Goal: Communication & Community: Share content

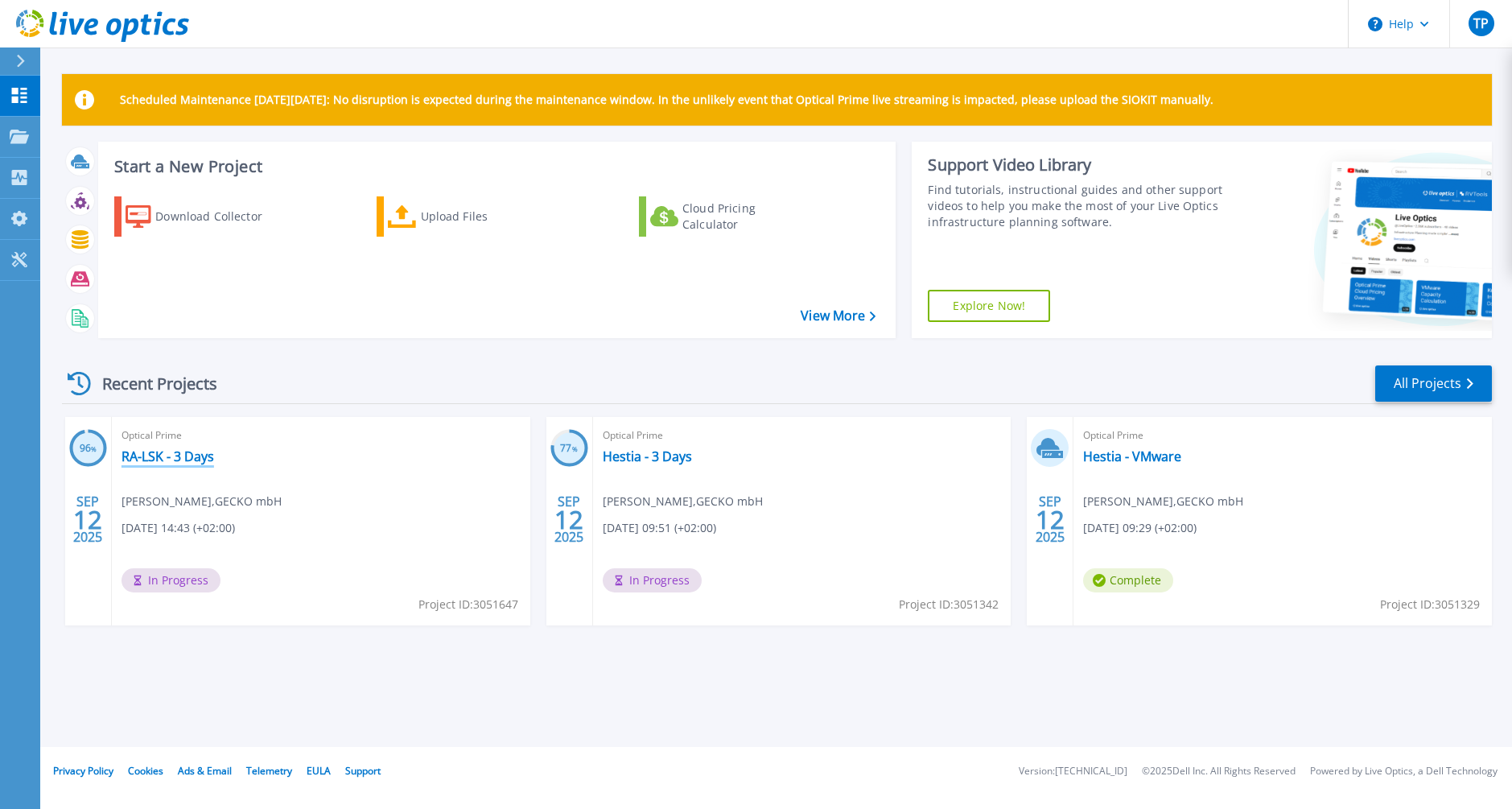
click at [196, 450] on link "RA-LSK - 3 Days" at bounding box center [167, 456] width 93 height 16
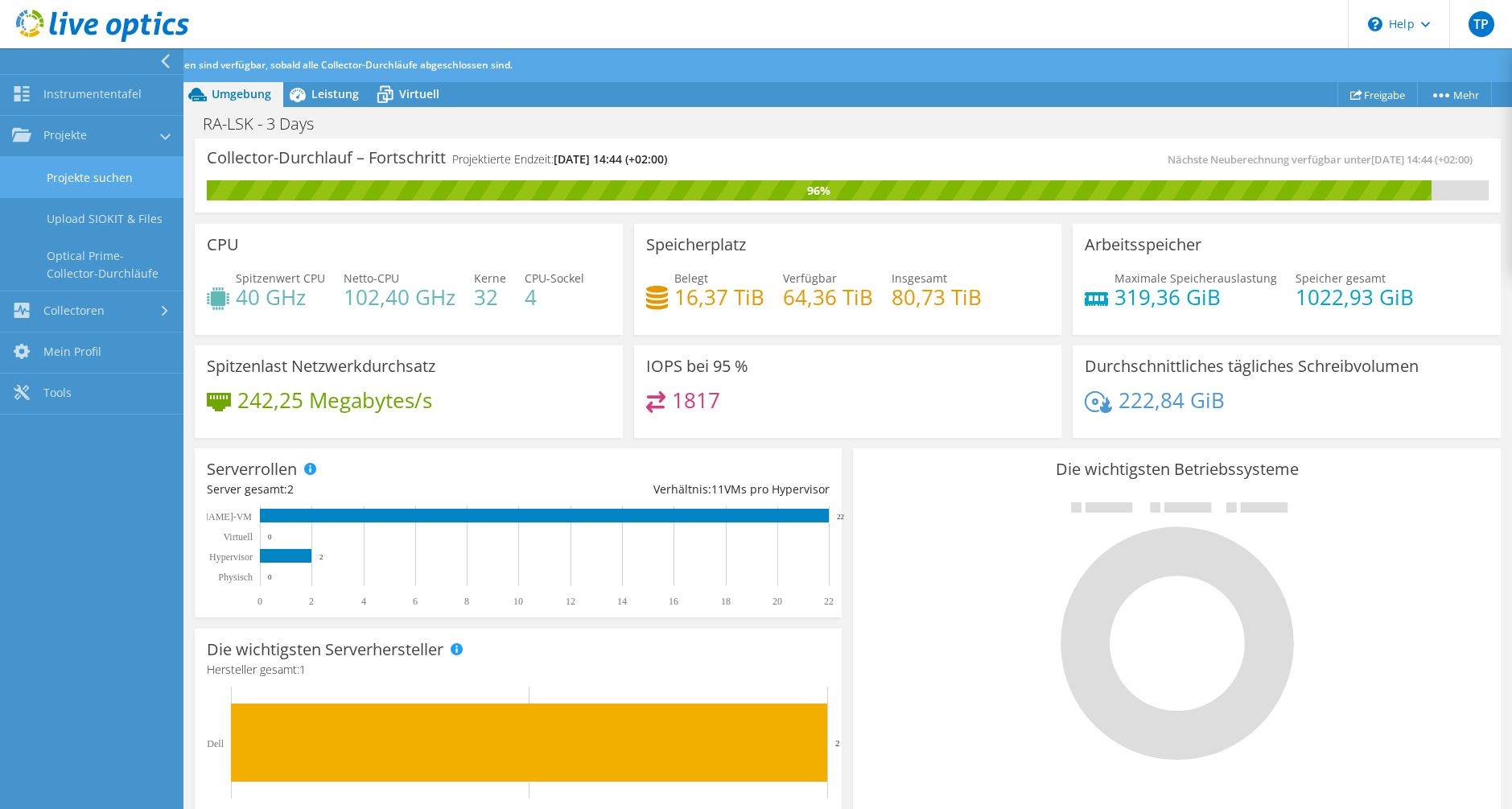
click at [94, 159] on link "Projekte suchen" at bounding box center [92, 178] width 184 height 41
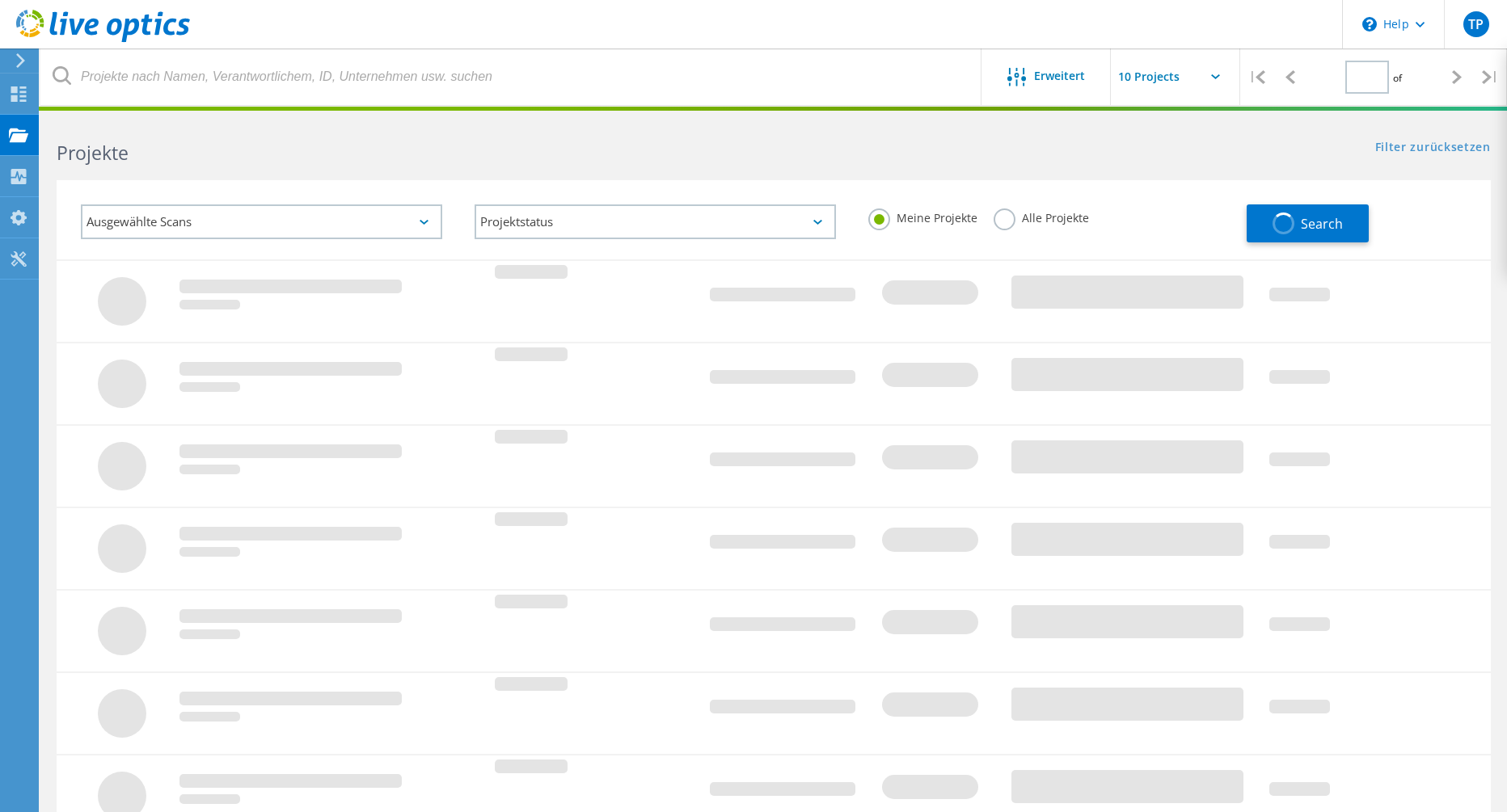
type input "1"
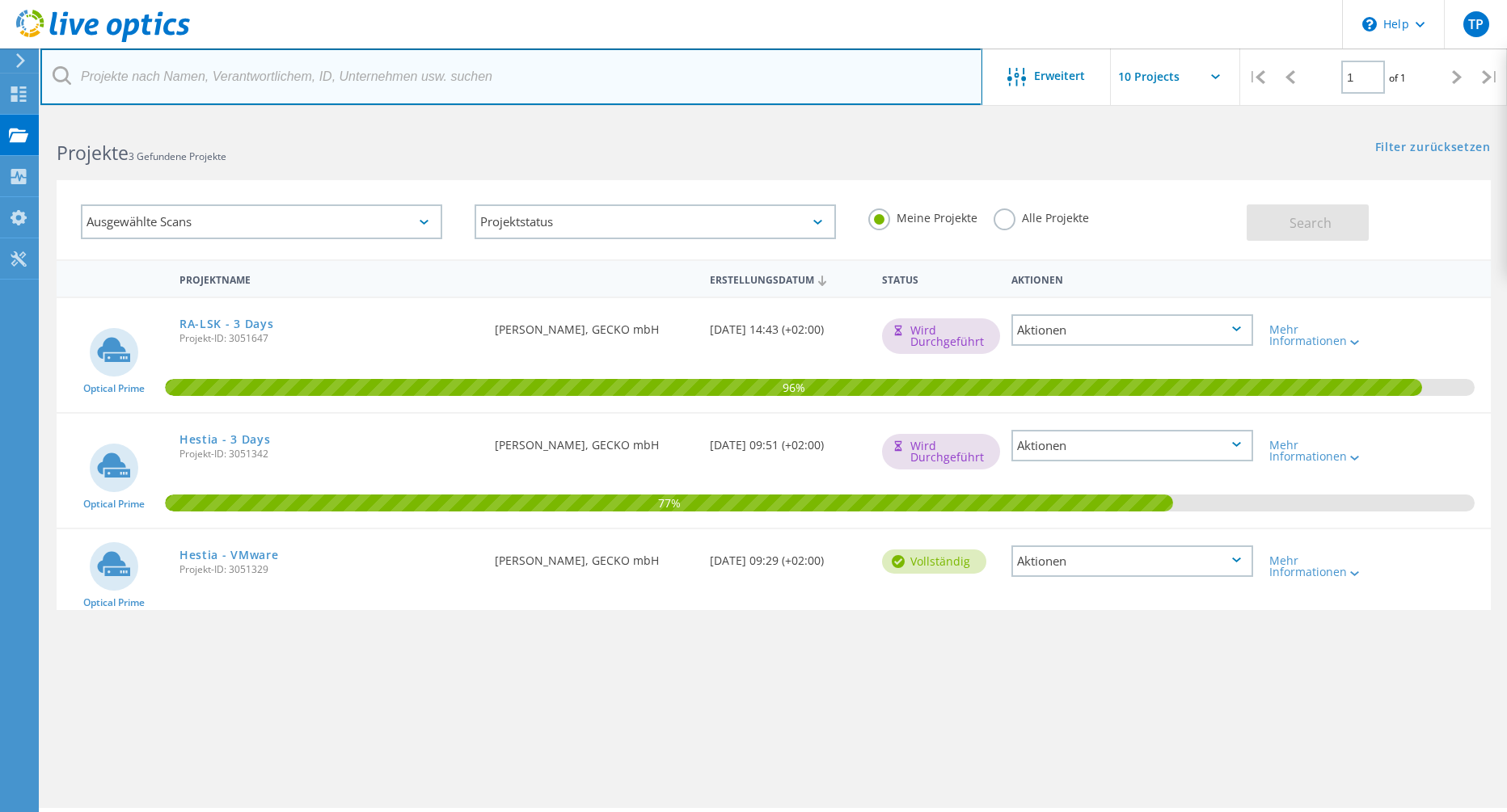
click at [248, 82] on input "text" at bounding box center [511, 76] width 942 height 57
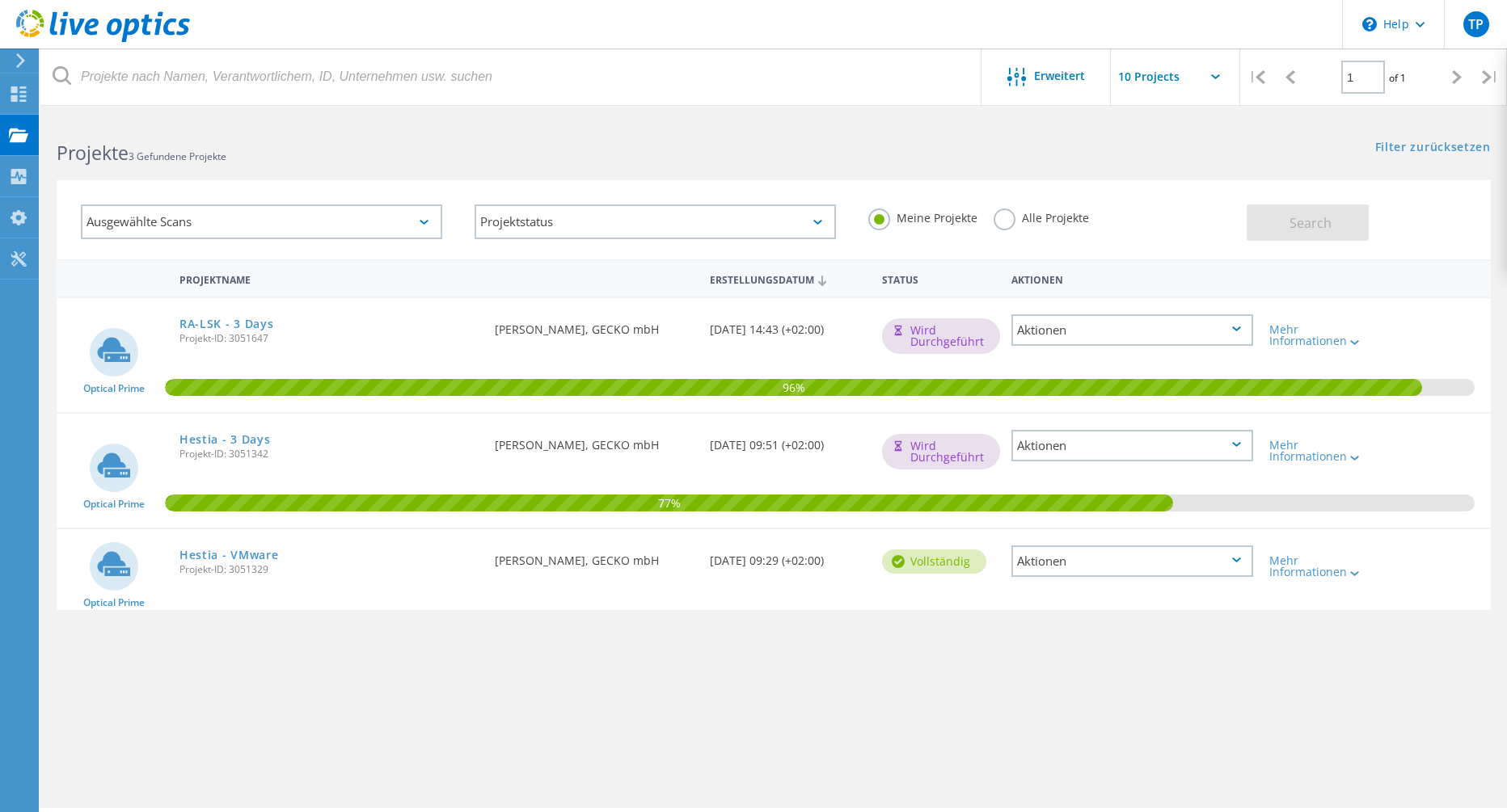
click at [330, 113] on html "\n Help Explore Helpful Articles Contact Support TP Endbenutzer Tom Patzelt tpa…" at bounding box center [754, 428] width 1507 height 856
drag, startPoint x: 477, startPoint y: 330, endPoint x: 634, endPoint y: 315, distance: 157.7
click at [634, 315] on div "Optical Prime RA-LSK - 3 Days Projekt-ID: 3051647 Angefordert durch Tom Patzelt…" at bounding box center [774, 355] width 1434 height 114
click at [634, 315] on div "Angefordert durch Tom Patzelt, GECKO mbH" at bounding box center [594, 325] width 215 height 53
drag, startPoint x: 627, startPoint y: 331, endPoint x: 493, endPoint y: 333, distance: 134.0
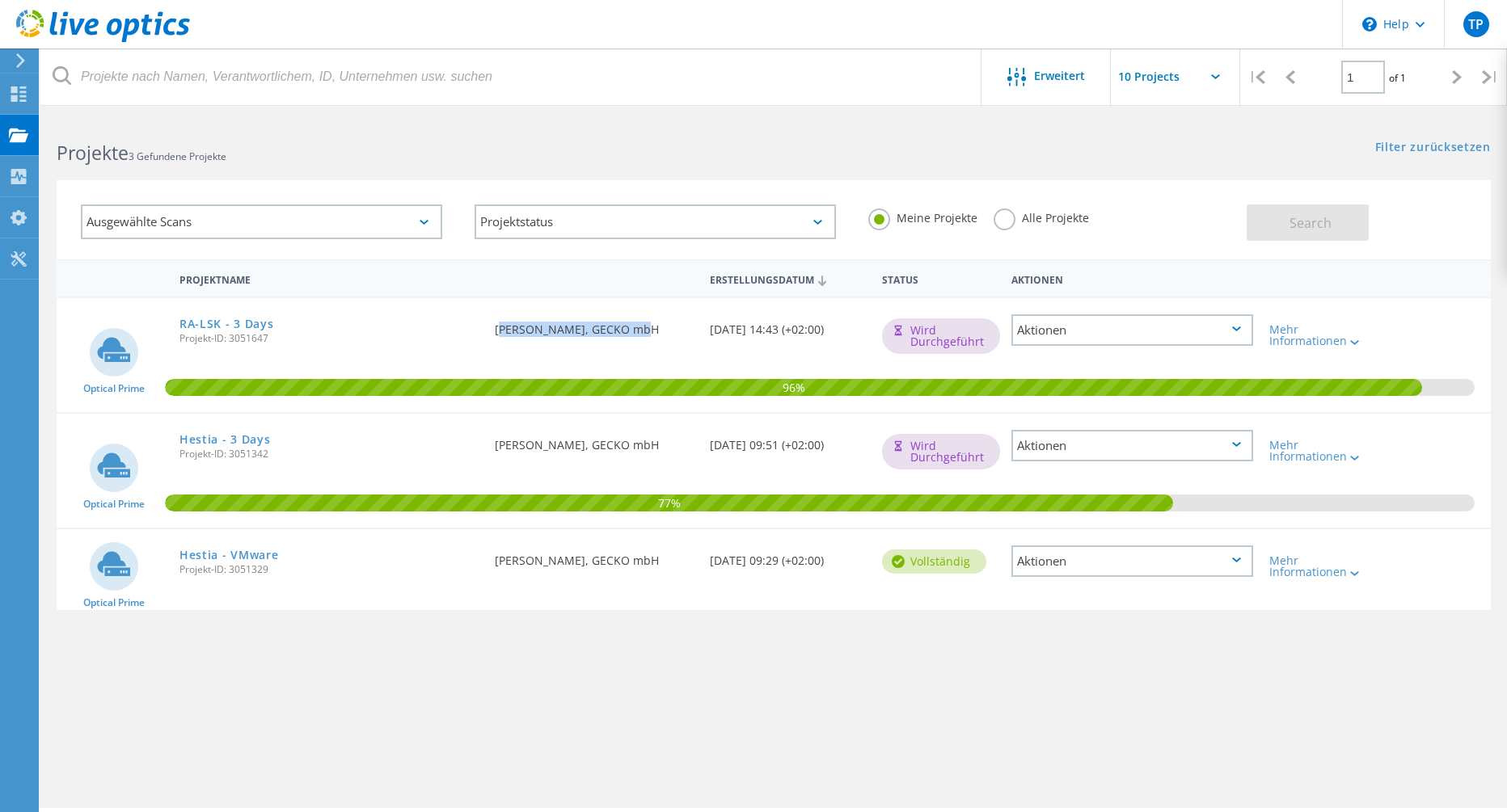
click at [493, 333] on div "Angefordert durch Tom Patzelt, GECKO mbH" at bounding box center [594, 325] width 215 height 53
drag, startPoint x: 474, startPoint y: 334, endPoint x: 613, endPoint y: 335, distance: 139.0
click at [613, 335] on div "Optical Prime RA-LSK - 3 Days Projekt-ID: 3051647 Angefordert durch Tom Patzelt…" at bounding box center [774, 355] width 1434 height 114
click at [613, 335] on div "Angefordert durch Tom Patzelt, GECKO mbH" at bounding box center [594, 325] width 215 height 53
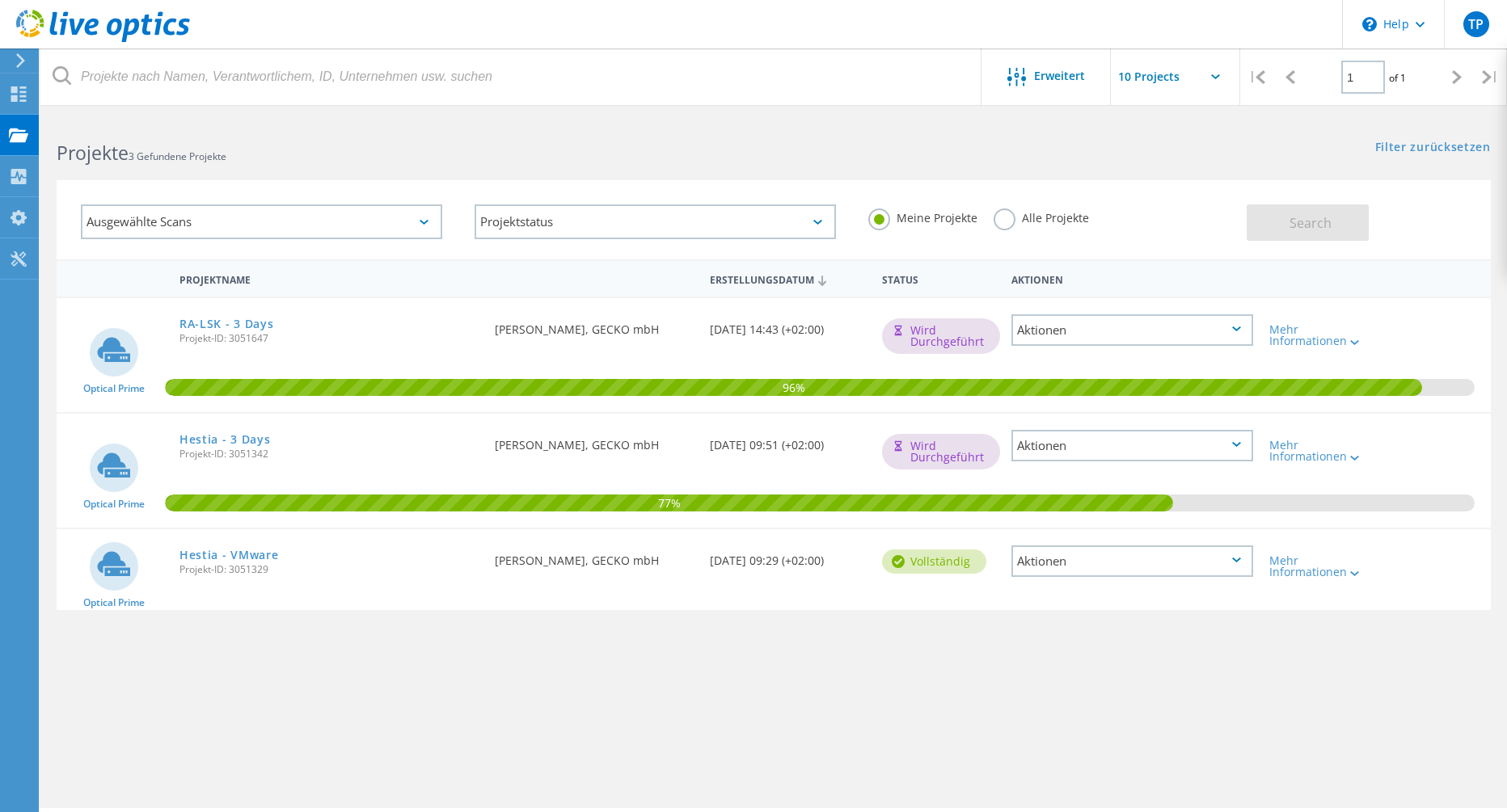
click at [243, 333] on span "Projekt-ID: 3051647" at bounding box center [329, 338] width 299 height 10
click at [241, 329] on link "RA-LSK - 3 Days" at bounding box center [227, 325] width 94 height 12
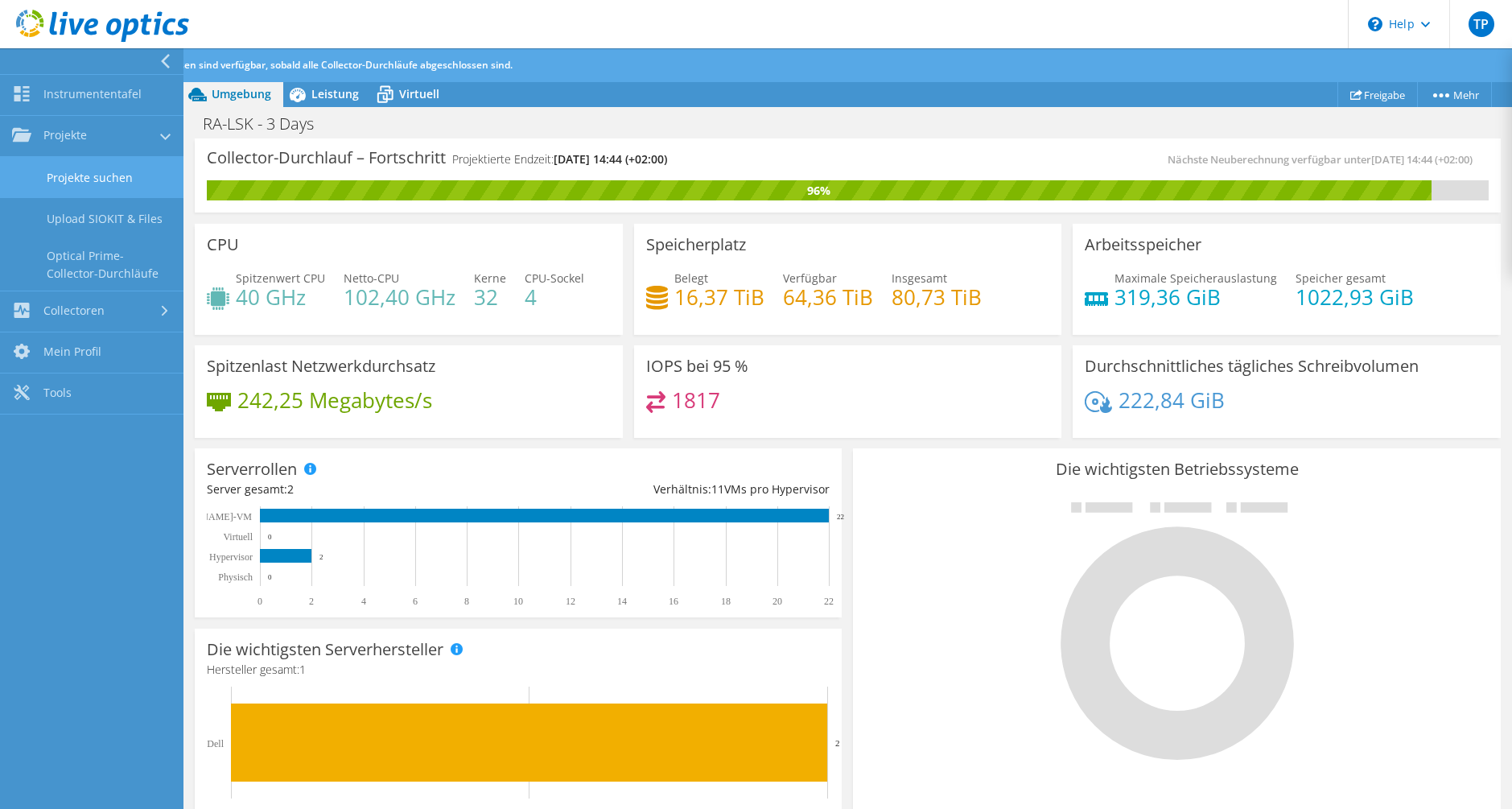
click at [93, 171] on link "Projekte suchen" at bounding box center [92, 178] width 184 height 41
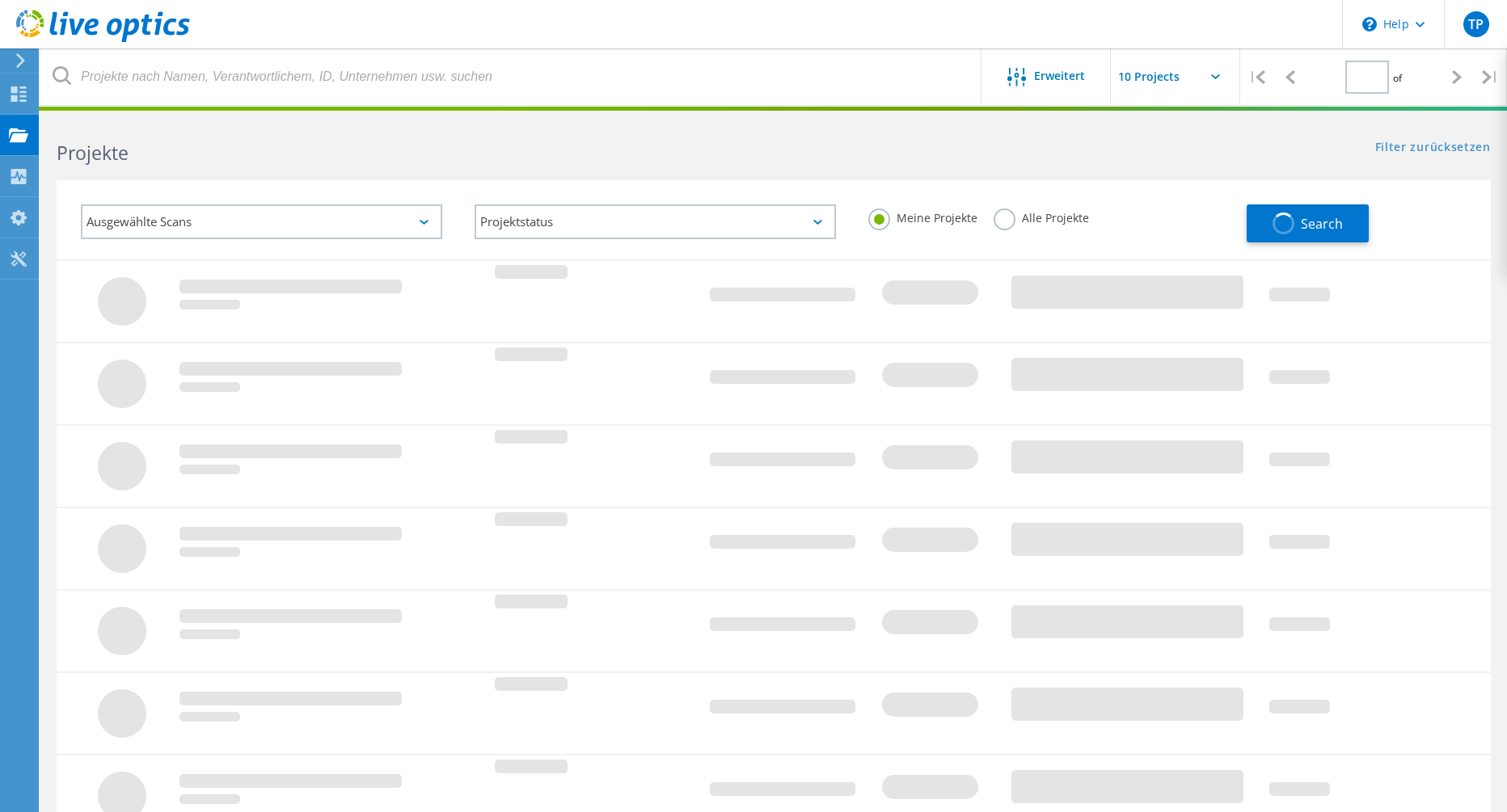
type input "1"
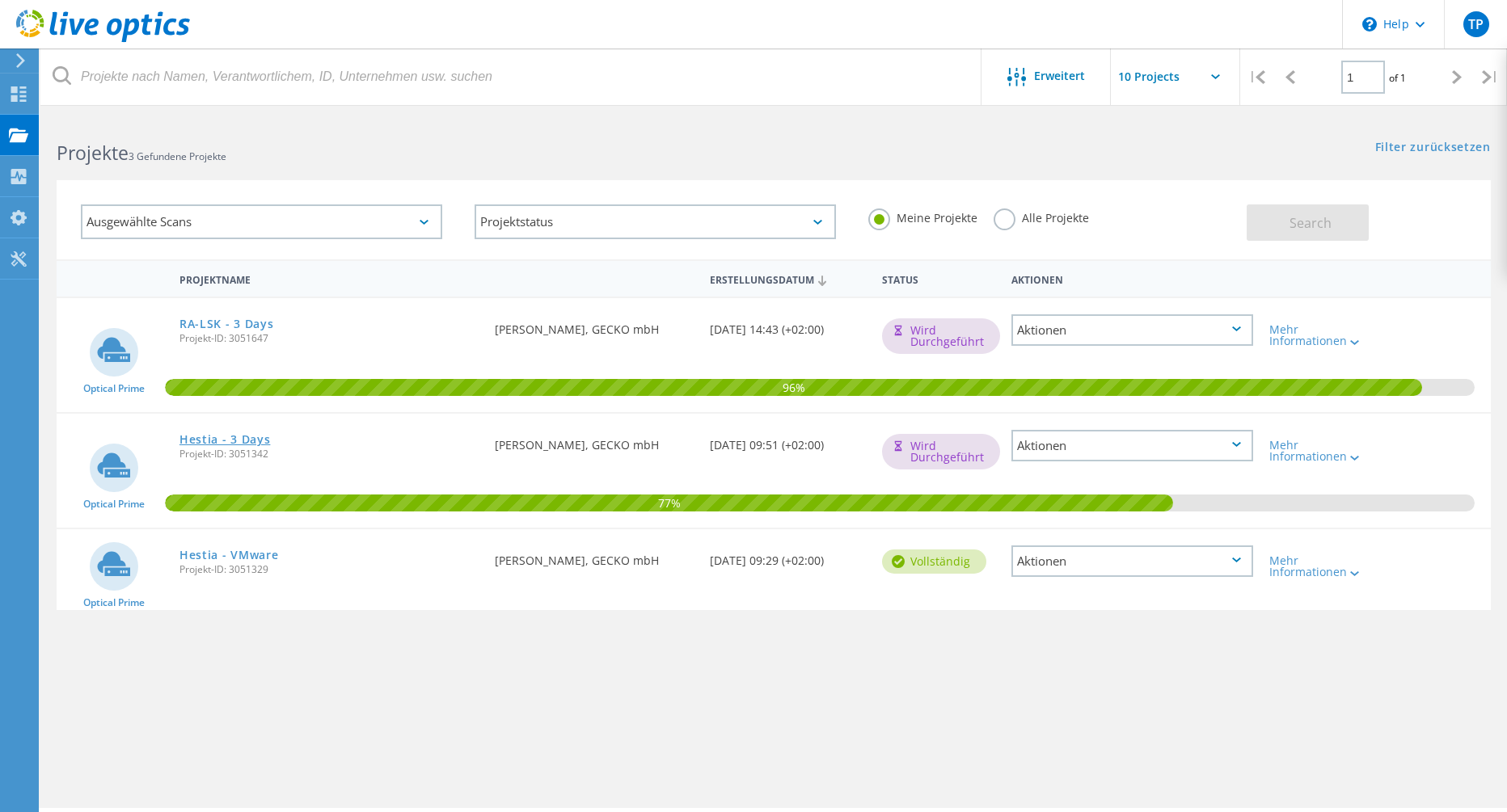
click at [225, 435] on link "Hestia - 3 Days" at bounding box center [225, 440] width 91 height 12
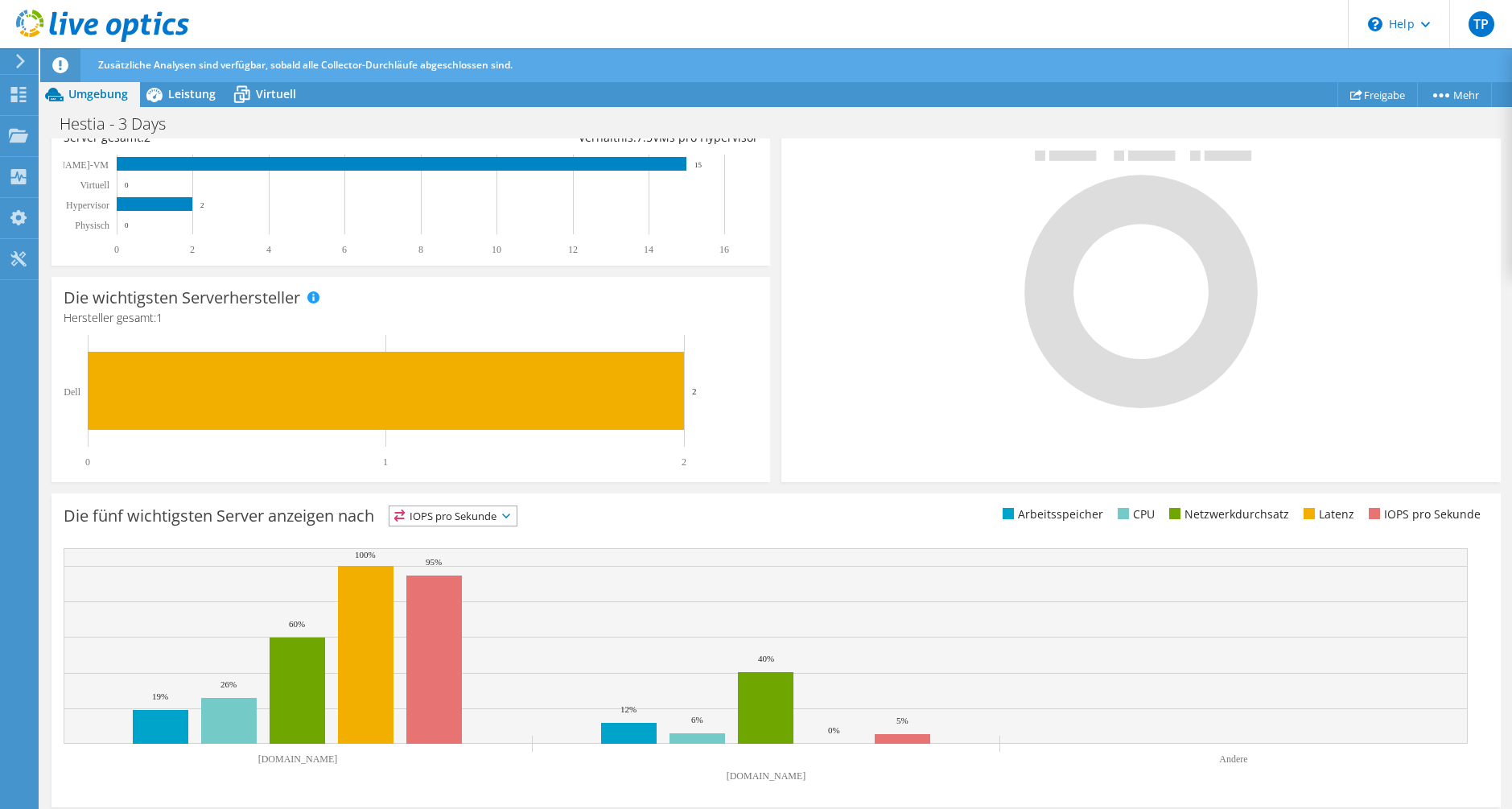
scroll to position [360, 0]
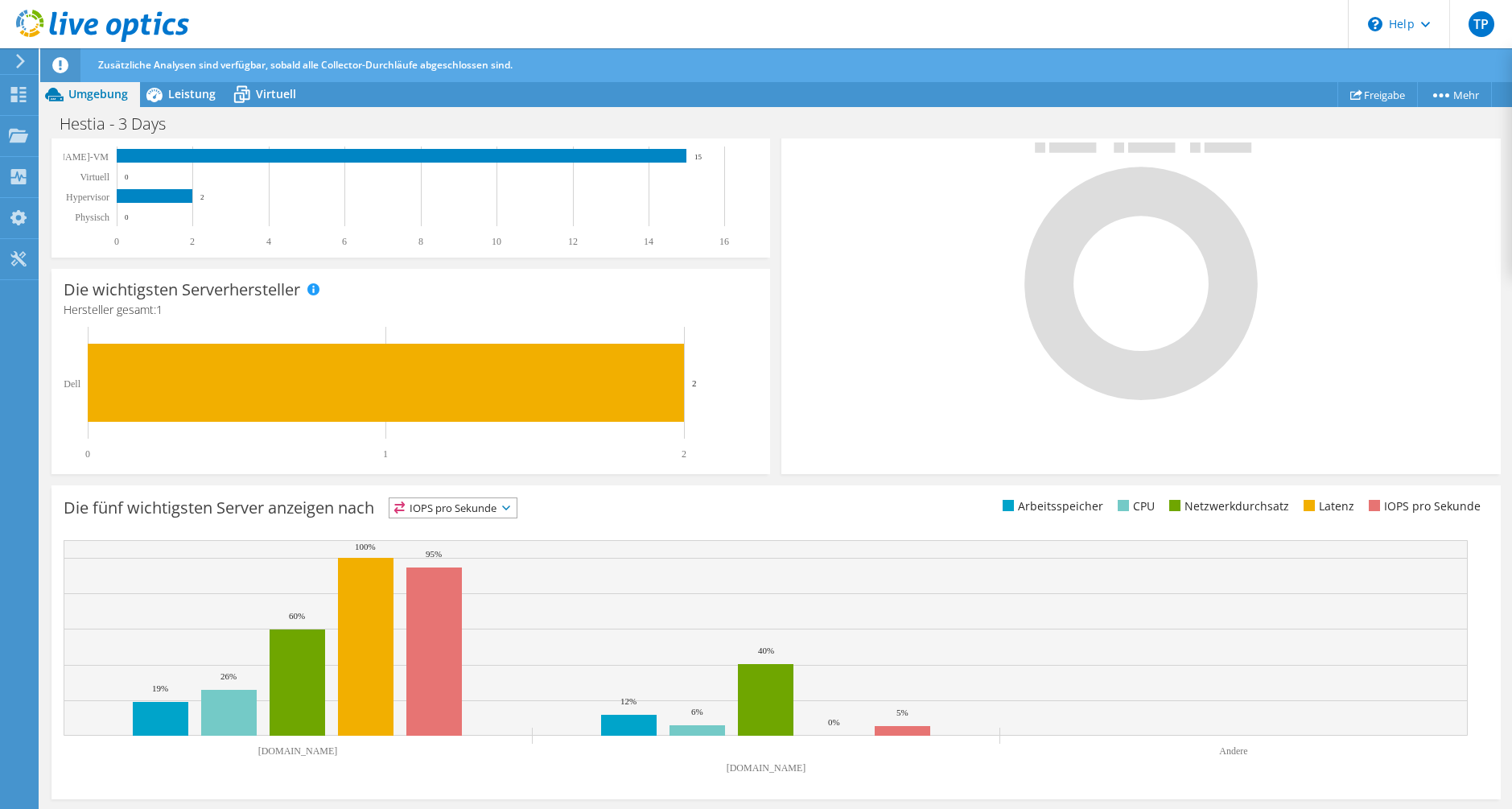
click at [481, 503] on span "IOPS pro Sekunde" at bounding box center [453, 508] width 127 height 20
click at [471, 549] on li "Arbeitsspeicher" at bounding box center [453, 551] width 127 height 22
click at [480, 514] on span "Arbeitsspeicher" at bounding box center [446, 508] width 114 height 20
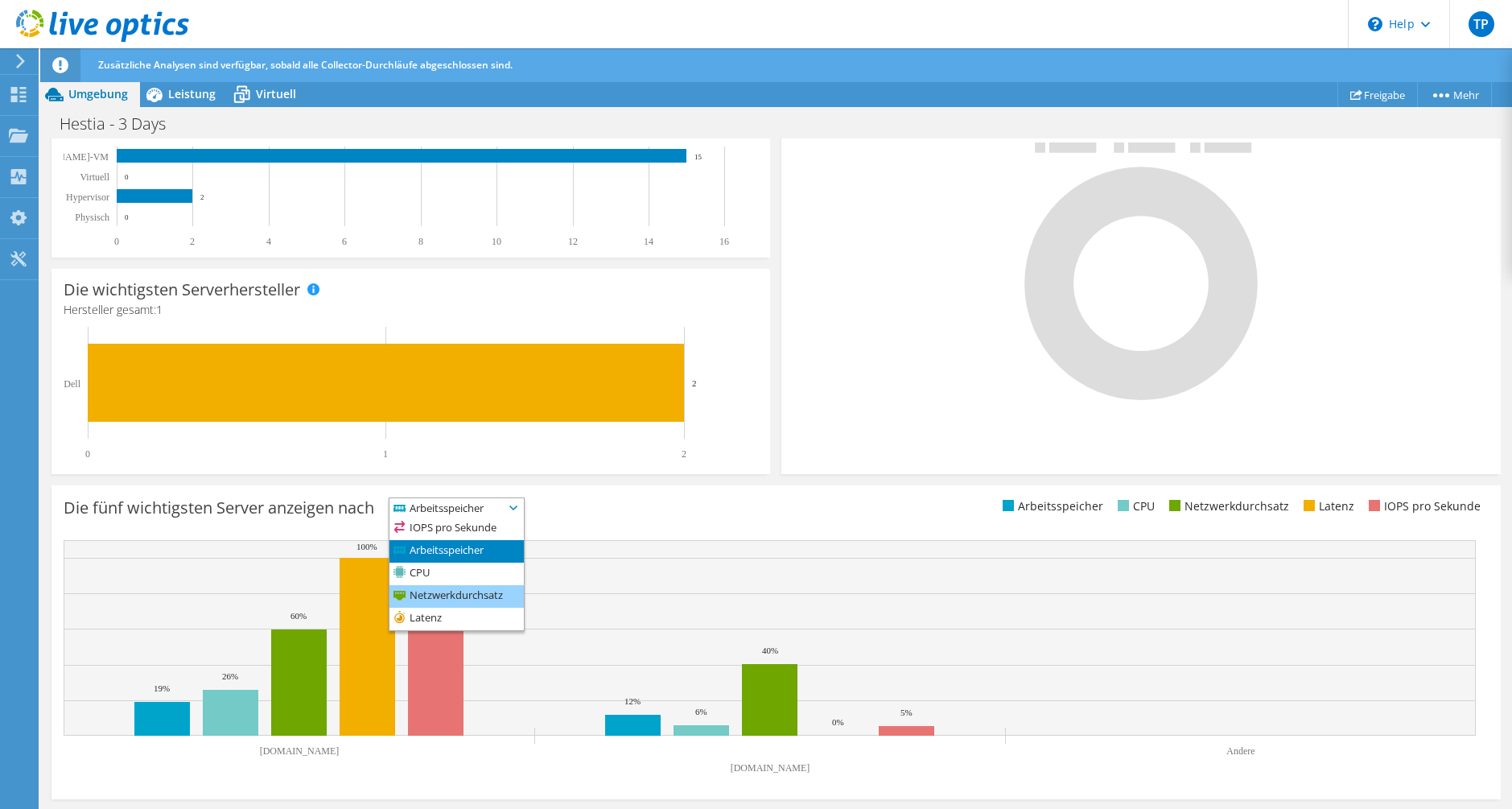
click at [461, 586] on li "Netzwerkdurchsatz" at bounding box center [457, 596] width 135 height 22
click at [486, 509] on span "Netzwerkdurchsatz" at bounding box center [456, 508] width 134 height 20
click at [473, 556] on li "Arbeitsspeicher" at bounding box center [466, 551] width 153 height 22
click at [483, 515] on span "Arbeitsspeicher" at bounding box center [446, 508] width 114 height 20
click at [478, 529] on li "IOPS pro Sekunde" at bounding box center [457, 529] width 135 height 22
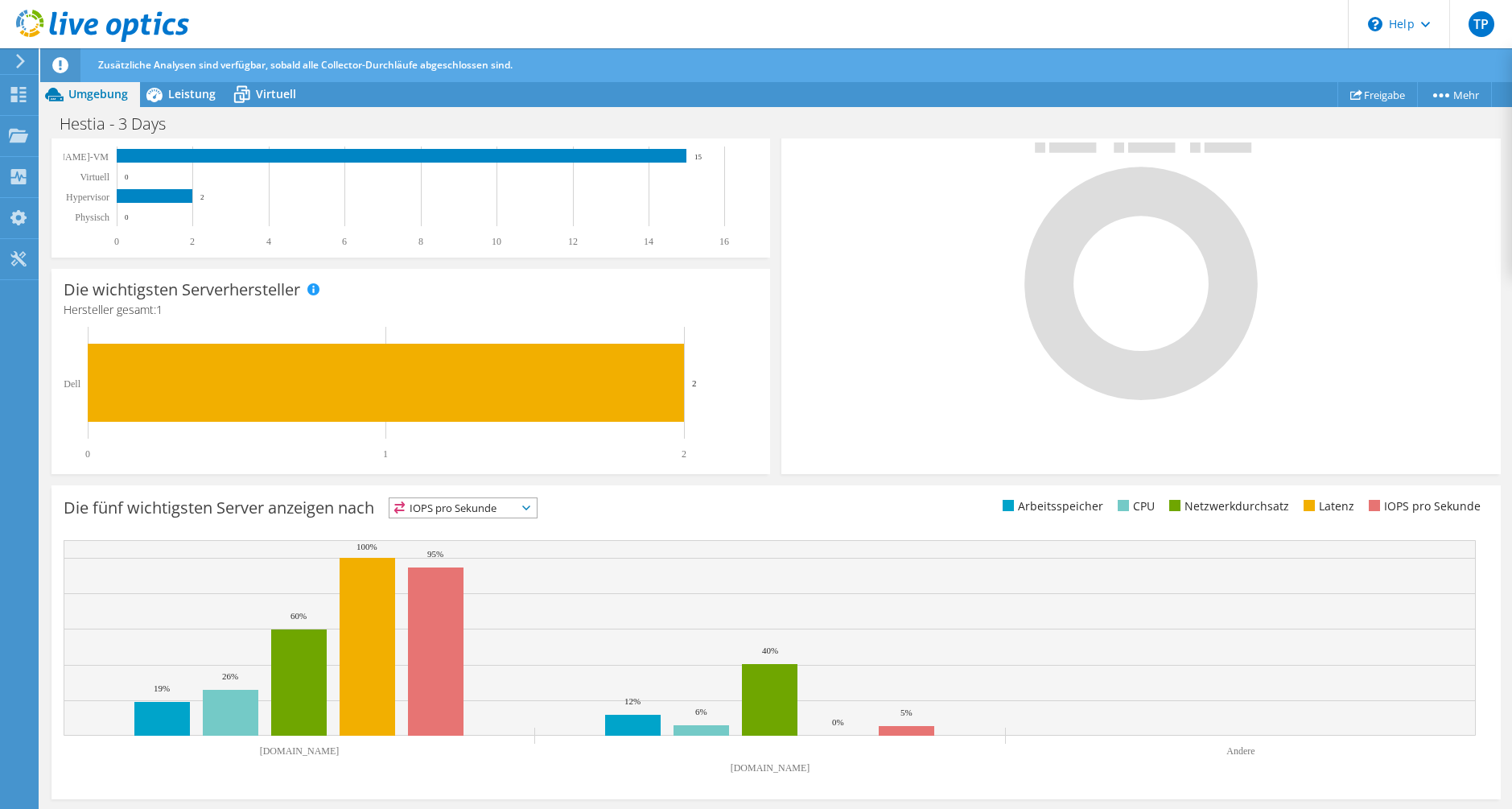
click at [485, 511] on span "IOPS pro Sekunde" at bounding box center [453, 508] width 127 height 20
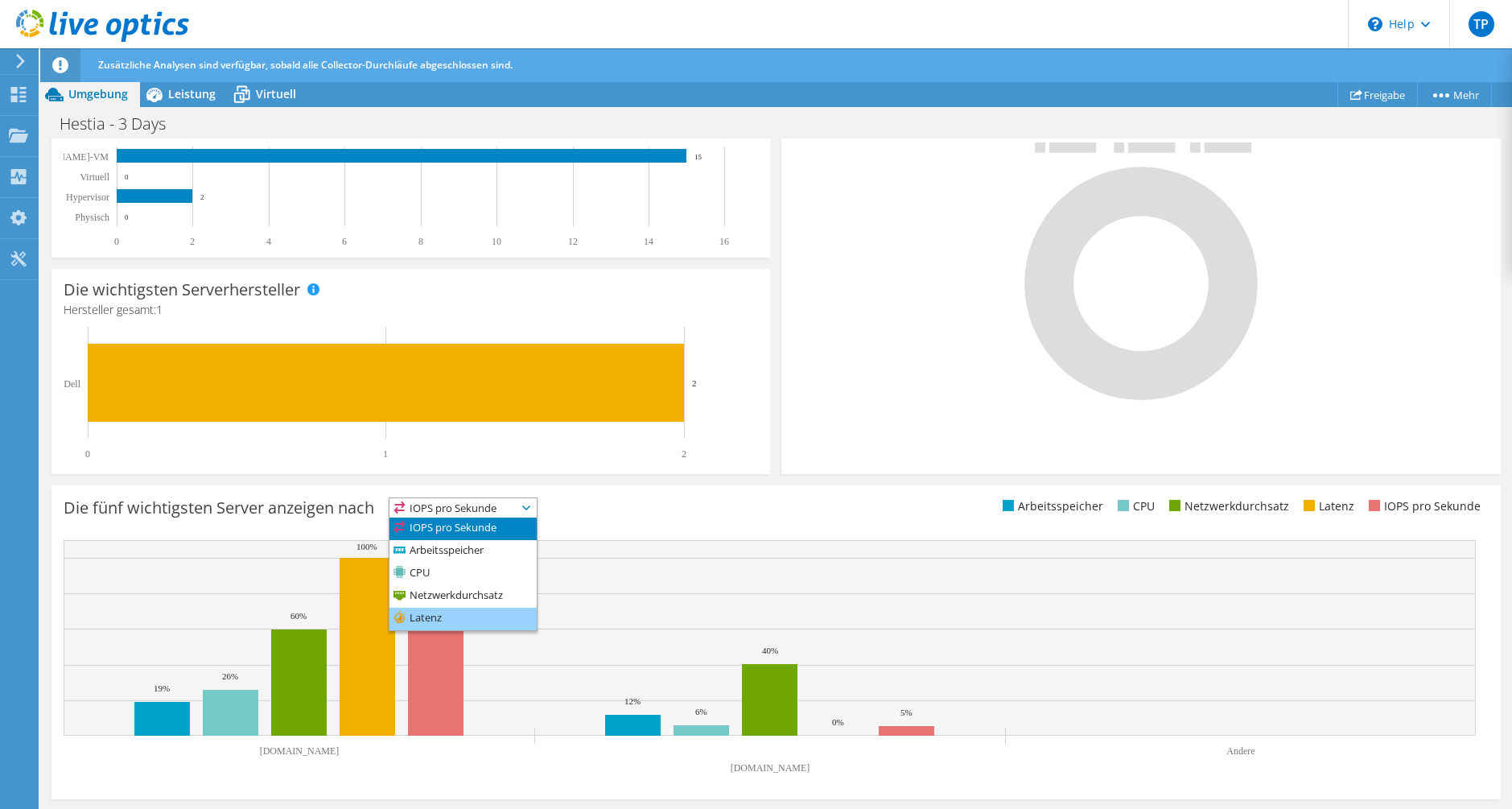
click at [448, 614] on li "Latenz" at bounding box center [463, 618] width 147 height 22
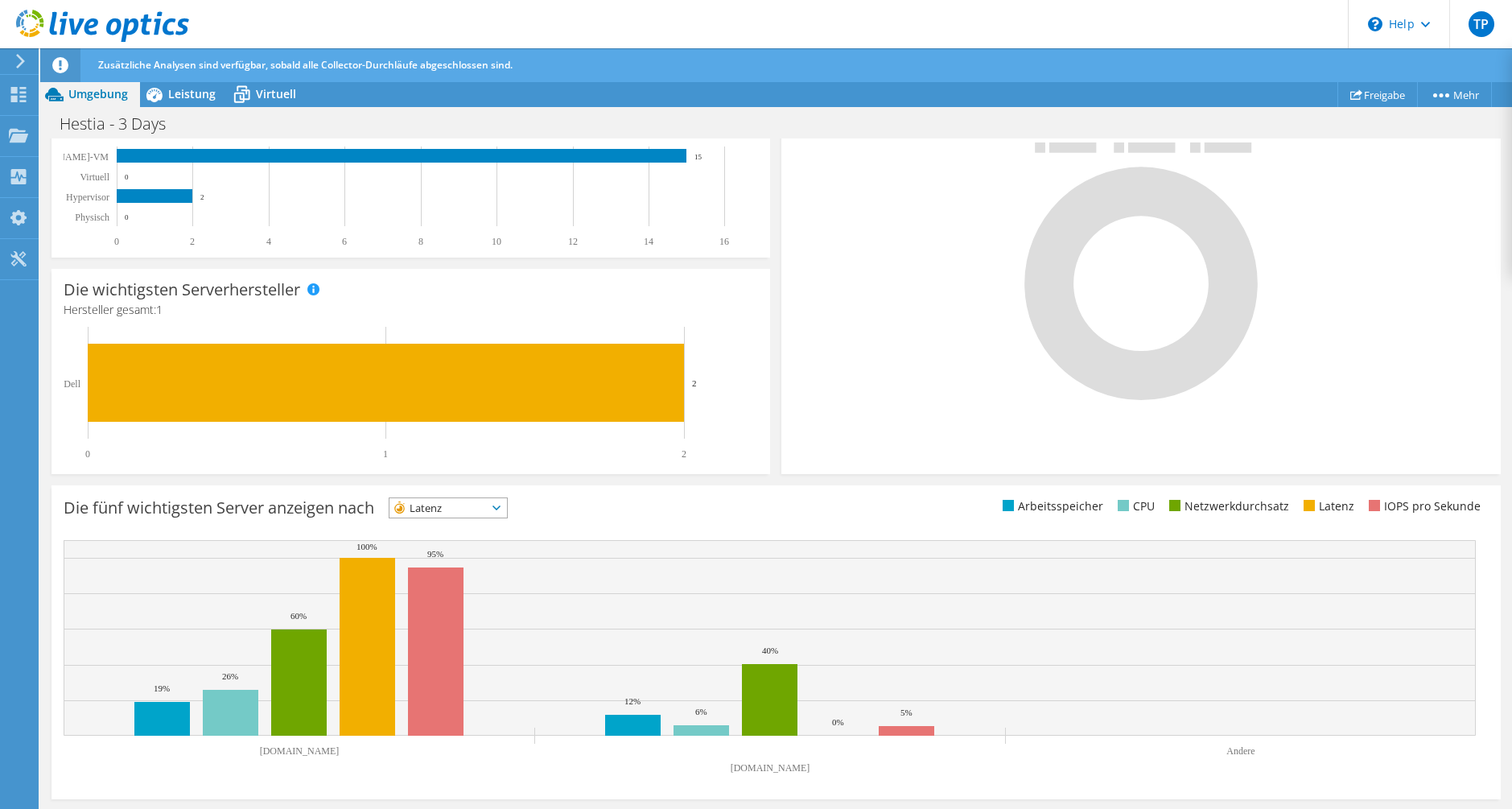
click at [487, 506] on span "Latenz" at bounding box center [439, 508] width 98 height 20
click at [484, 529] on li "IOPS pro Sekunde" at bounding box center [448, 529] width 117 height 22
click at [450, 601] on rect at bounding box center [436, 652] width 56 height 168
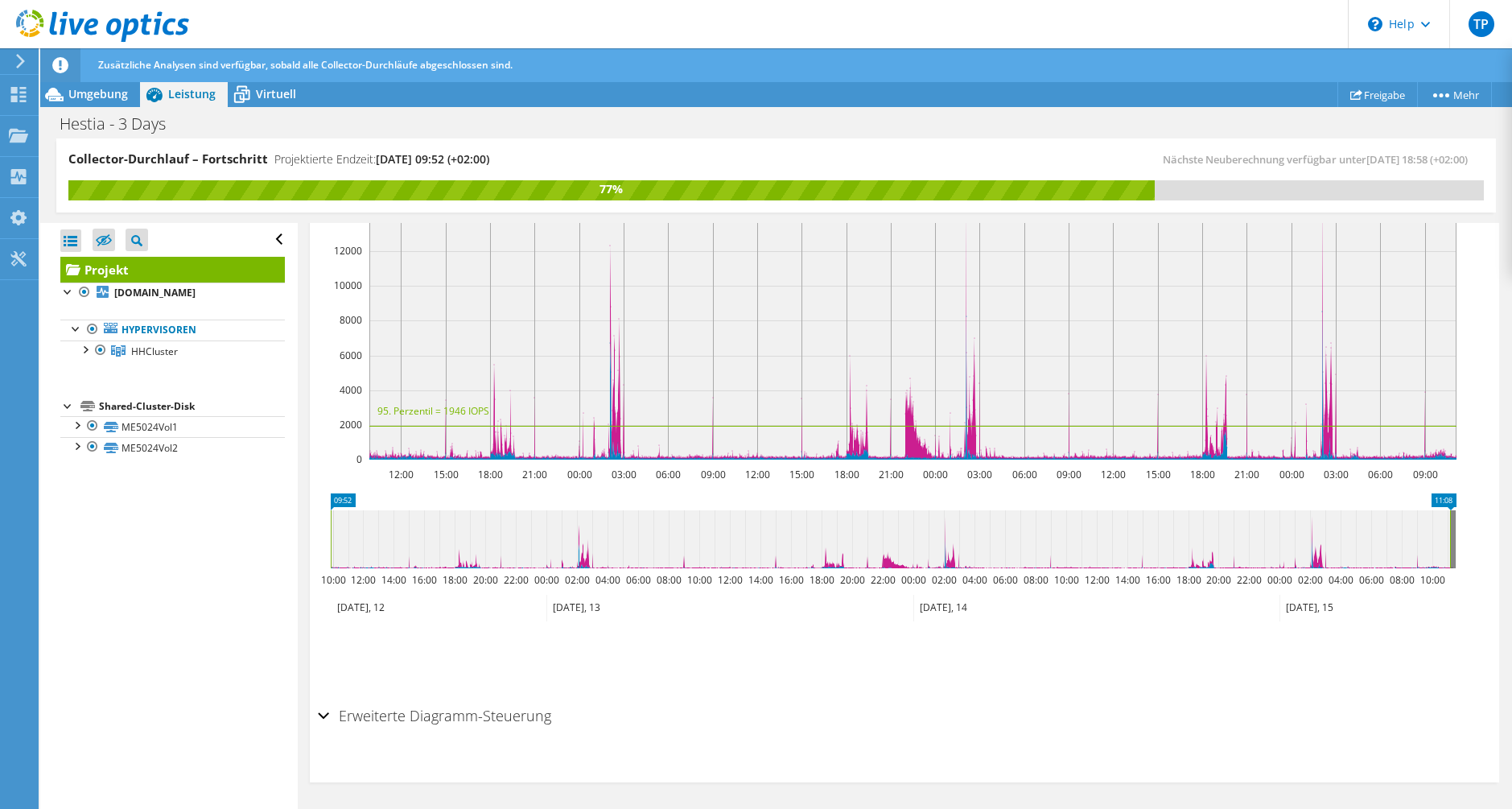
scroll to position [0, 0]
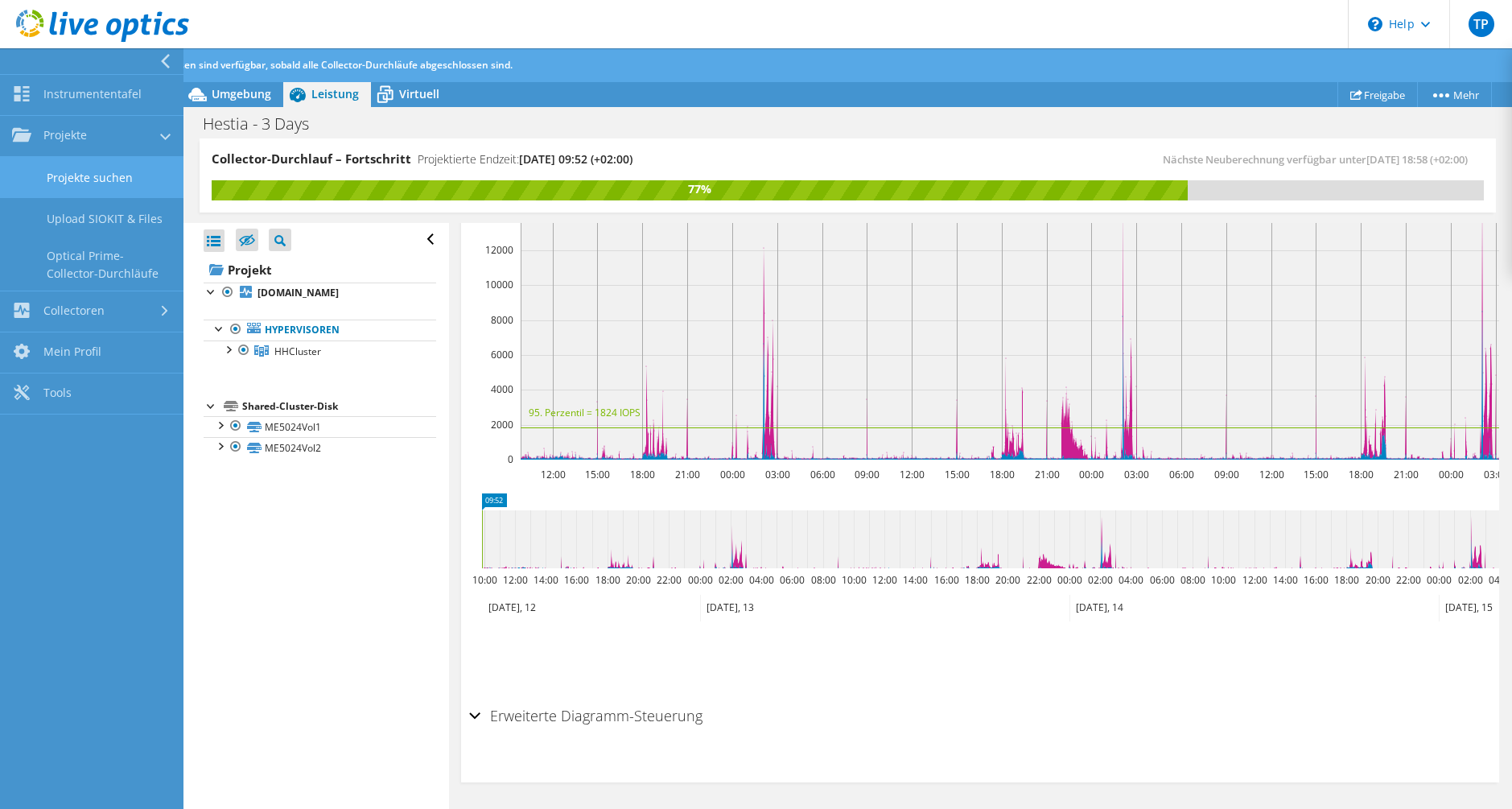
click at [59, 163] on link "Projekte suchen" at bounding box center [92, 178] width 184 height 41
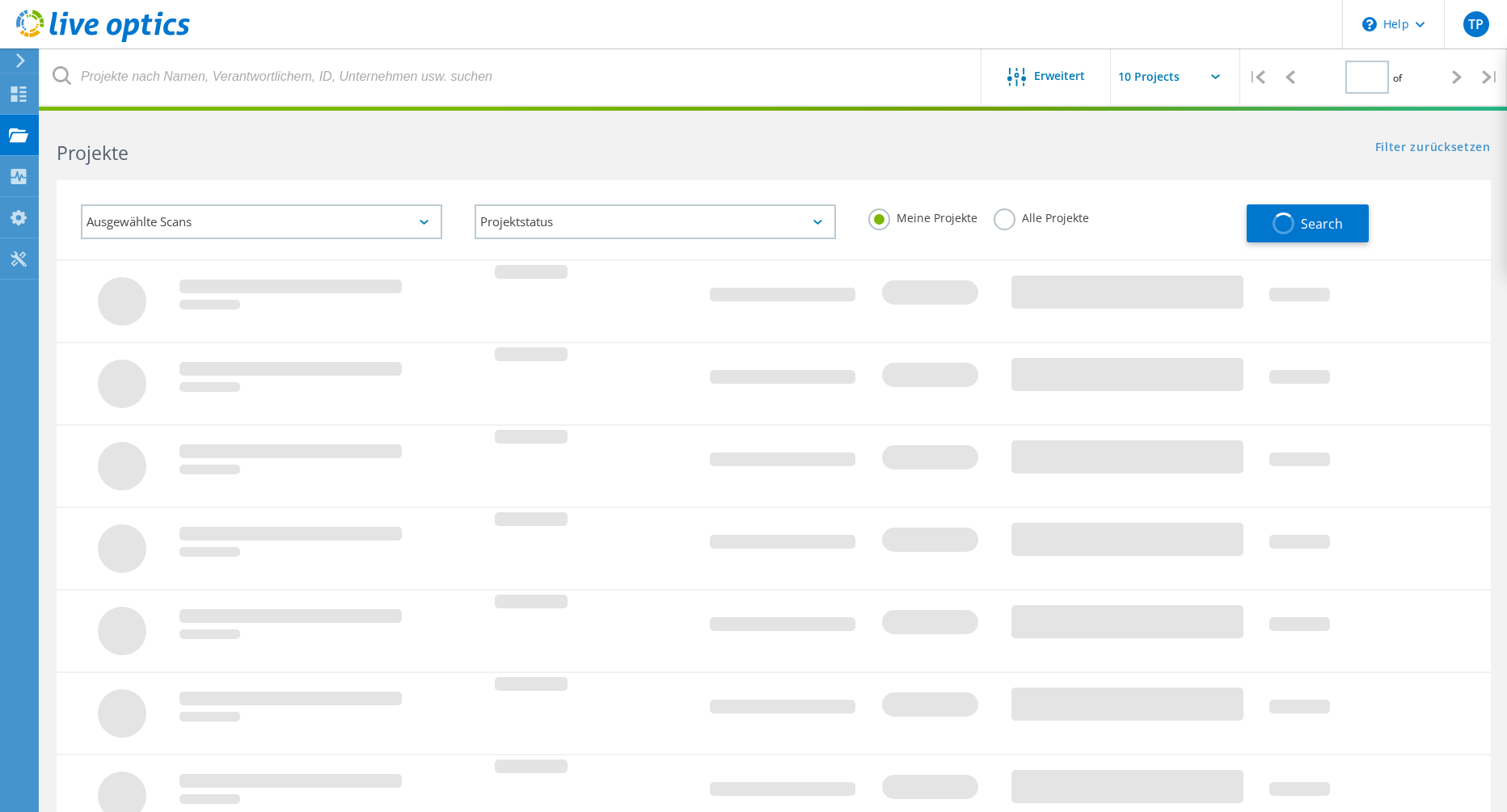
type input "1"
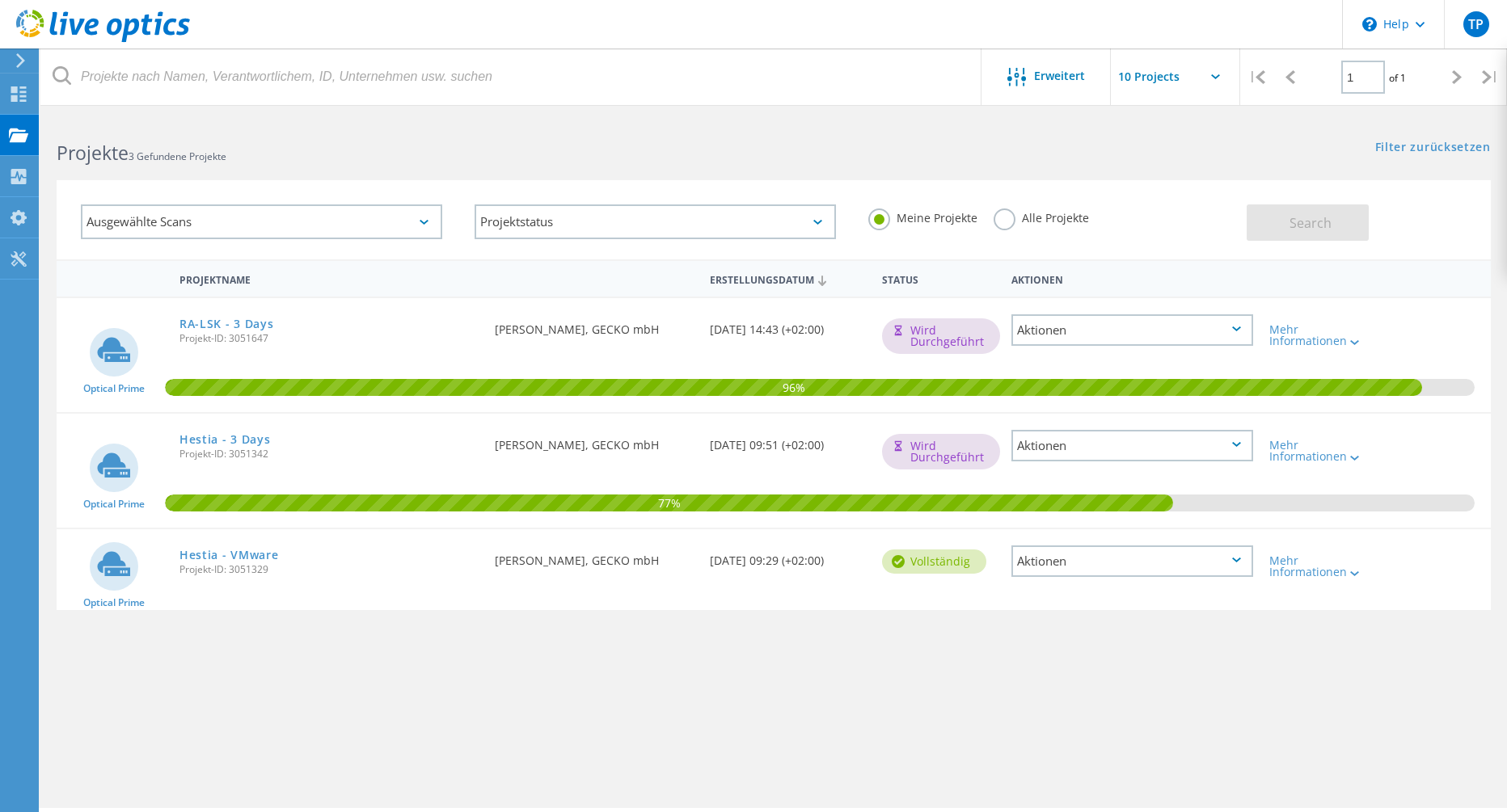
click at [1211, 544] on div "Aktionen" at bounding box center [1132, 561] width 258 height 64
click at [1210, 546] on div "Aktionen" at bounding box center [1132, 561] width 241 height 31
click at [1202, 556] on div "Projektdetails" at bounding box center [1132, 549] width 238 height 25
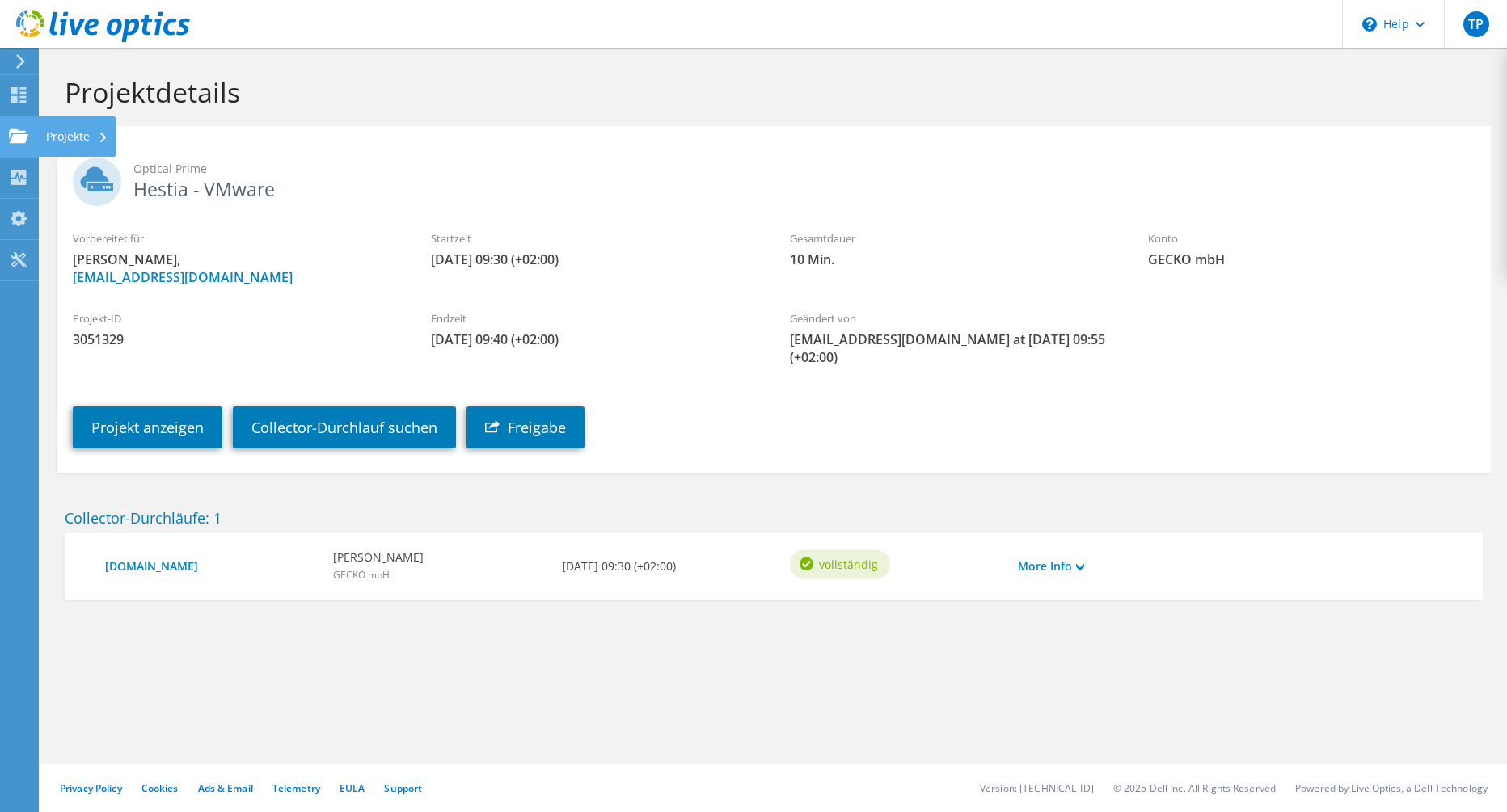
click at [11, 134] on use at bounding box center [19, 135] width 20 height 14
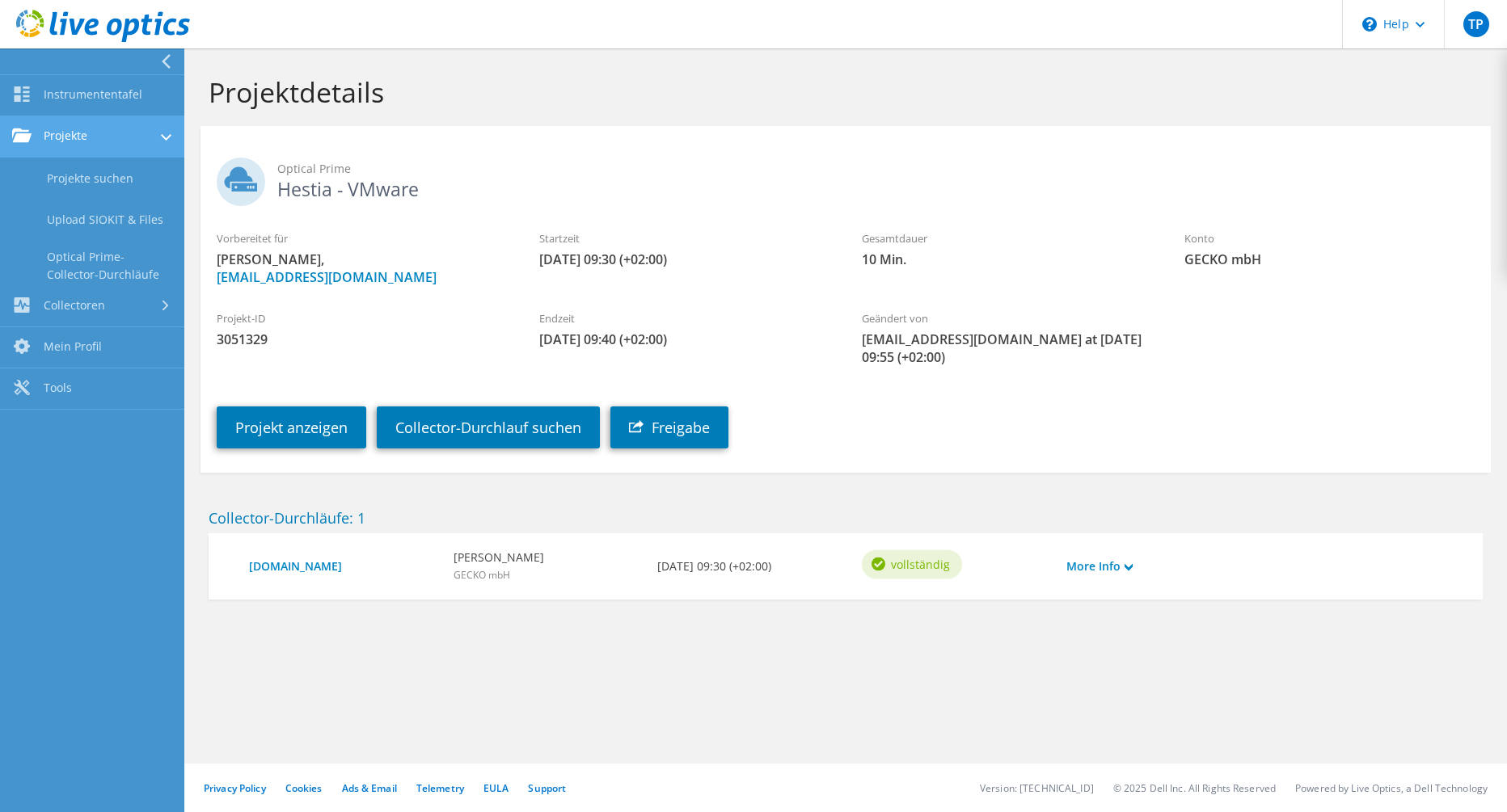
click at [107, 149] on link "Projekte" at bounding box center [92, 137] width 184 height 41
click at [99, 137] on link "Projekte" at bounding box center [92, 137] width 184 height 41
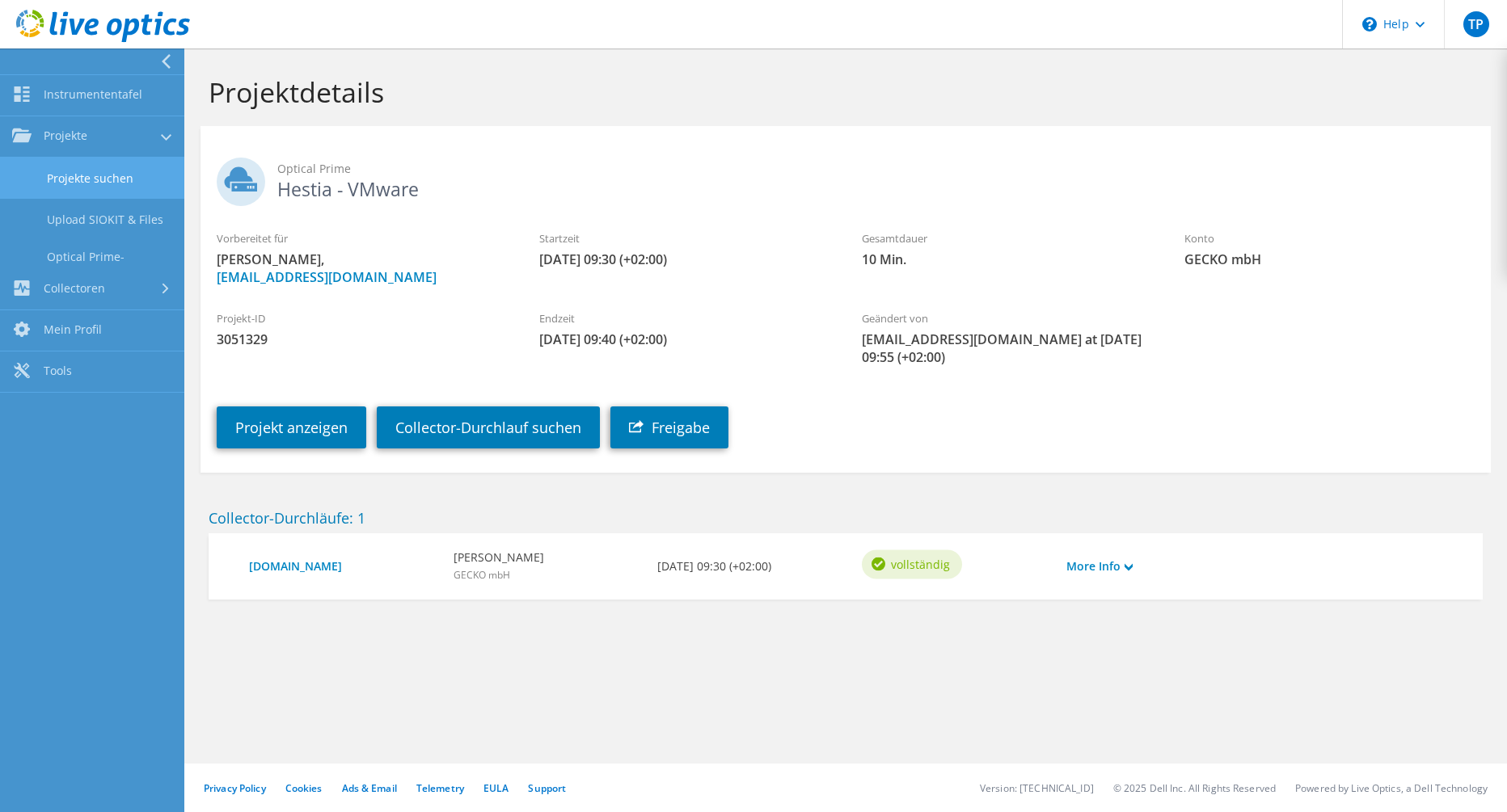
click at [103, 163] on link "Projekte suchen" at bounding box center [92, 178] width 184 height 41
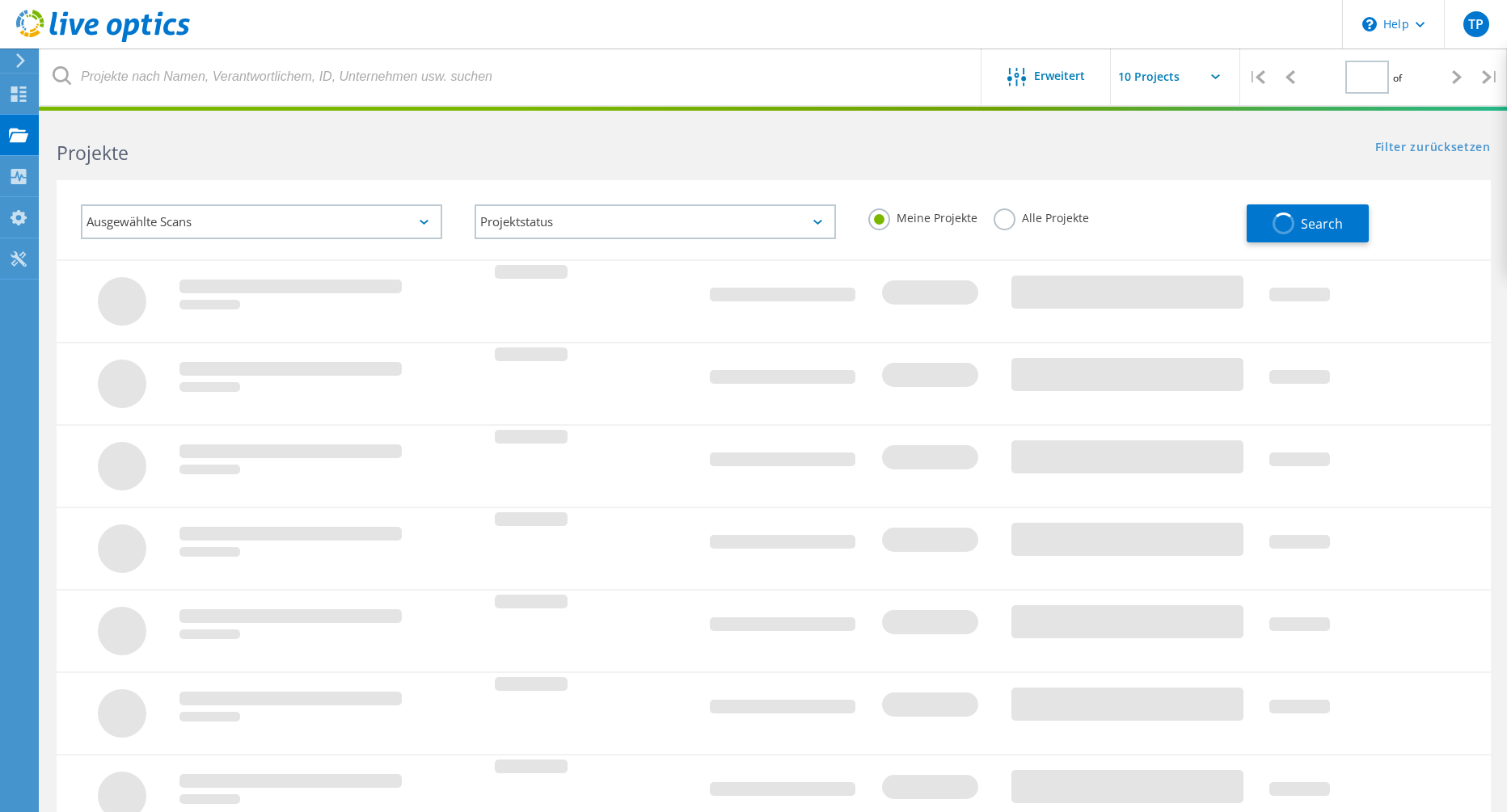
type input "1"
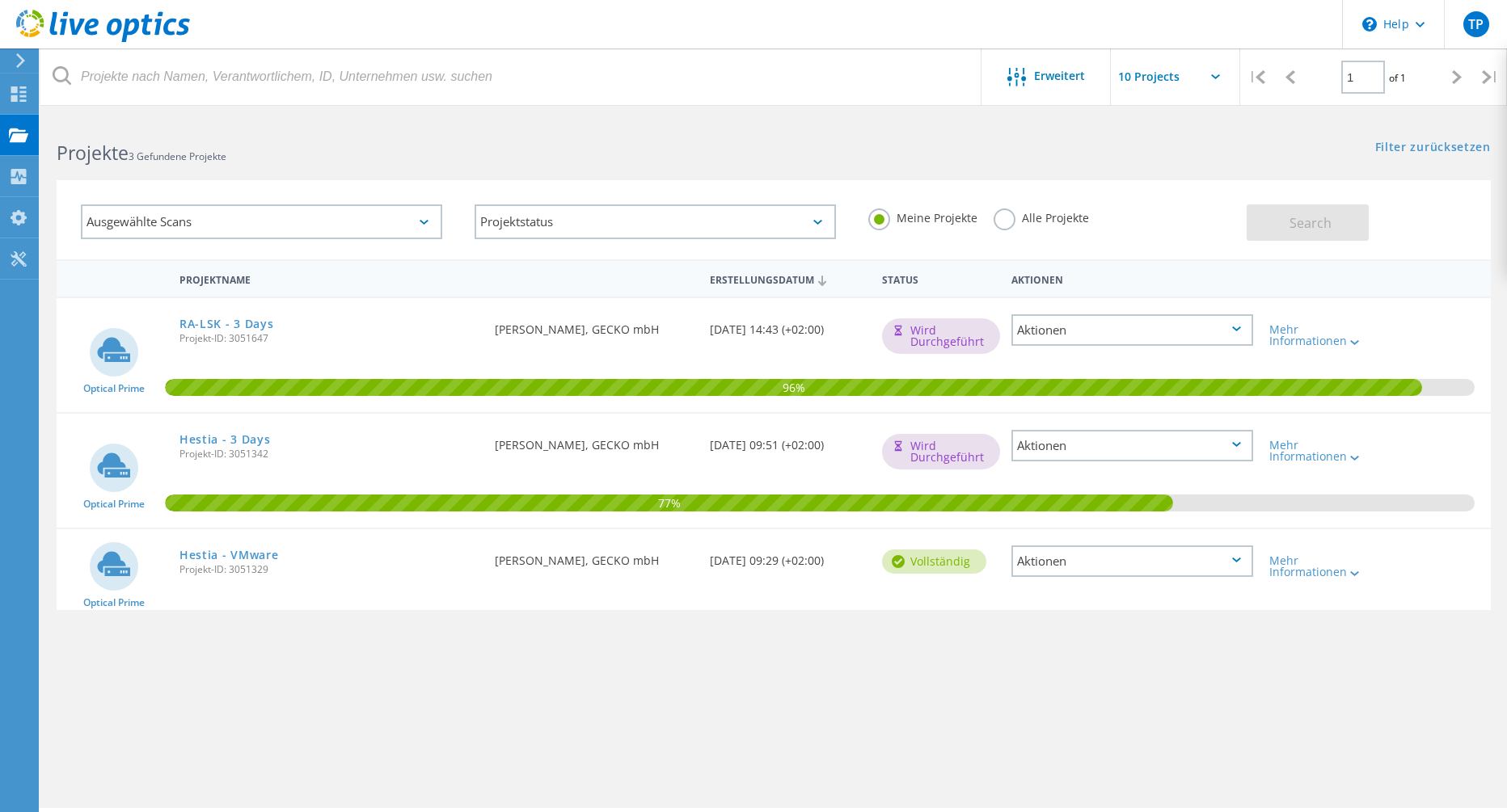
click at [1150, 565] on div "Aktionen" at bounding box center [1132, 561] width 241 height 31
click at [1123, 590] on div "Löschen" at bounding box center [1132, 599] width 238 height 25
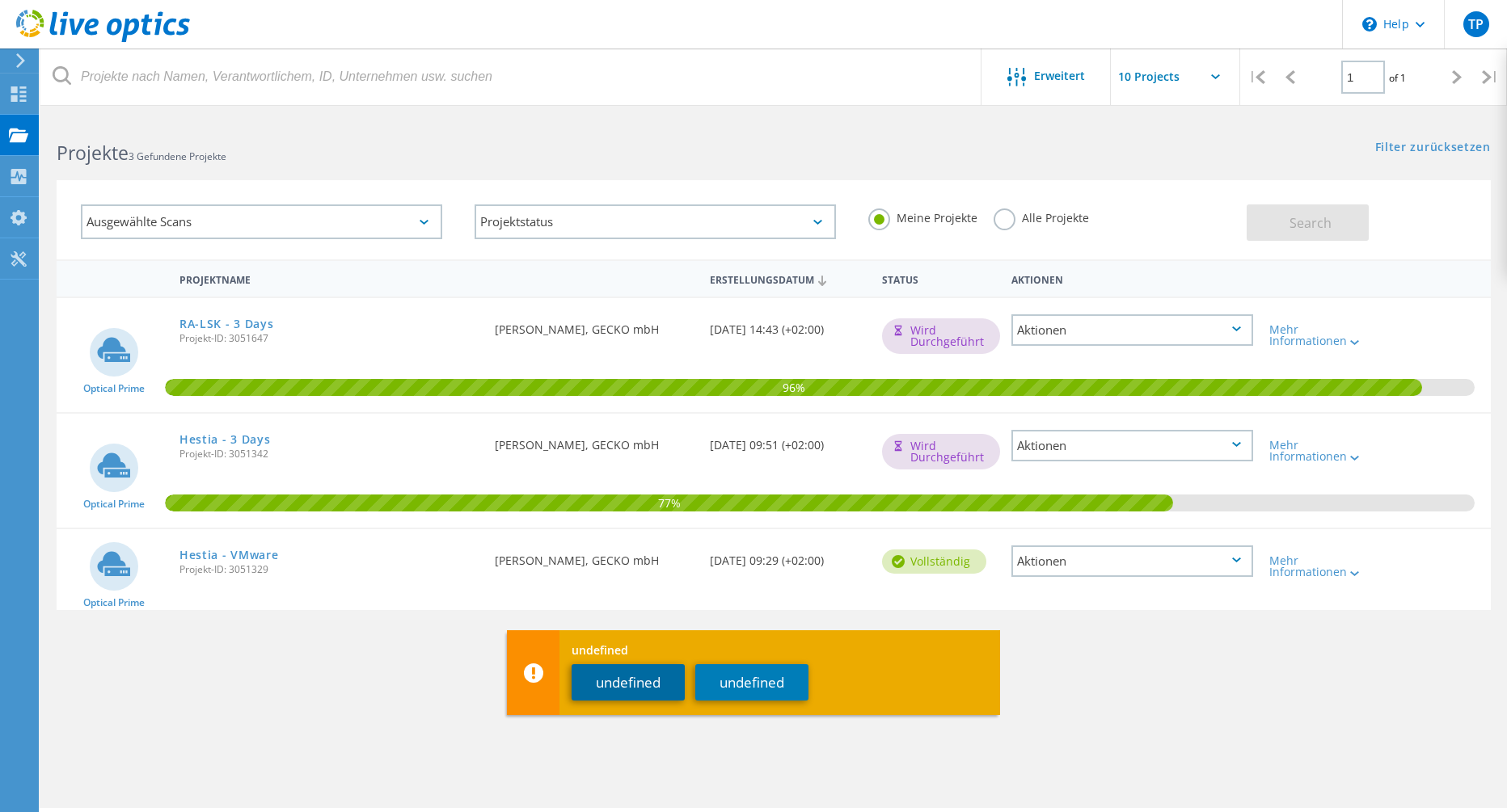
click at [647, 688] on button "undefined" at bounding box center [628, 682] width 113 height 36
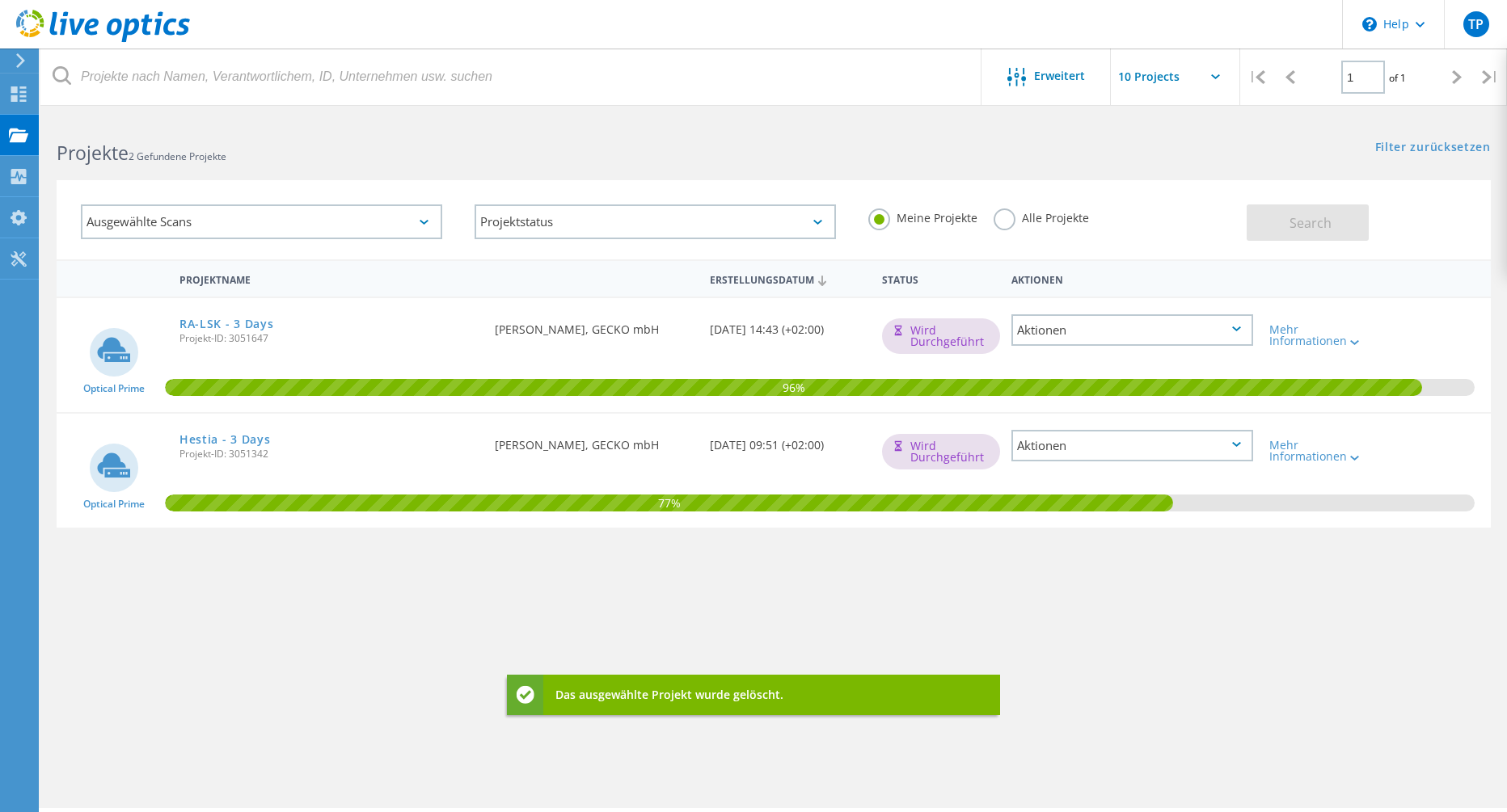
click at [701, 634] on div "Projektname Erstellungsdatum Status Aktionen Optical Prime RA-LSK - 3 Days Proj…" at bounding box center [774, 470] width 1434 height 420
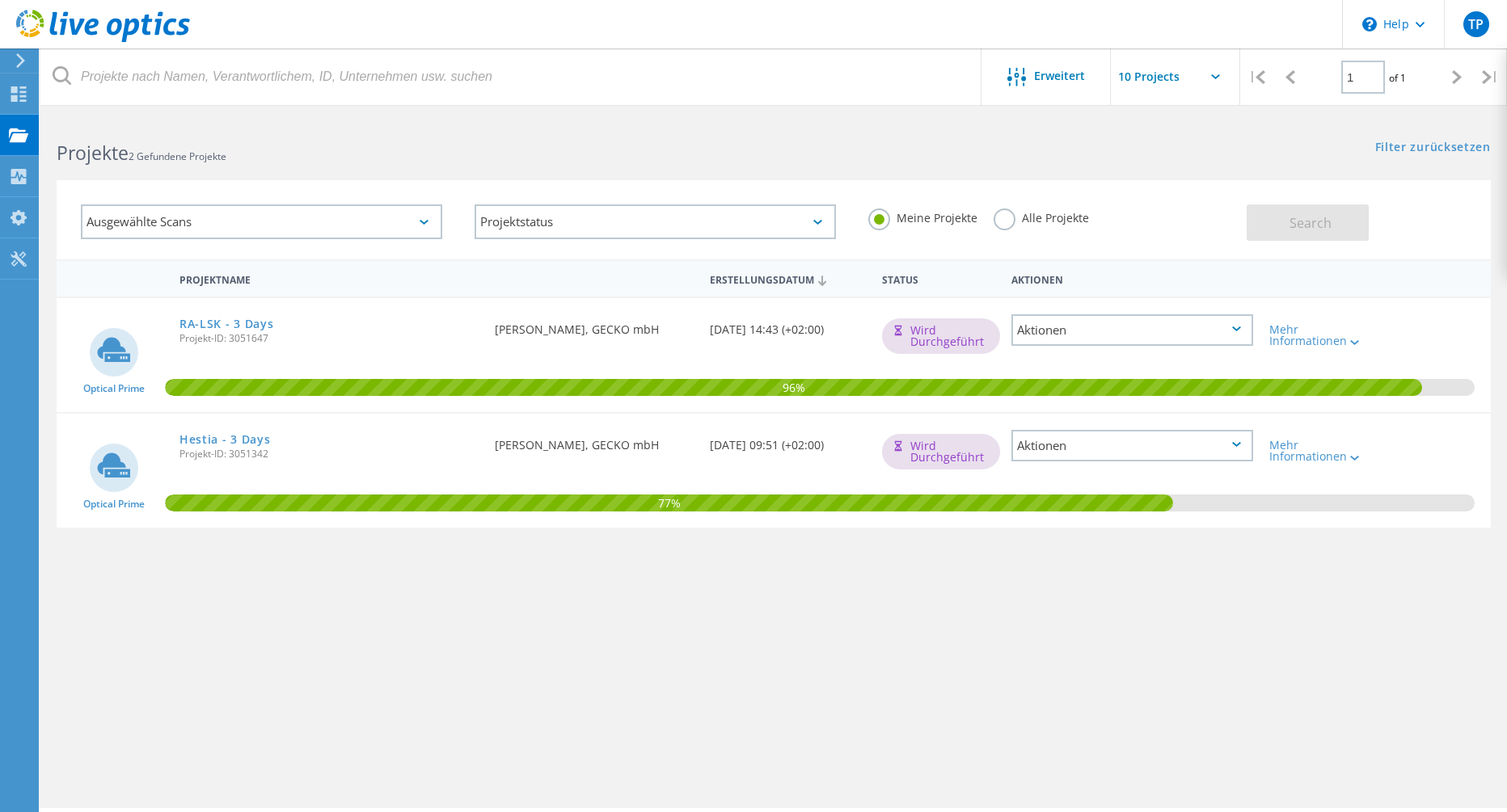
click at [1024, 219] on label "Alle Projekte" at bounding box center [1041, 217] width 95 height 16
click at [0, 0] on input "Alle Projekte" at bounding box center [0, 0] width 0 height 0
click at [924, 223] on label "Meine Projekte" at bounding box center [922, 217] width 109 height 16
click at [0, 0] on input "Meine Projekte" at bounding box center [0, 0] width 0 height 0
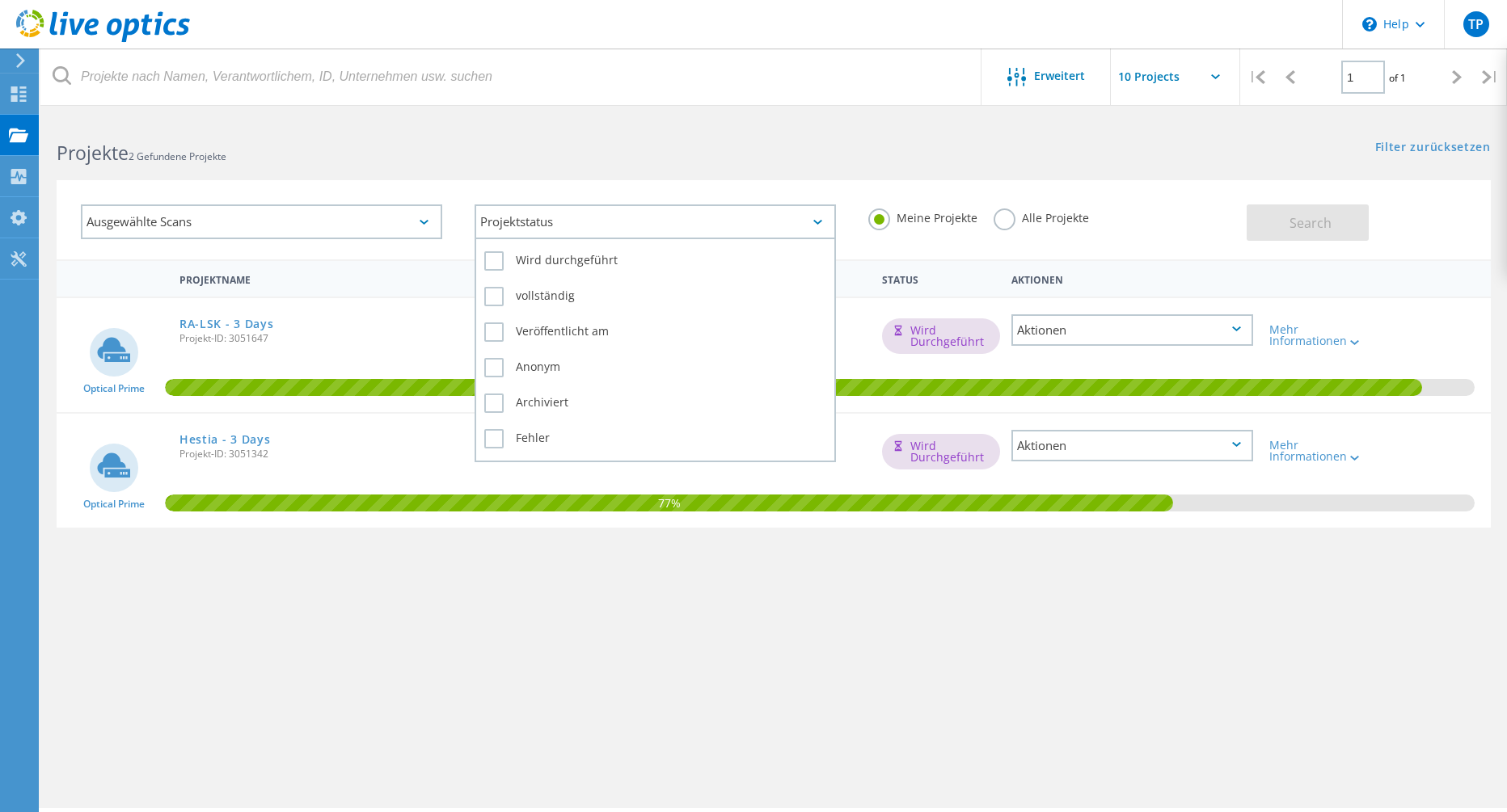
click at [505, 221] on div "Projektstatus" at bounding box center [655, 221] width 361 height 34
click at [518, 221] on div "Projektstatus" at bounding box center [655, 221] width 361 height 34
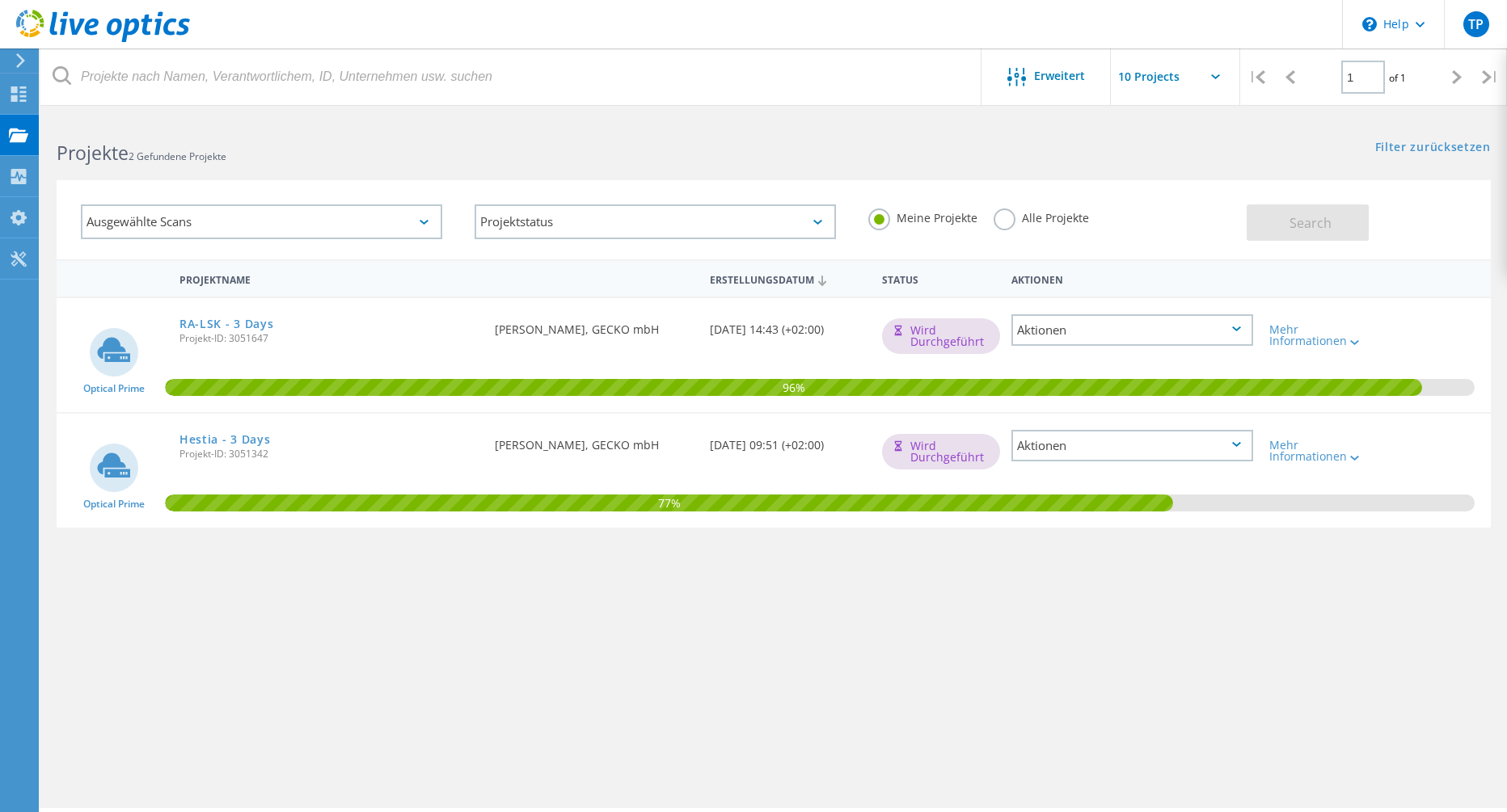
click at [348, 225] on div "Ausgewählte Scans" at bounding box center [261, 221] width 361 height 34
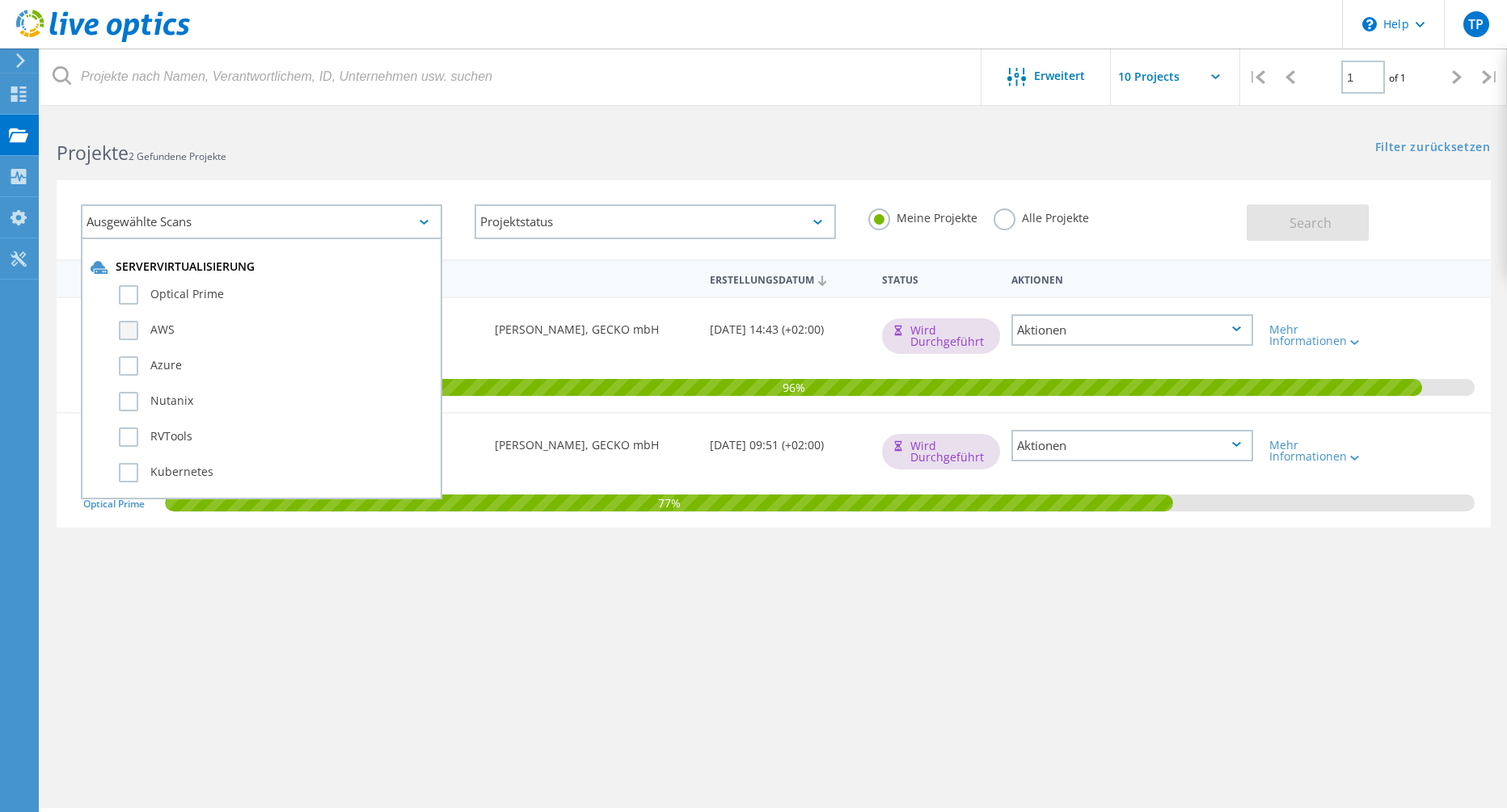
scroll to position [80, 0]
click at [252, 287] on label "Azure" at bounding box center [276, 285] width 314 height 20
click at [0, 0] on input "Azure" at bounding box center [0, 0] width 0 height 0
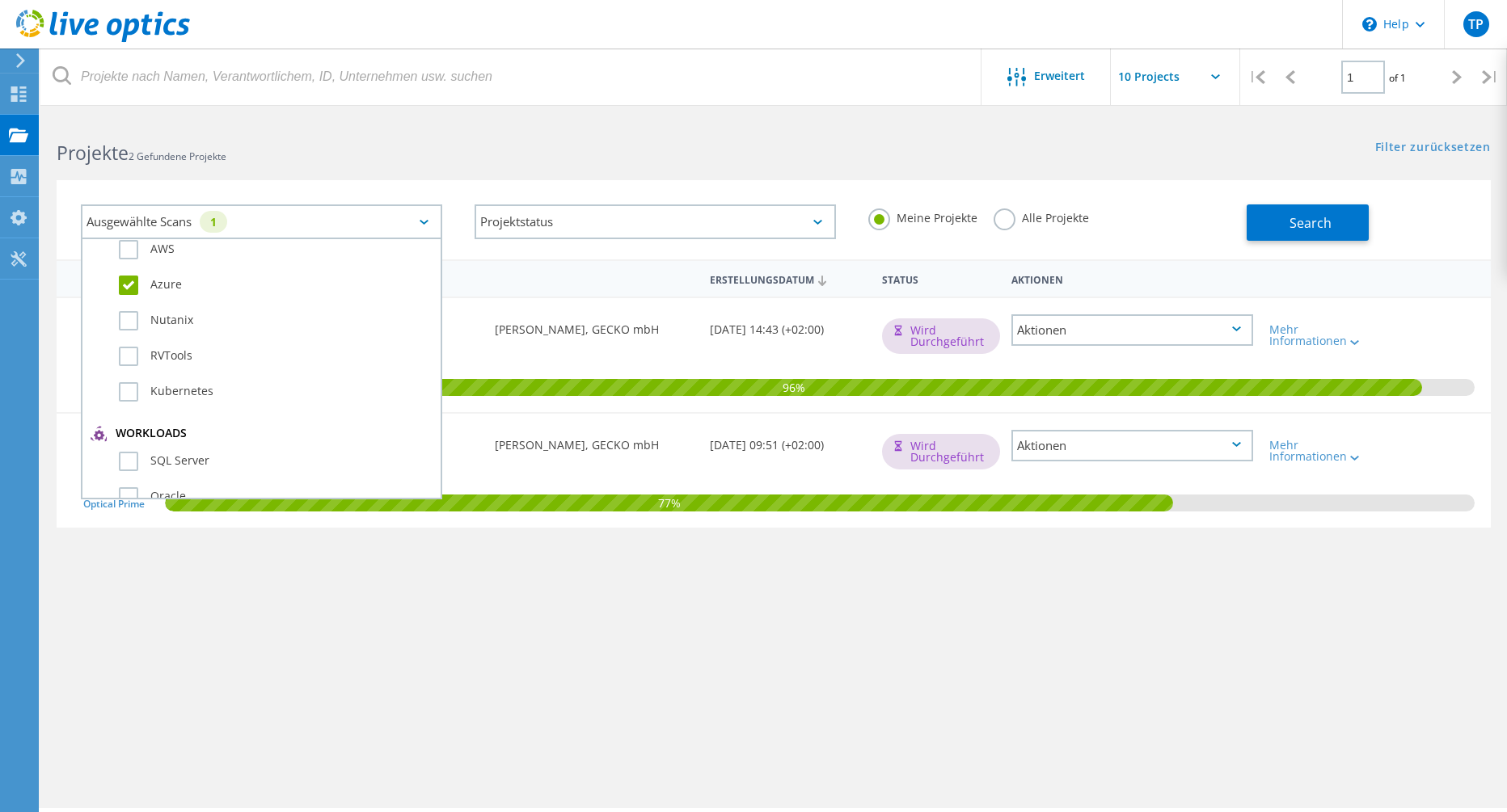
click at [252, 287] on label "Azure" at bounding box center [276, 285] width 314 height 20
click at [0, 0] on input "Azure" at bounding box center [0, 0] width 0 height 0
click at [319, 213] on div "Ausgewählte Scans" at bounding box center [261, 221] width 361 height 34
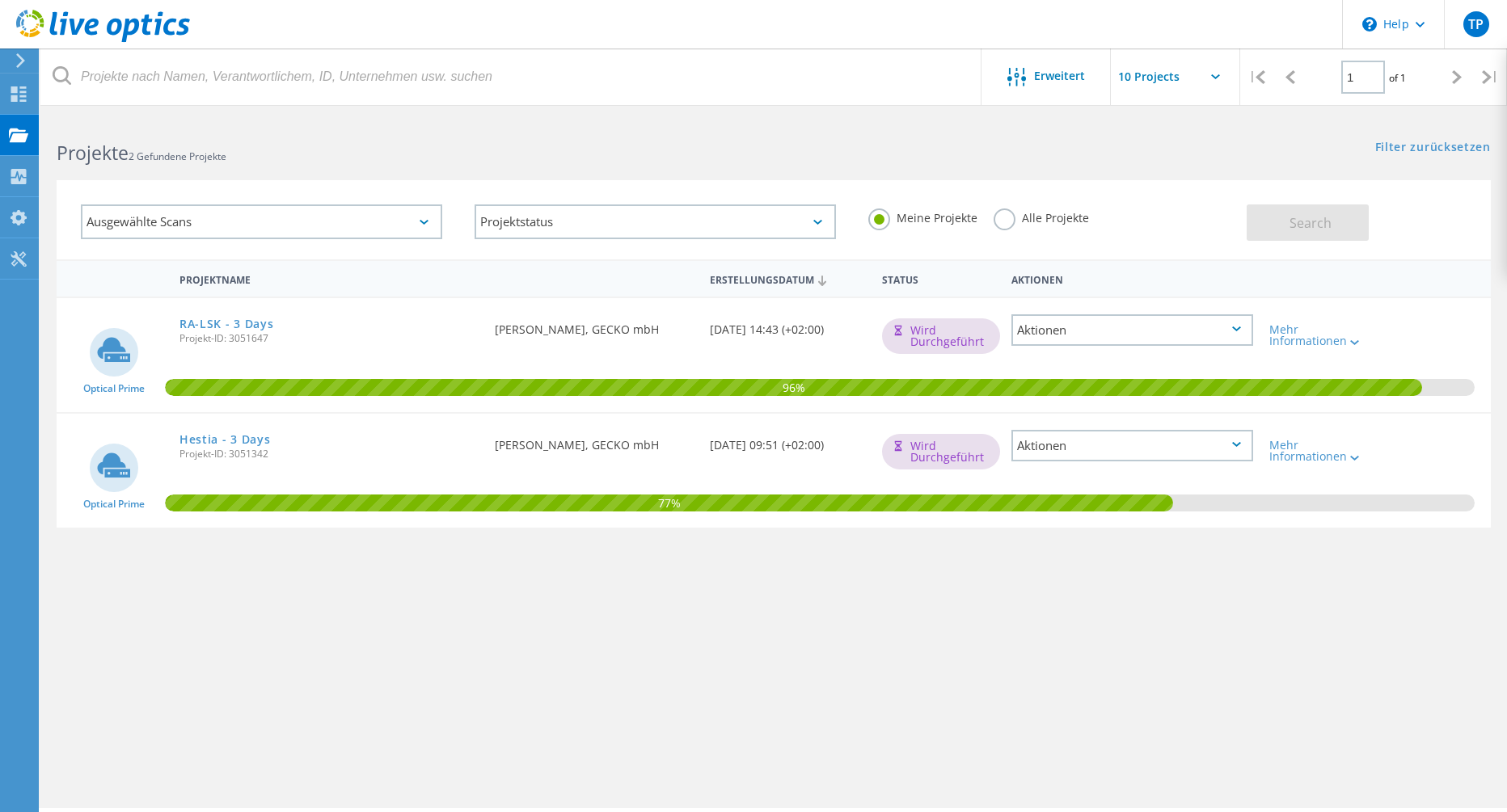
click at [319, 213] on div "Ausgewählte Scans" at bounding box center [261, 221] width 361 height 34
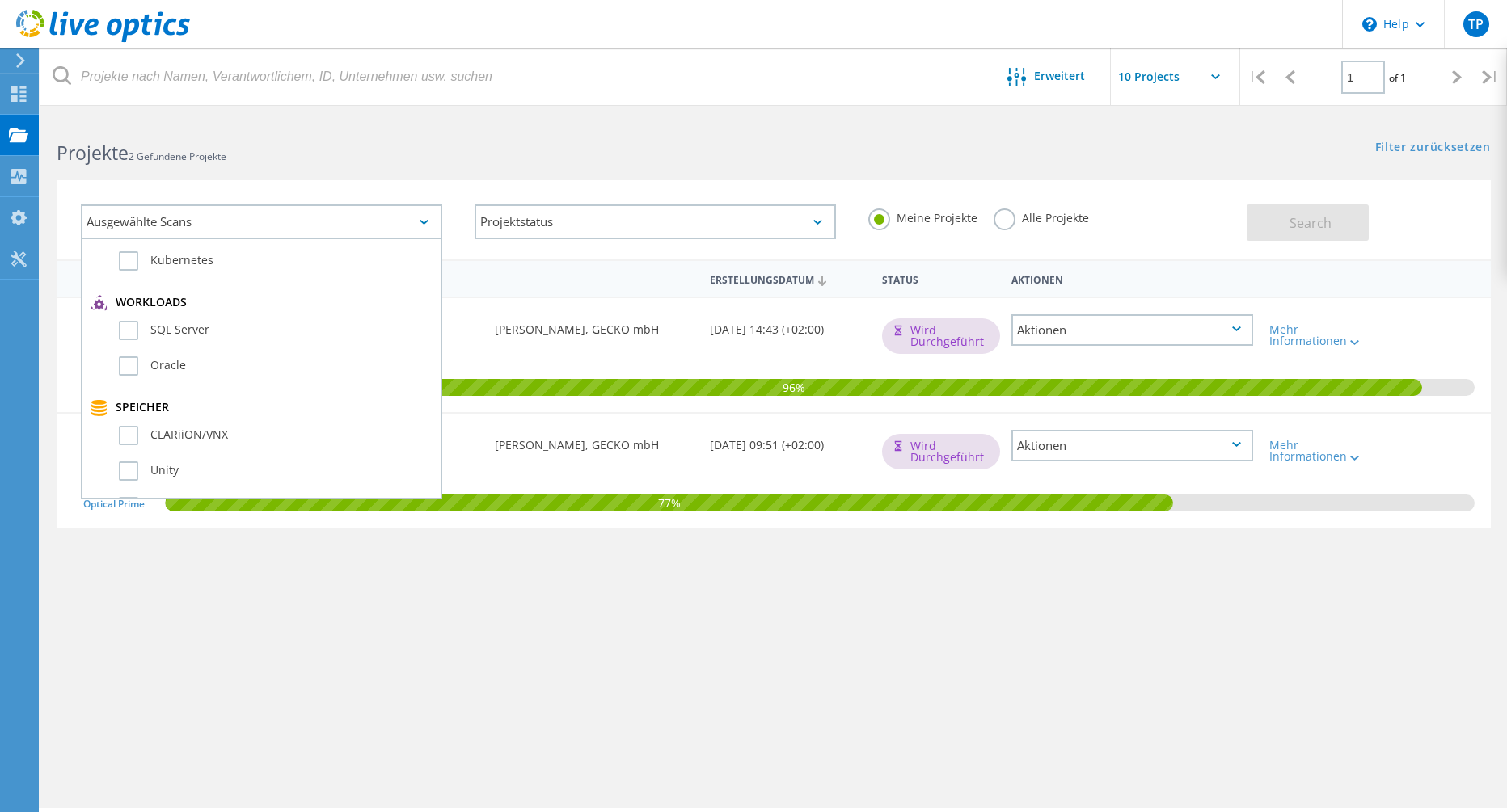
scroll to position [324, 0]
drag, startPoint x: 378, startPoint y: 223, endPoint x: 369, endPoint y: 220, distance: 9.5
click at [378, 223] on div "Ausgewählte Scans" at bounding box center [261, 221] width 361 height 34
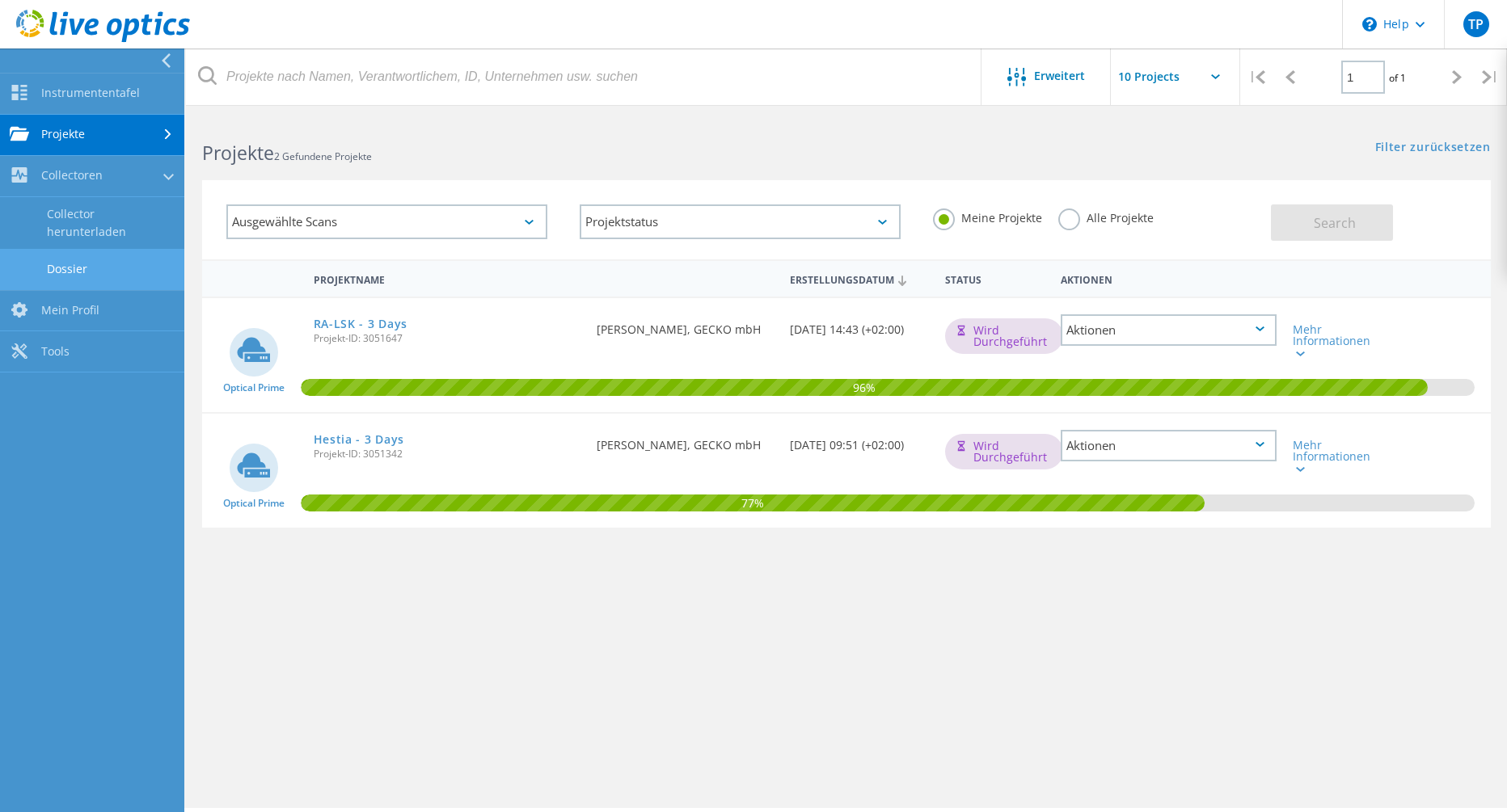
click at [83, 270] on link "Dossier" at bounding box center [92, 270] width 184 height 41
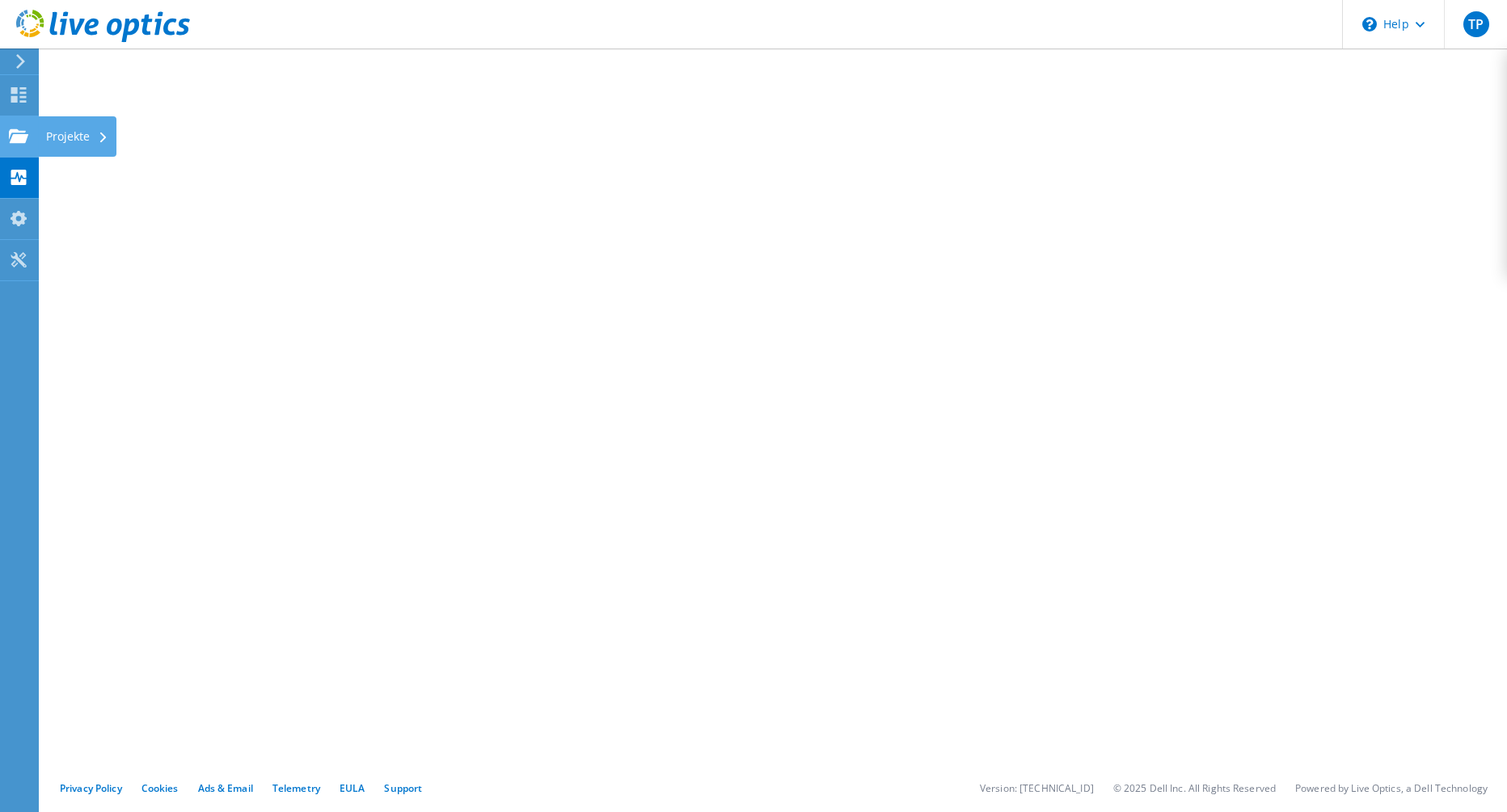
click at [46, 136] on div "Projekte" at bounding box center [78, 136] width 78 height 40
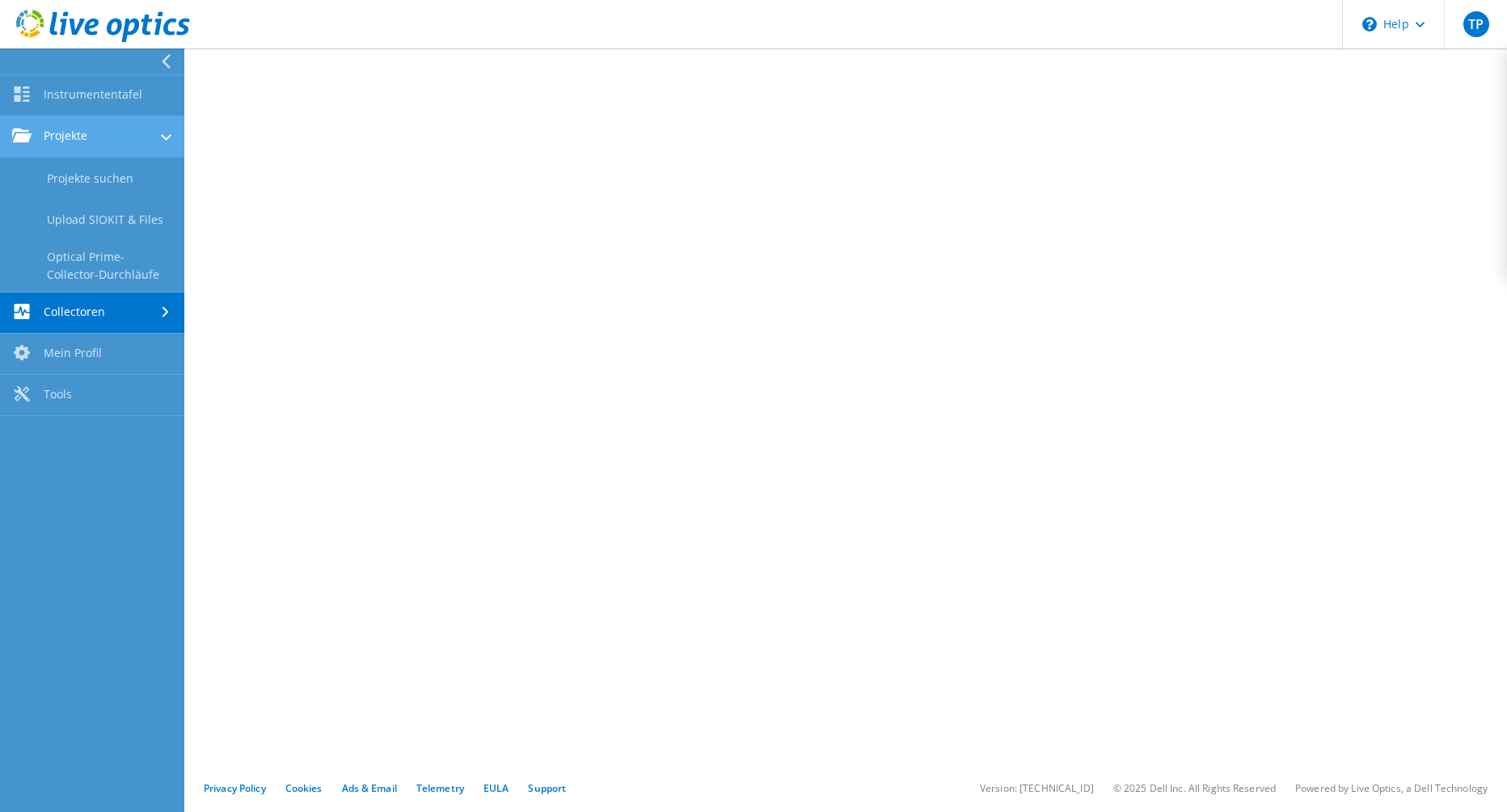
click at [118, 154] on link "Projekte" at bounding box center [92, 137] width 184 height 41
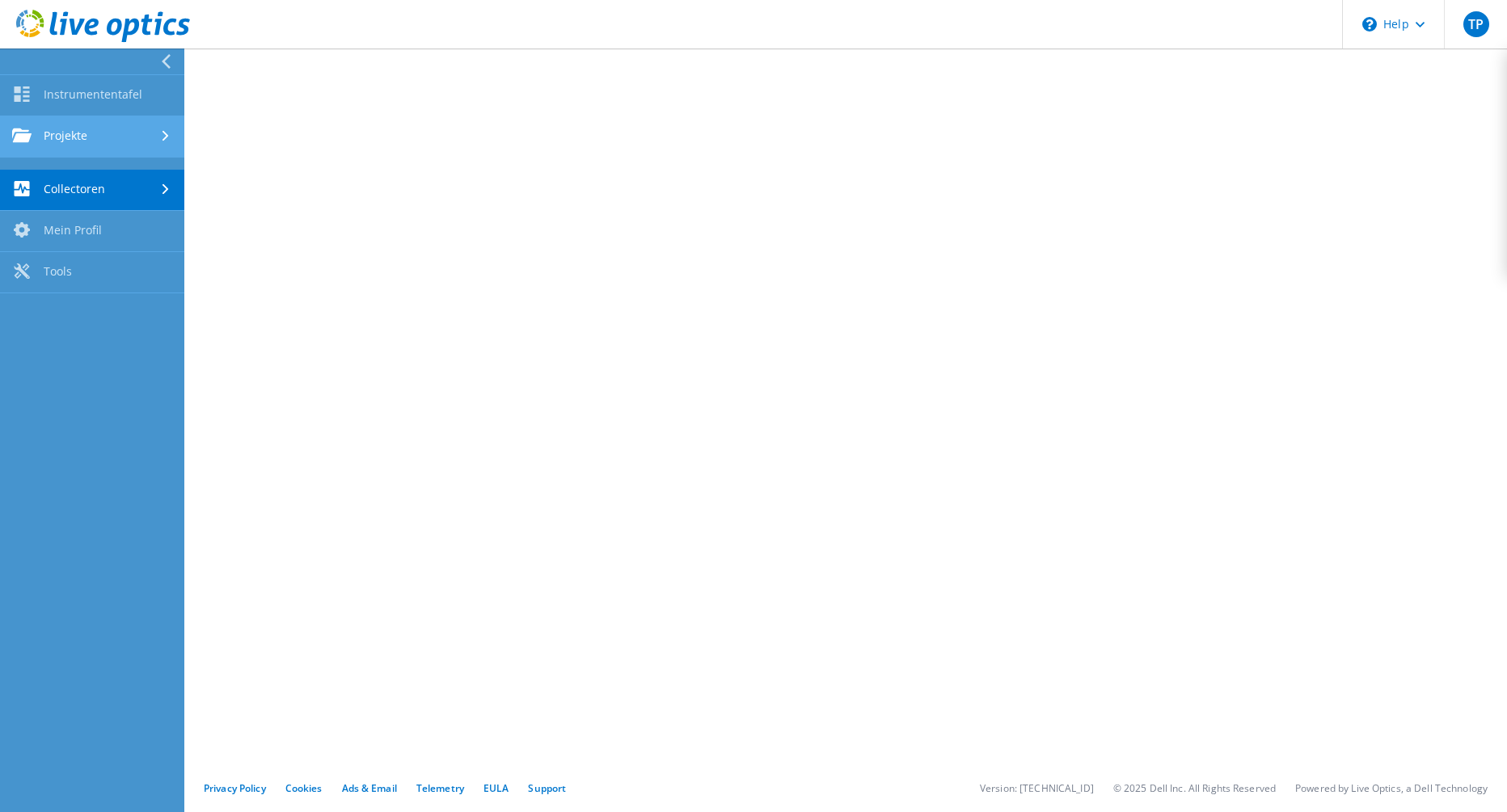
click at [118, 154] on link "Projekte" at bounding box center [92, 137] width 184 height 41
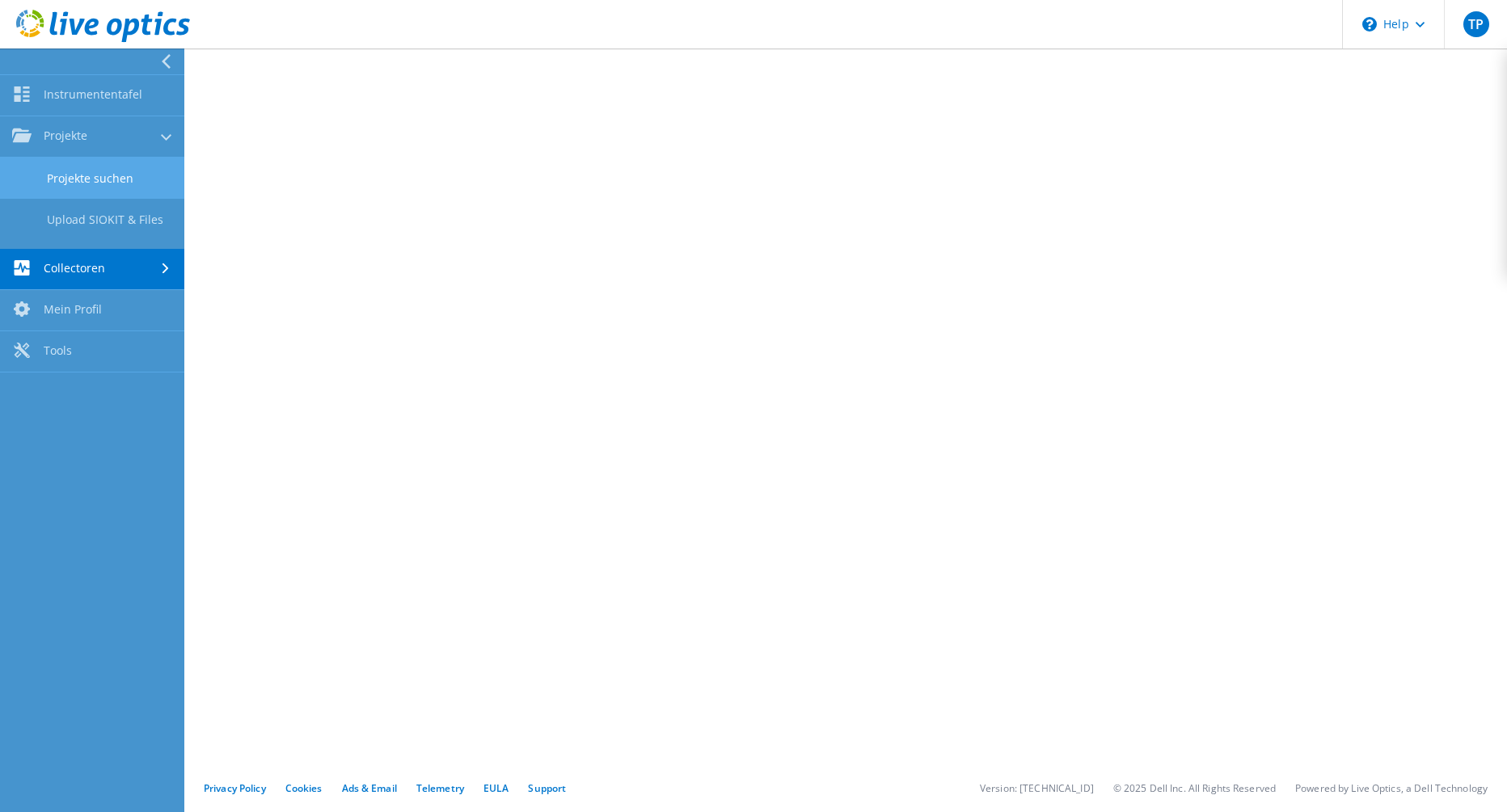
click at [116, 168] on link "Projekte suchen" at bounding box center [92, 178] width 184 height 41
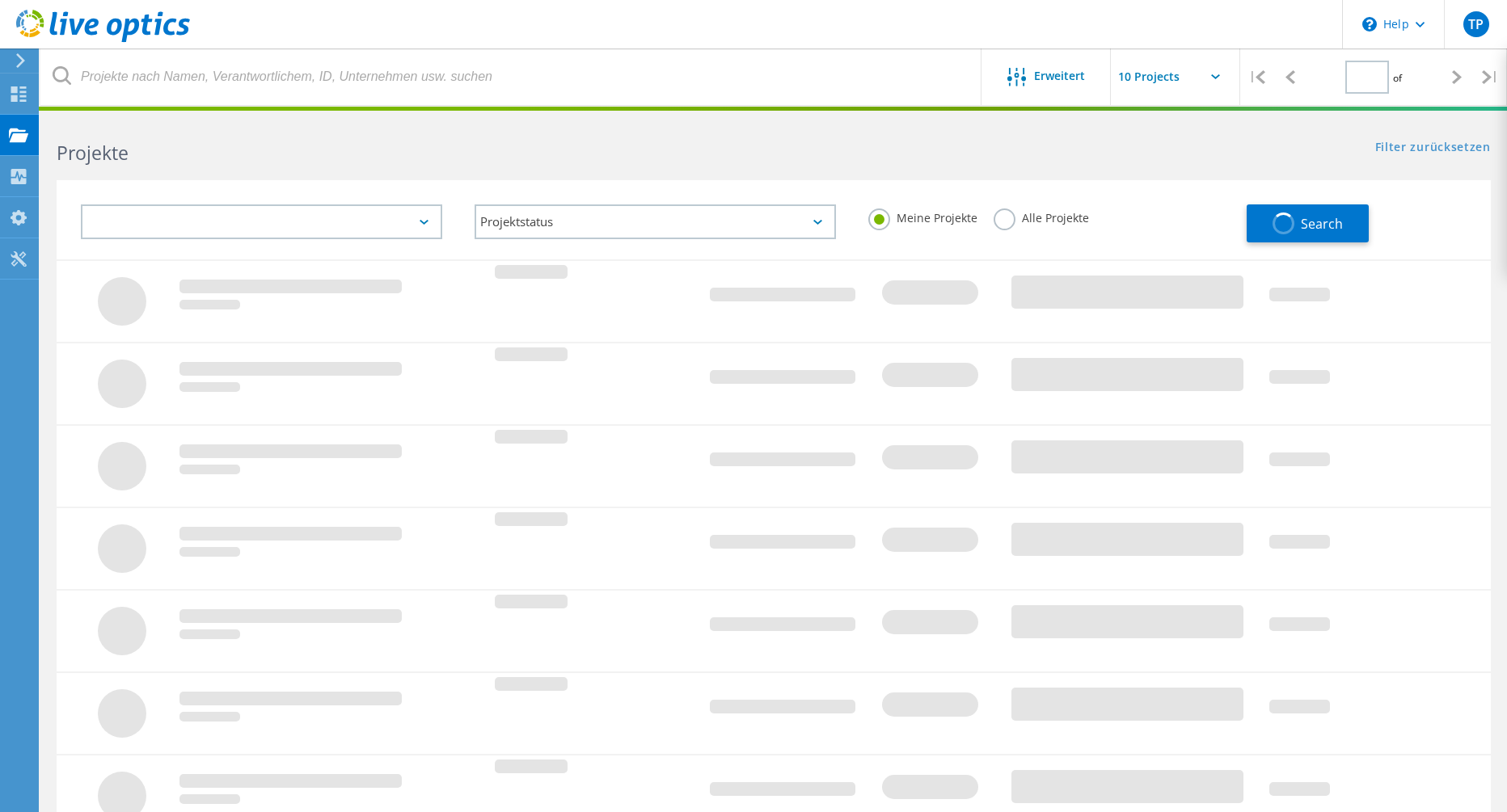
type input "1"
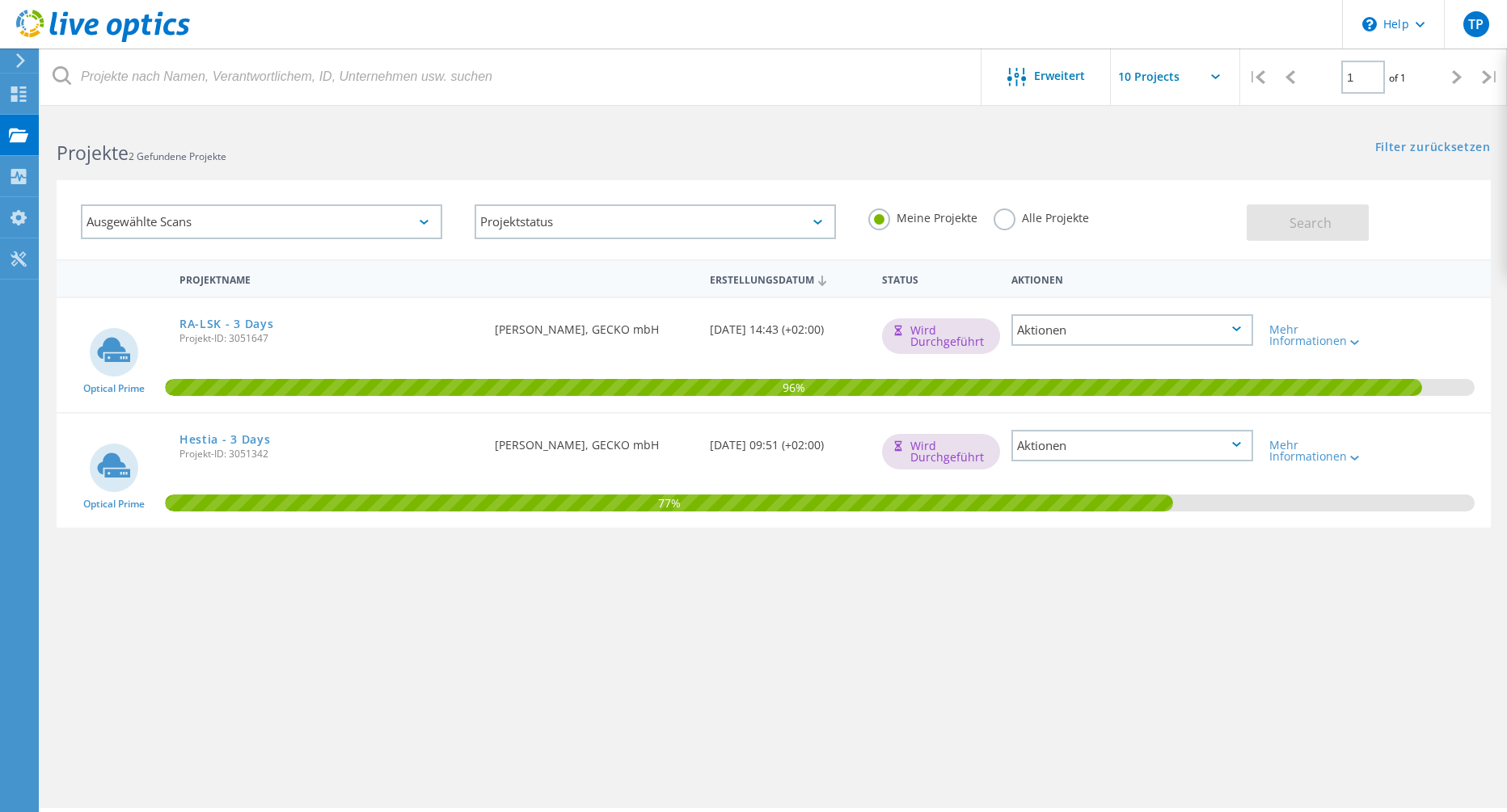
click at [1069, 315] on div "Aktionen" at bounding box center [1132, 330] width 241 height 31
click at [1101, 351] on div "Freigabe" at bounding box center [1132, 355] width 238 height 25
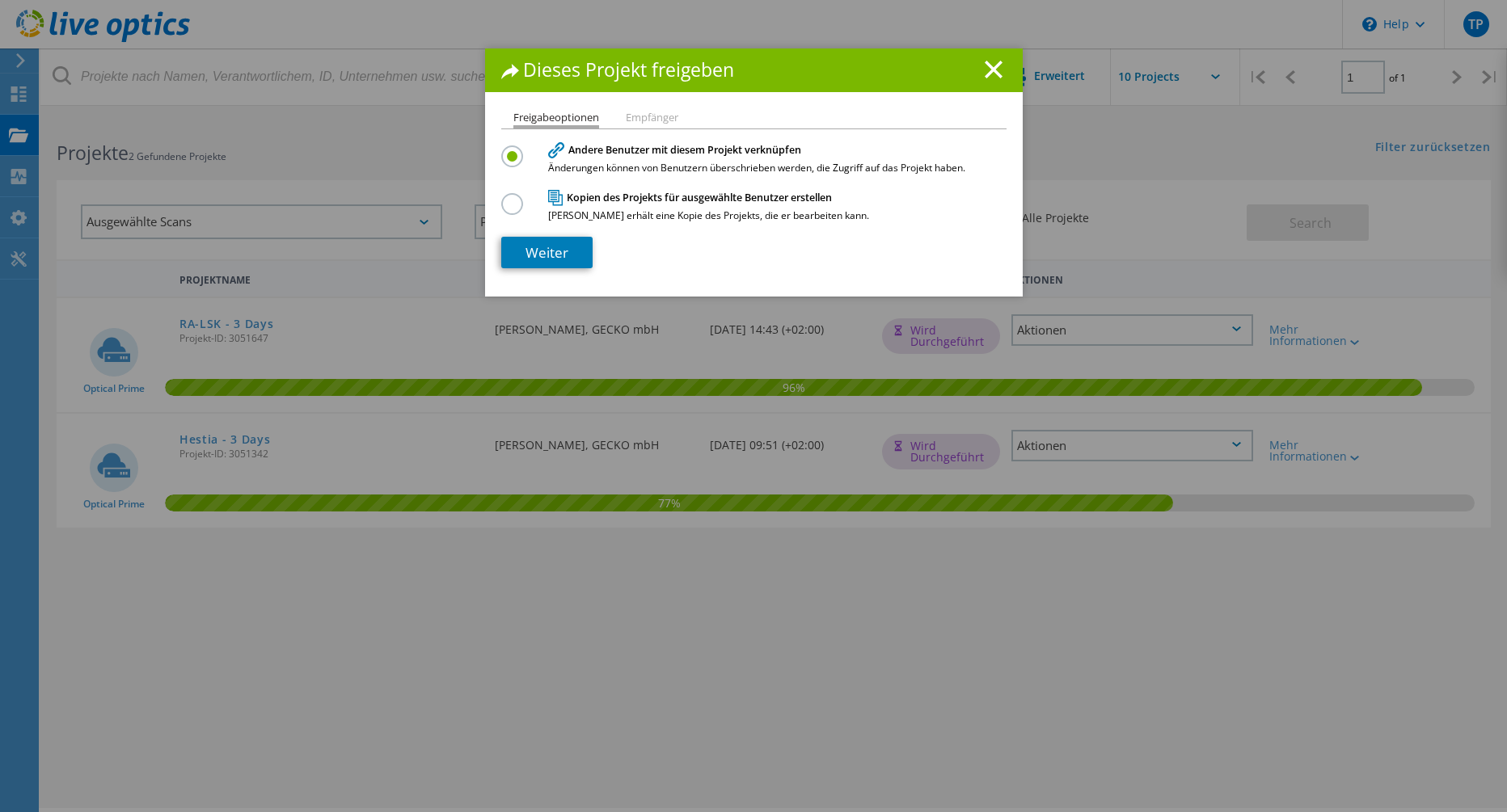
click at [508, 196] on label at bounding box center [515, 194] width 28 height 4
click at [0, 0] on input "radio" at bounding box center [0, 0] width 0 height 0
click at [513, 149] on label at bounding box center [515, 147] width 28 height 4
click at [0, 0] on input "radio" at bounding box center [0, 0] width 0 height 0
click at [509, 149] on label at bounding box center [515, 147] width 28 height 4
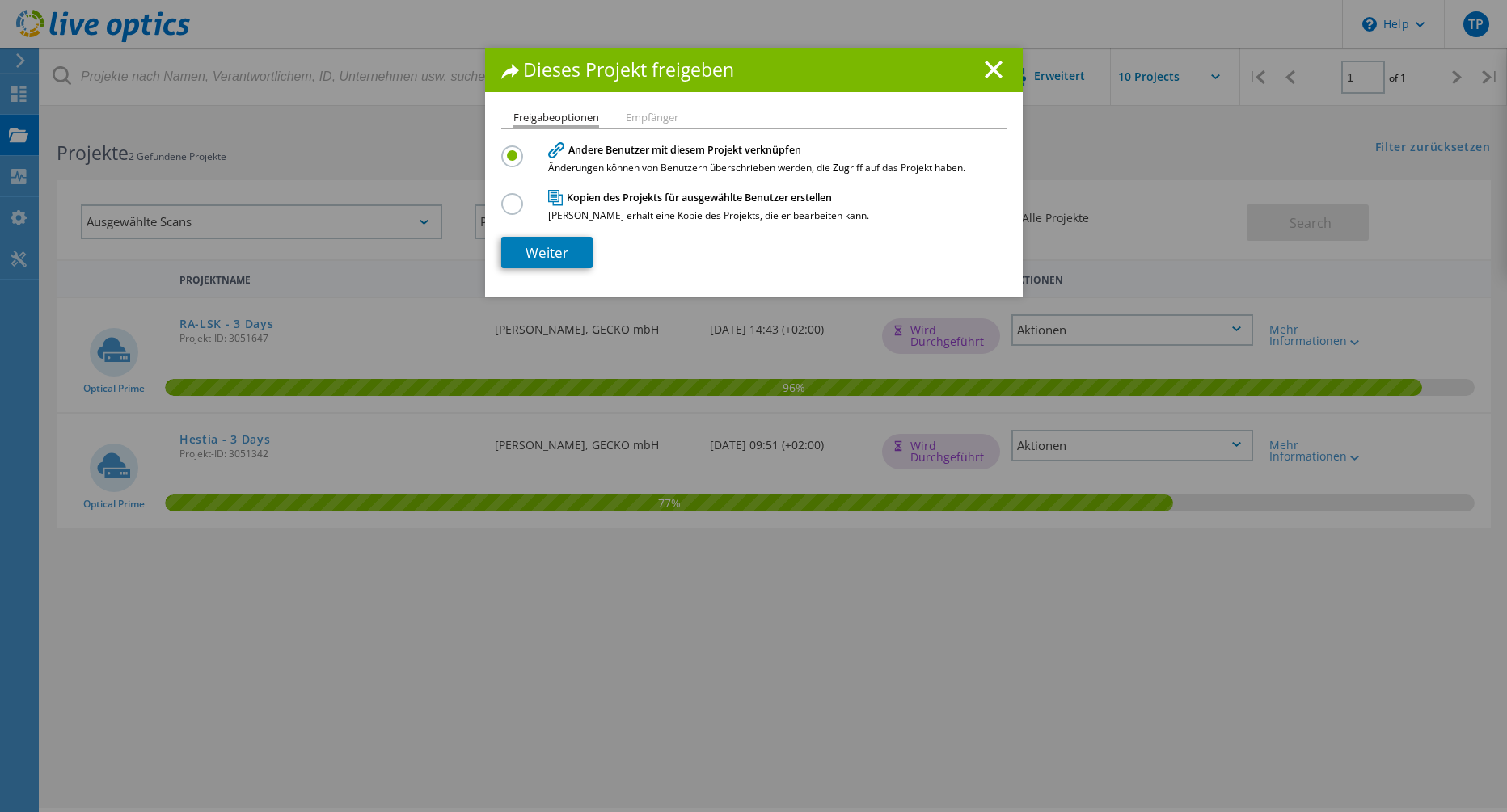
click at [0, 0] on input "radio" at bounding box center [0, 0] width 0 height 0
click at [506, 194] on label at bounding box center [515, 194] width 28 height 4
click at [0, 0] on input "radio" at bounding box center [0, 0] width 0 height 0
click at [503, 149] on label at bounding box center [515, 147] width 28 height 4
click at [0, 0] on input "radio" at bounding box center [0, 0] width 0 height 0
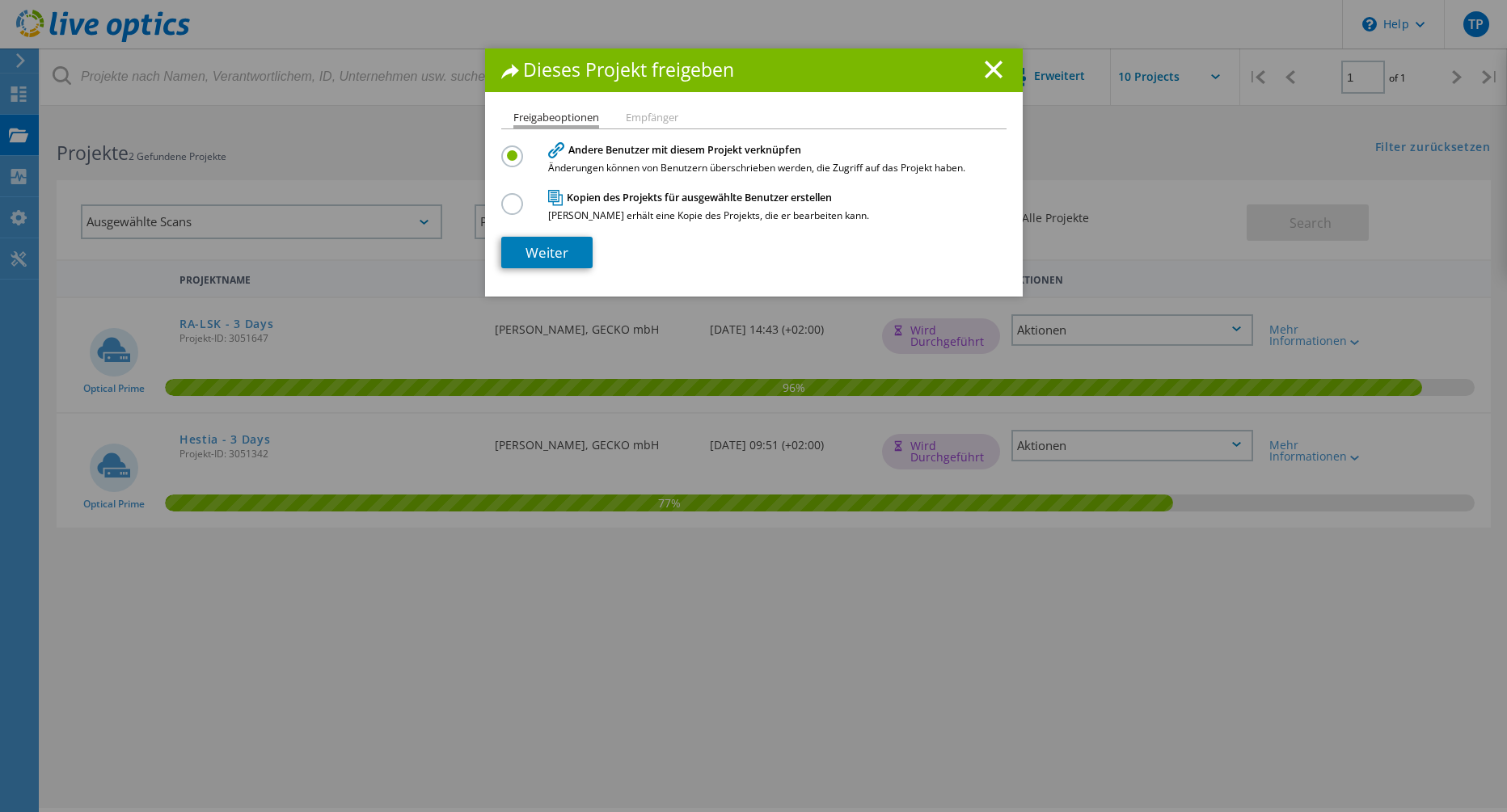
click at [667, 126] on ul "Freigabeoptionen Empfänger" at bounding box center [754, 120] width 505 height 16
click at [655, 119] on li "Empfänger" at bounding box center [652, 118] width 53 height 13
click at [534, 241] on link "Weiter" at bounding box center [546, 252] width 91 height 31
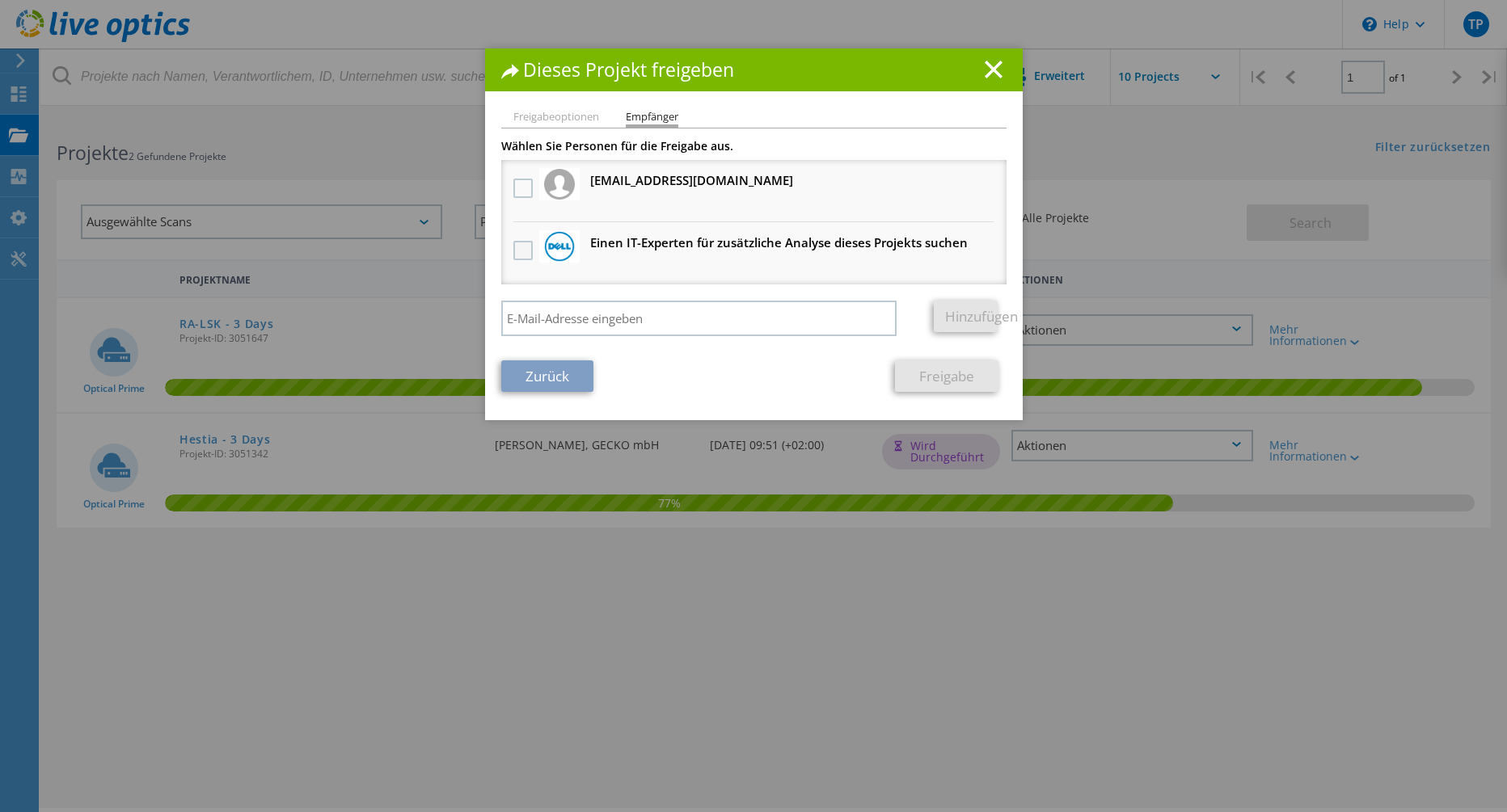
click at [513, 260] on label at bounding box center [525, 251] width 24 height 20
click at [0, 0] on input "checkbox" at bounding box center [0, 0] width 0 height 0
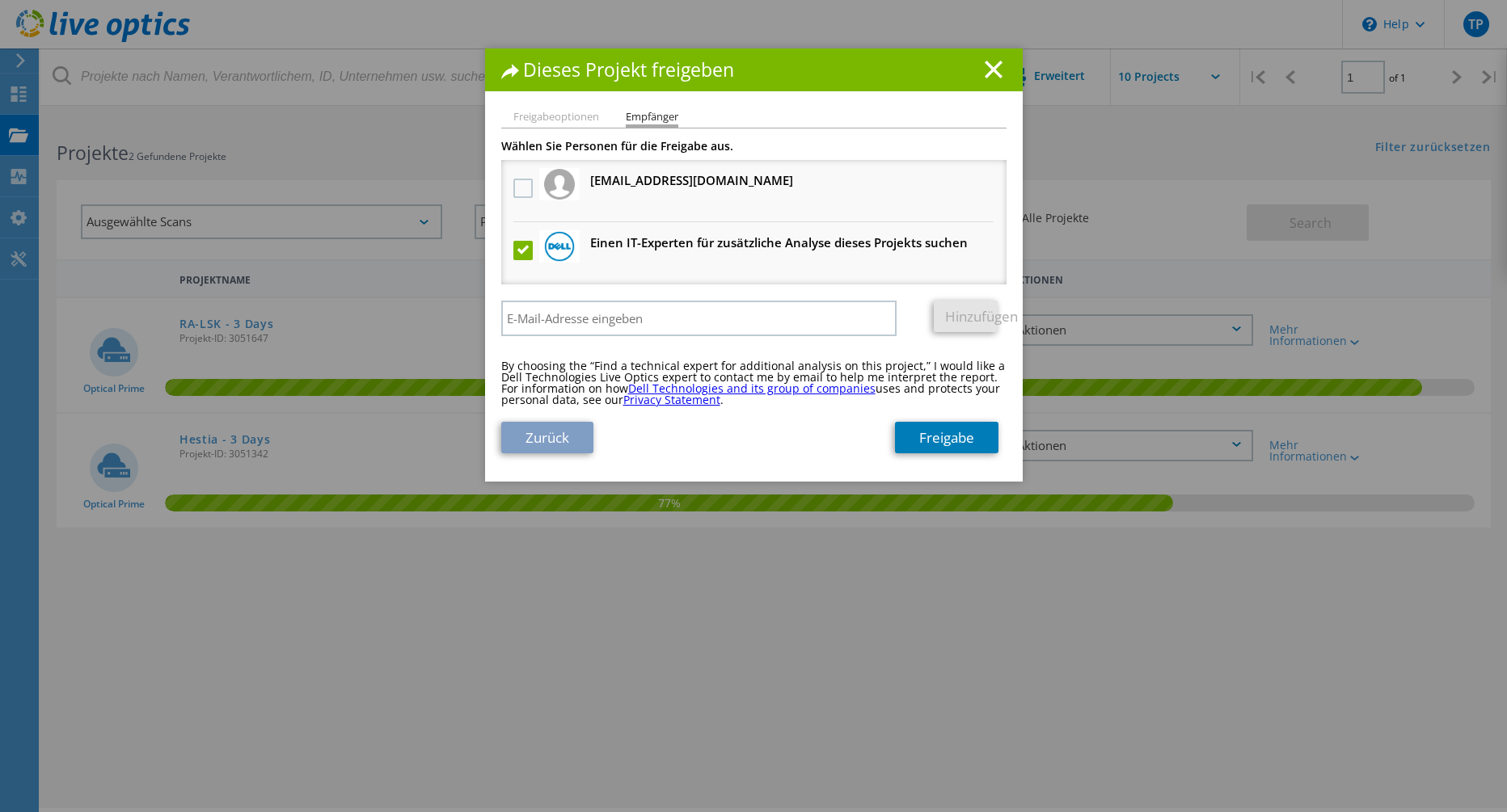
click at [513, 254] on label at bounding box center [525, 251] width 24 height 20
click at [0, 0] on input "checkbox" at bounding box center [0, 0] width 0 height 0
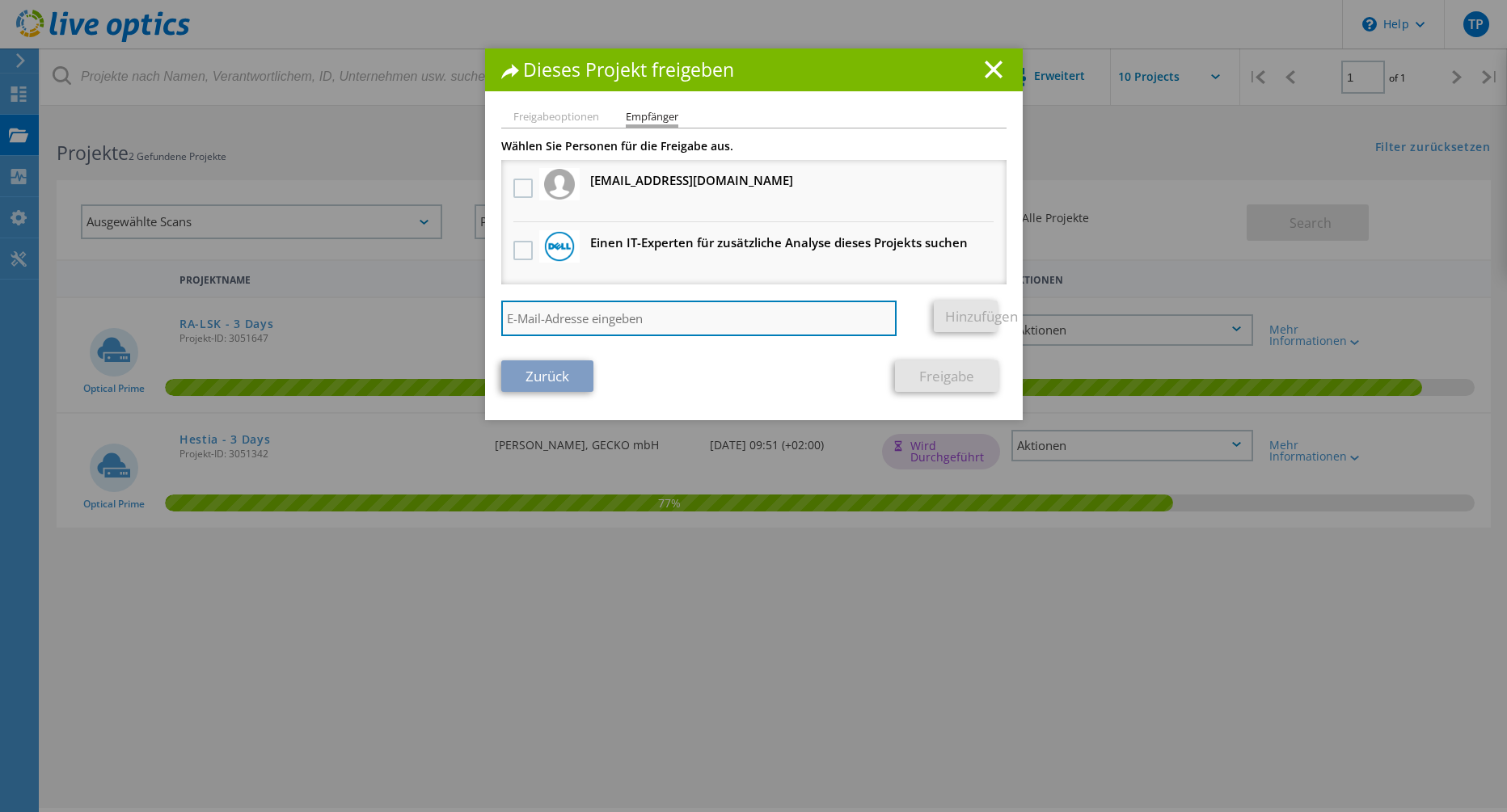
click at [530, 315] on input "search" at bounding box center [700, 319] width 396 height 35
click at [515, 181] on label at bounding box center [525, 188] width 24 height 20
click at [0, 0] on input "checkbox" at bounding box center [0, 0] width 0 height 0
click at [515, 181] on label at bounding box center [525, 188] width 24 height 20
click at [0, 0] on input "checkbox" at bounding box center [0, 0] width 0 height 0
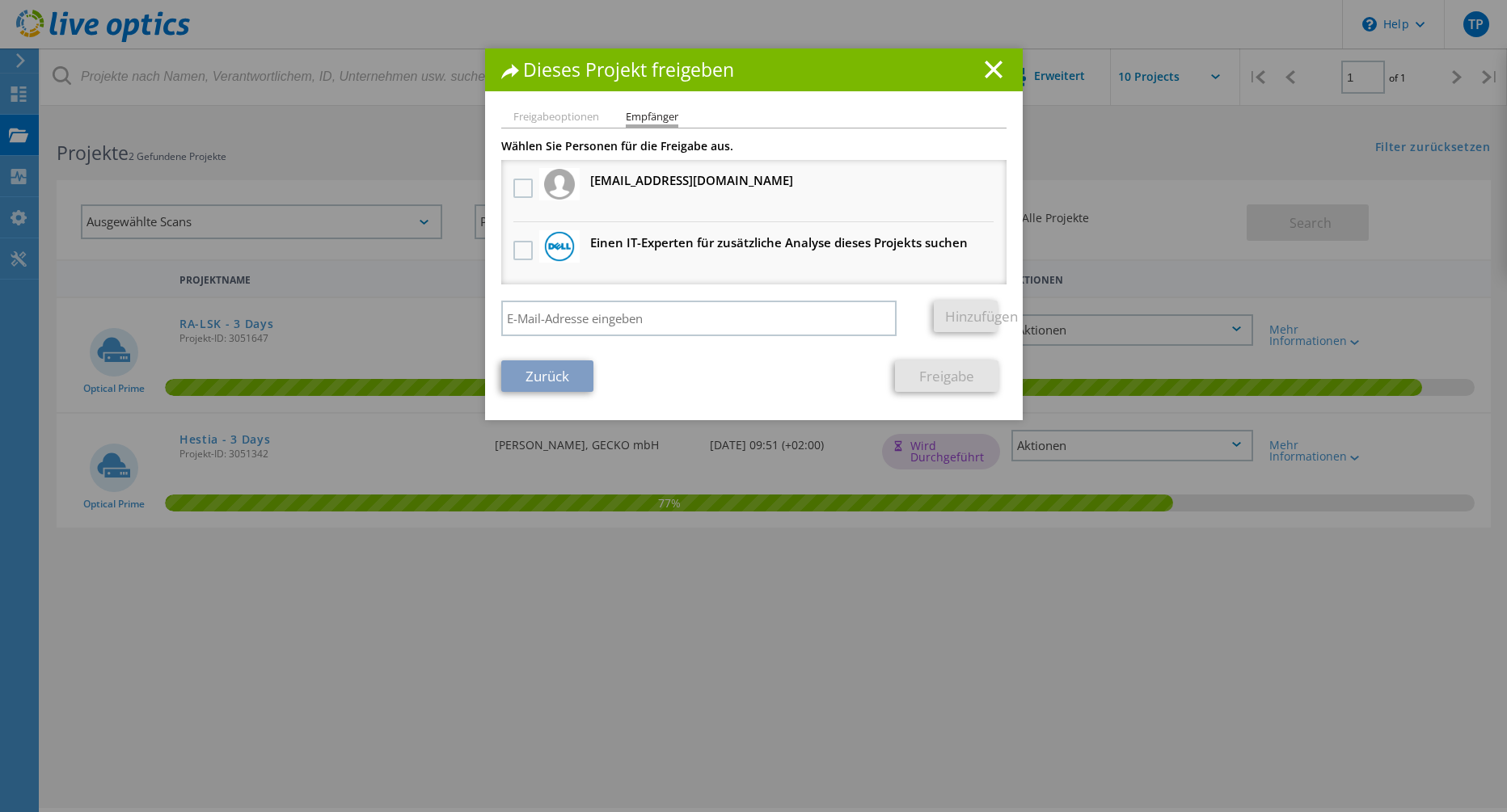
click at [551, 298] on div "Wählen Sie Personen für die Freigabe aus. tpa@gecko.de Erhält eine anonyme Kopie" at bounding box center [754, 242] width 505 height 204
click at [556, 316] on input "search" at bounding box center [700, 319] width 396 height 35
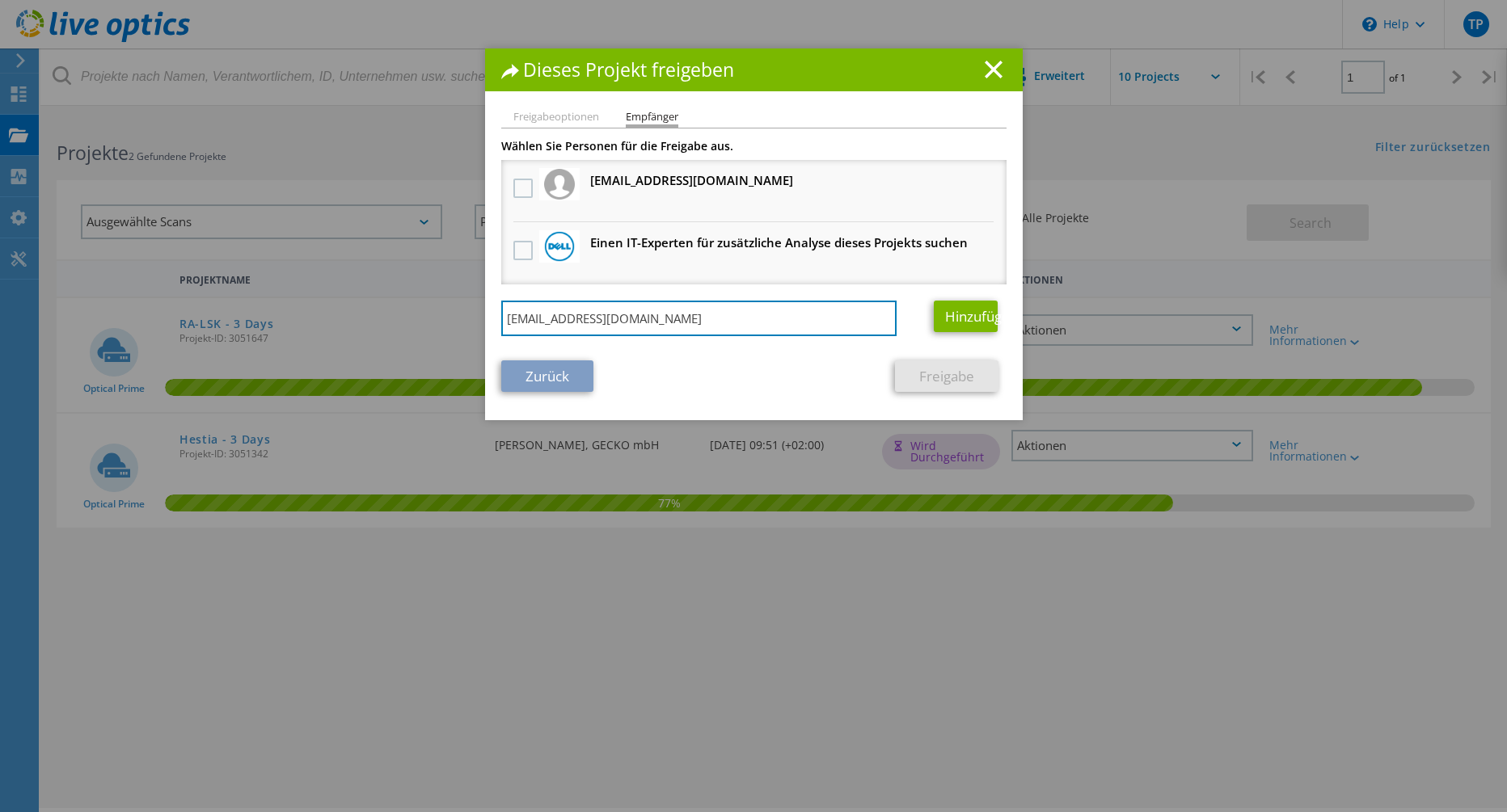
type input "rhi@gecko.de"
click at [938, 288] on div "Wählen Sie Personen für die Freigabe aus. tpa@gecko.de Erhält eine anonyme Kopie" at bounding box center [754, 242] width 505 height 204
click at [938, 319] on link "Hinzufügen" at bounding box center [965, 317] width 64 height 31
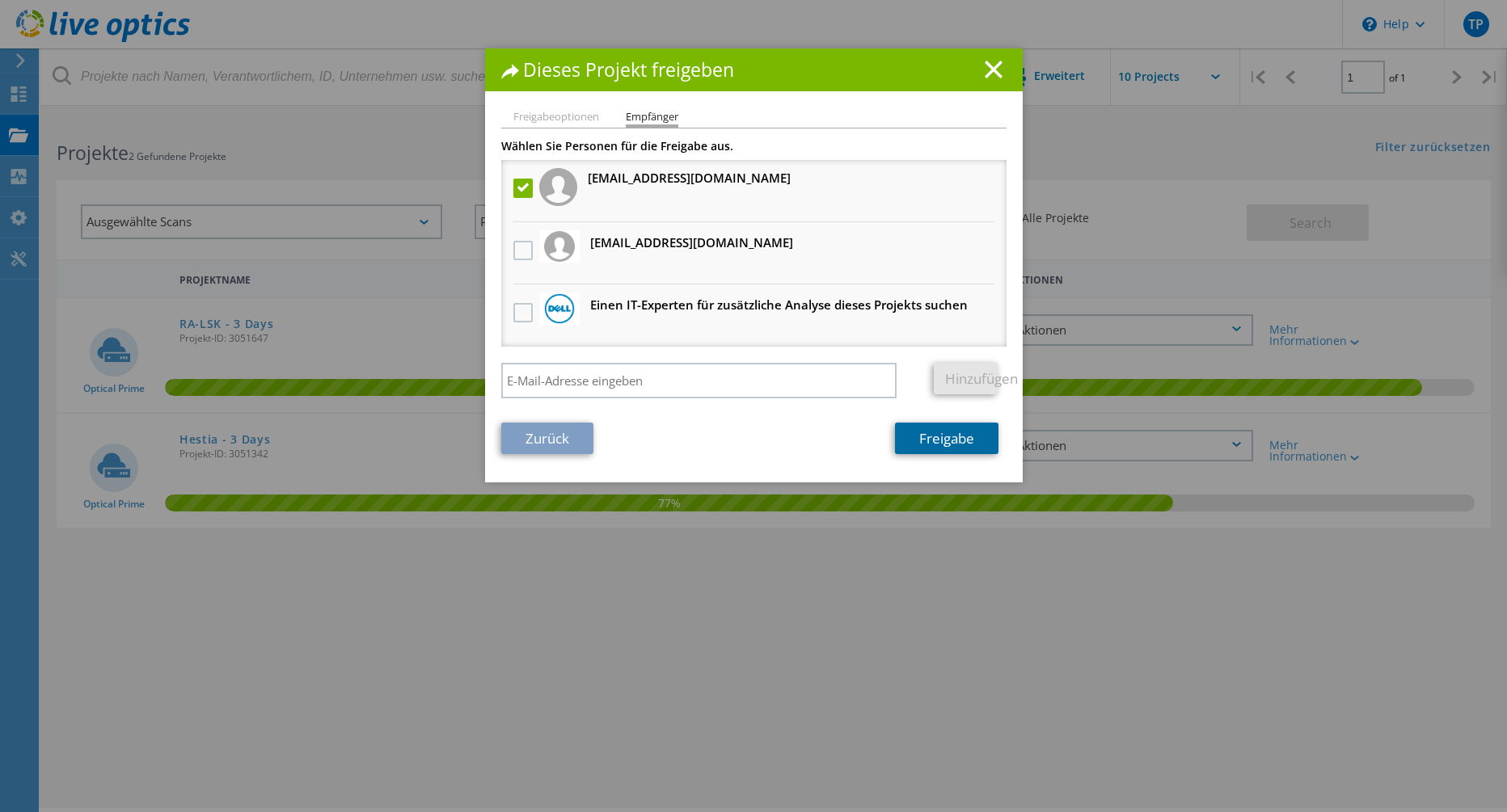
click at [954, 442] on link "Freigabe" at bounding box center [946, 438] width 103 height 31
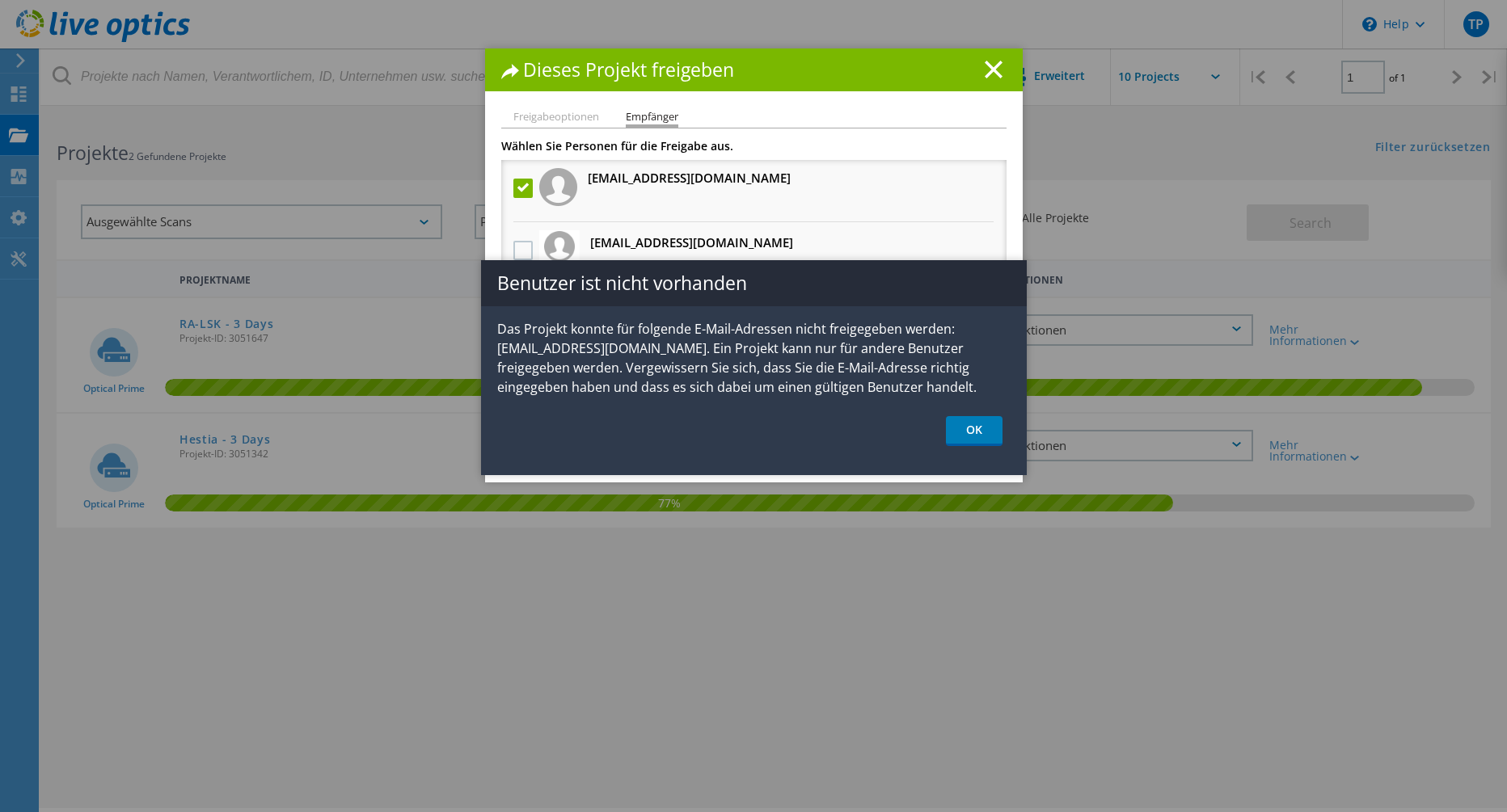
click at [971, 442] on link "OK" at bounding box center [974, 431] width 57 height 29
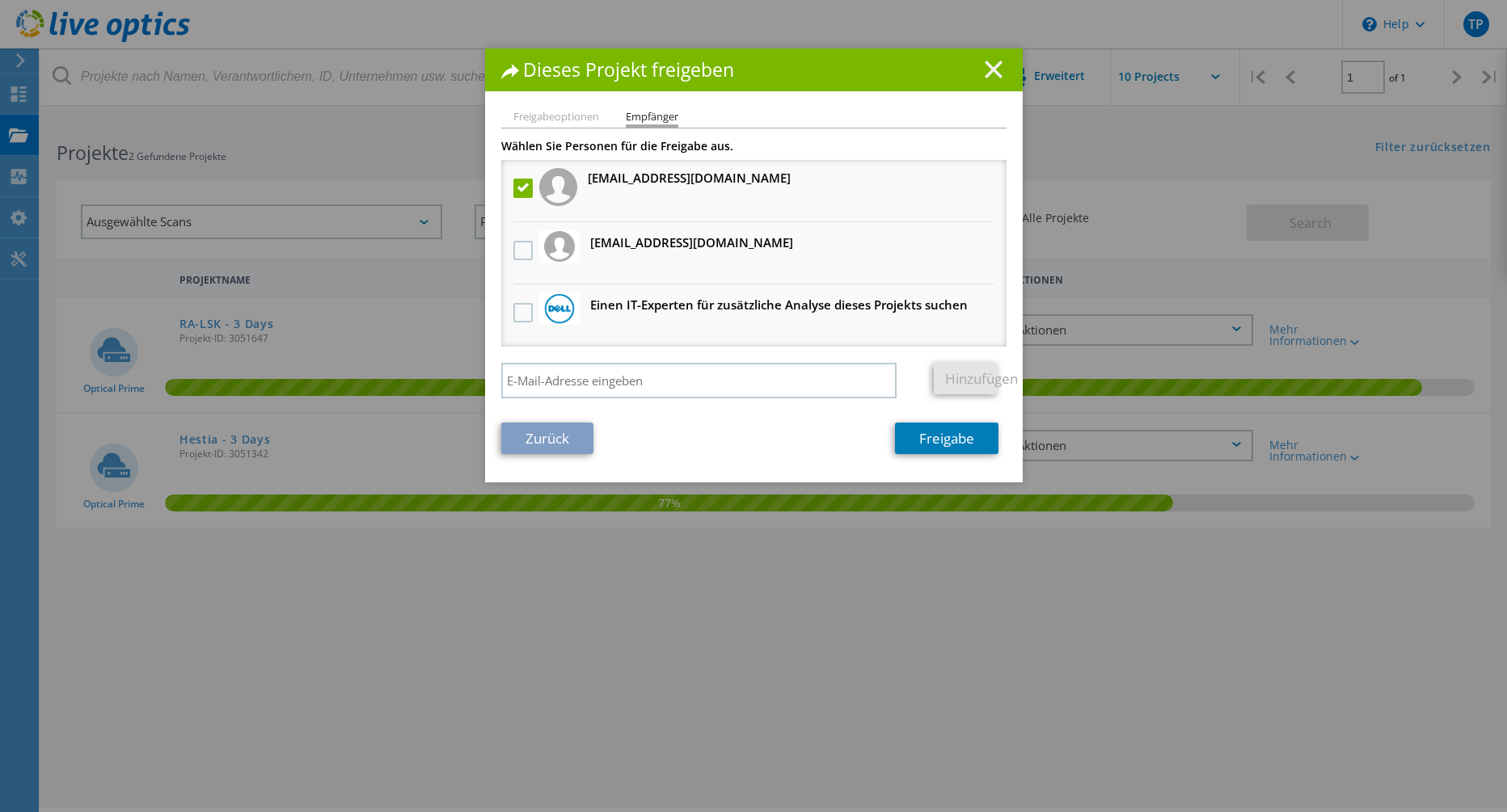
click at [990, 66] on line at bounding box center [994, 70] width 16 height 16
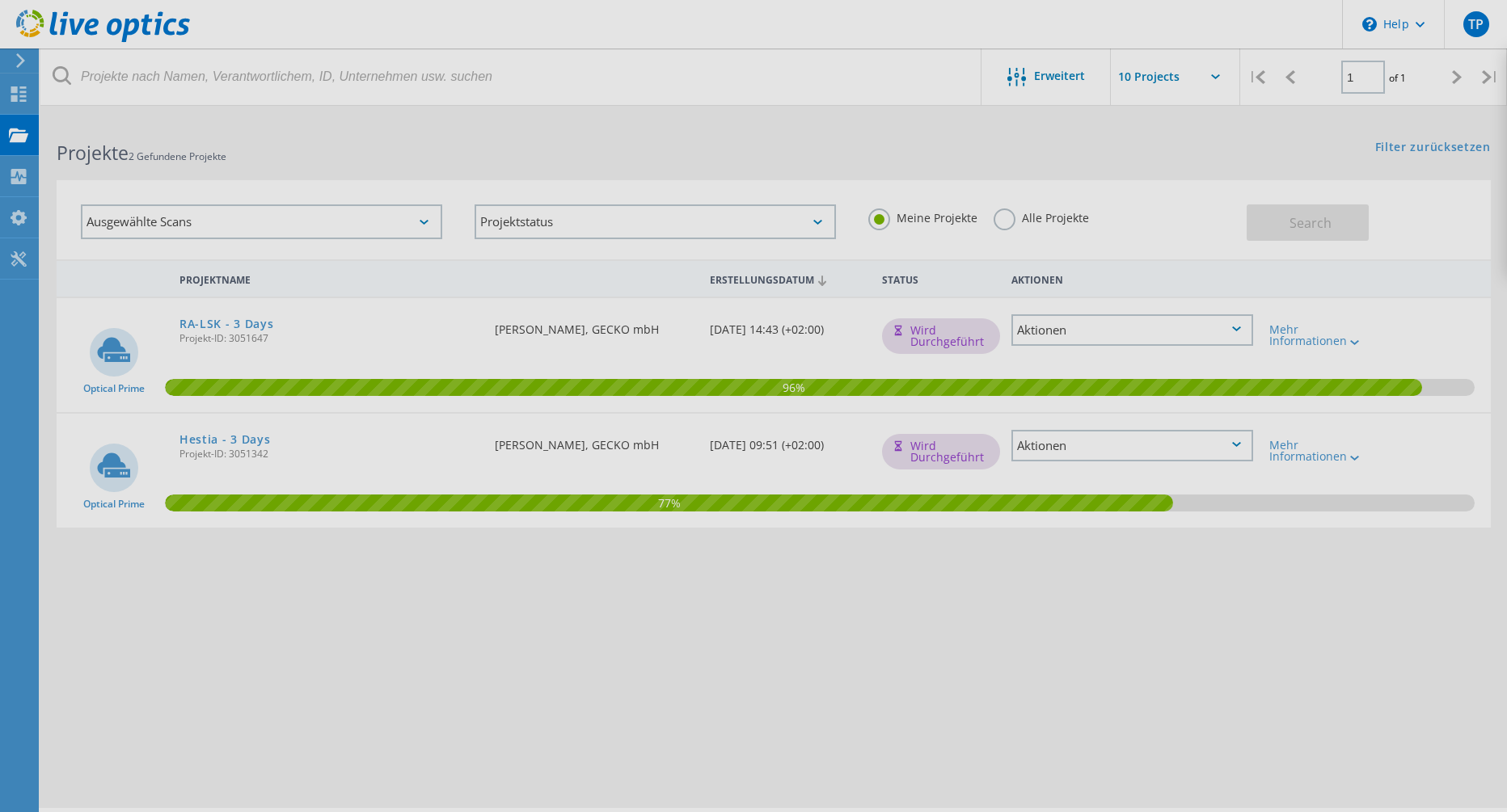
click at [1476, 117] on body "\n Help Explore Helpful Articles Contact Support TP Endbenutzer Tom Patzelt tpa…" at bounding box center [754, 486] width 1507 height 739
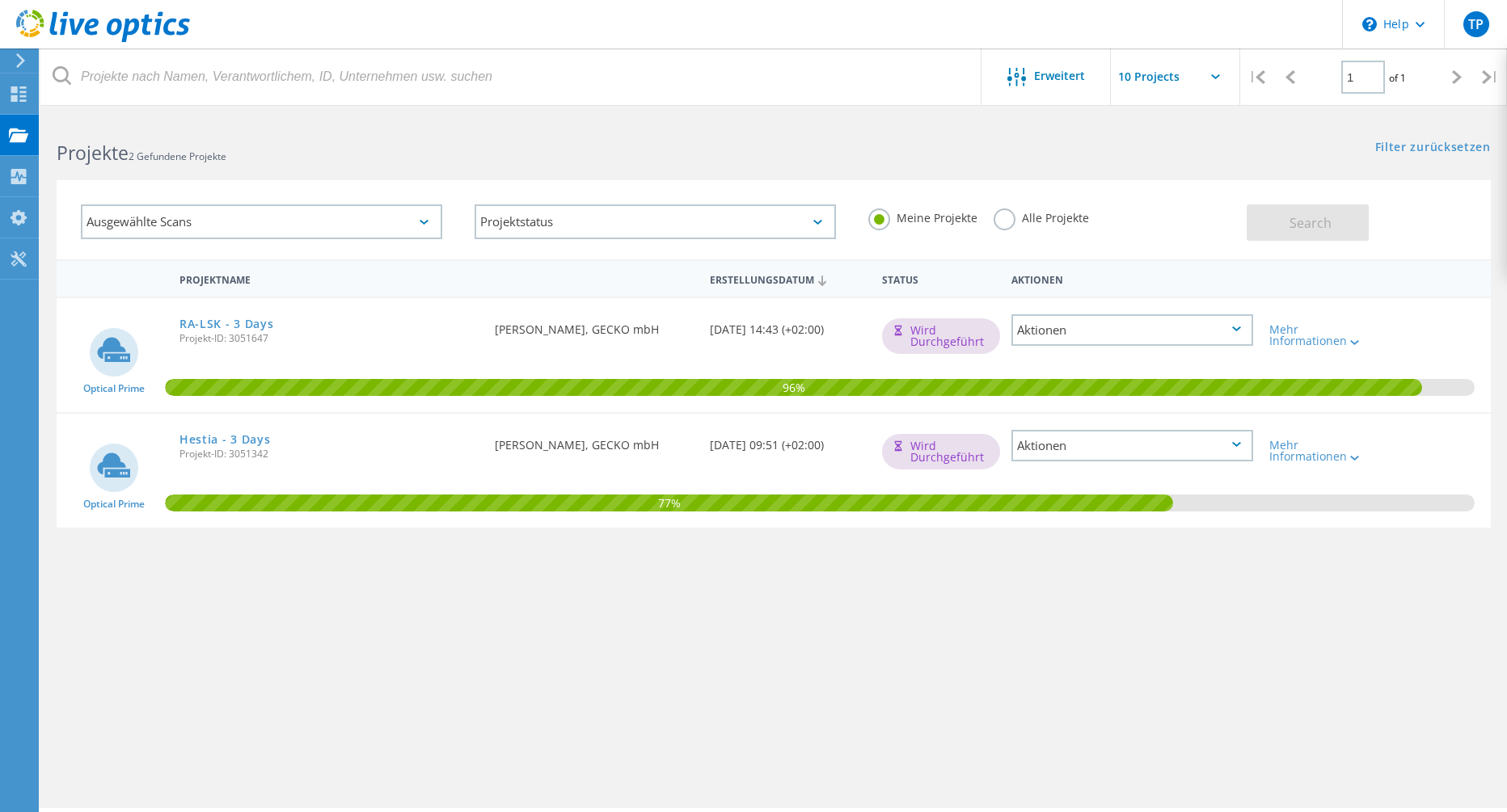
click at [1476, 26] on span "TP" at bounding box center [1476, 24] width 16 height 13
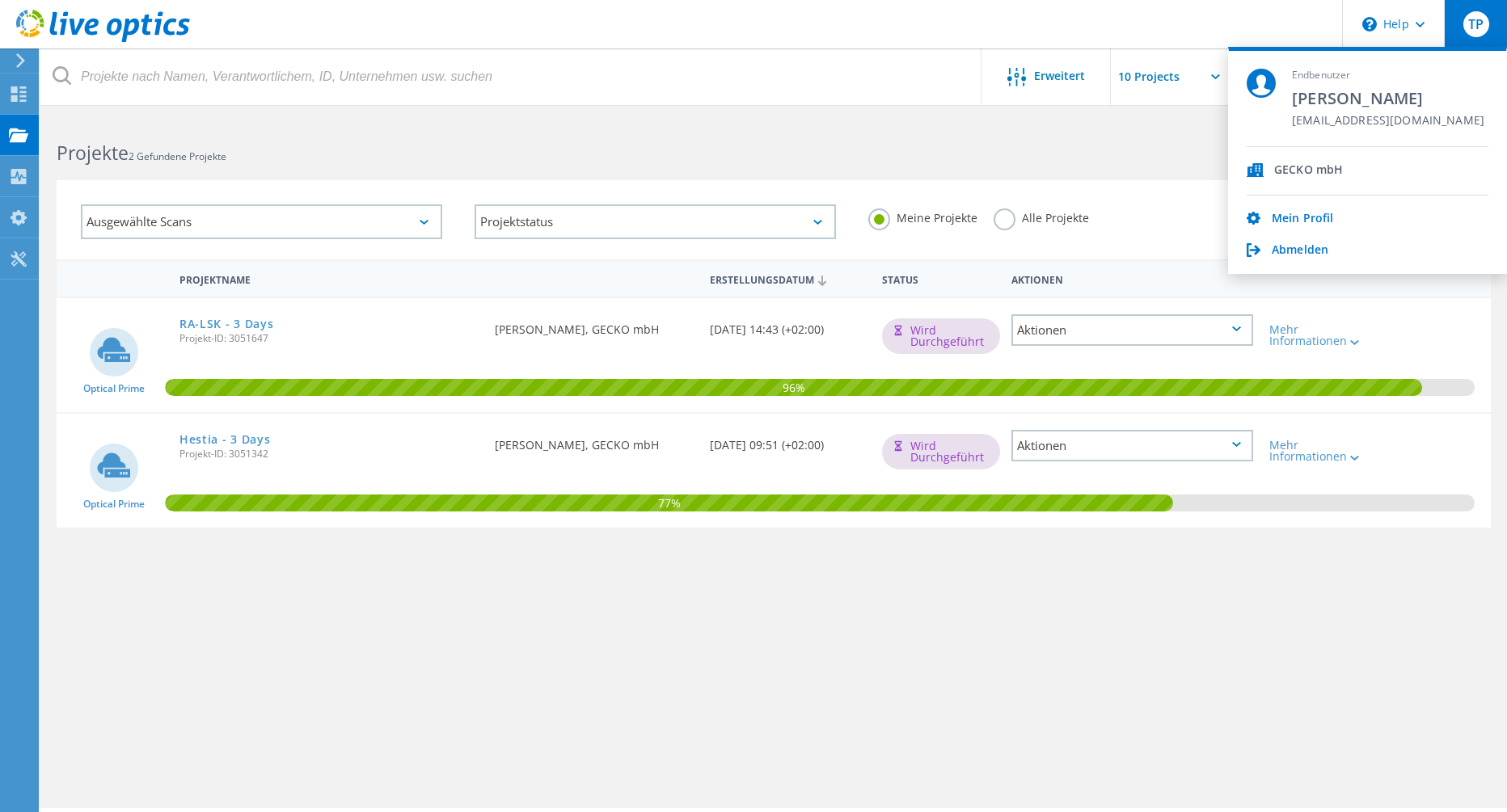
click at [1288, 164] on span "GECKO mbH" at bounding box center [1309, 171] width 69 height 16
click at [1278, 223] on link "Mein Profil" at bounding box center [1302, 220] width 62 height 16
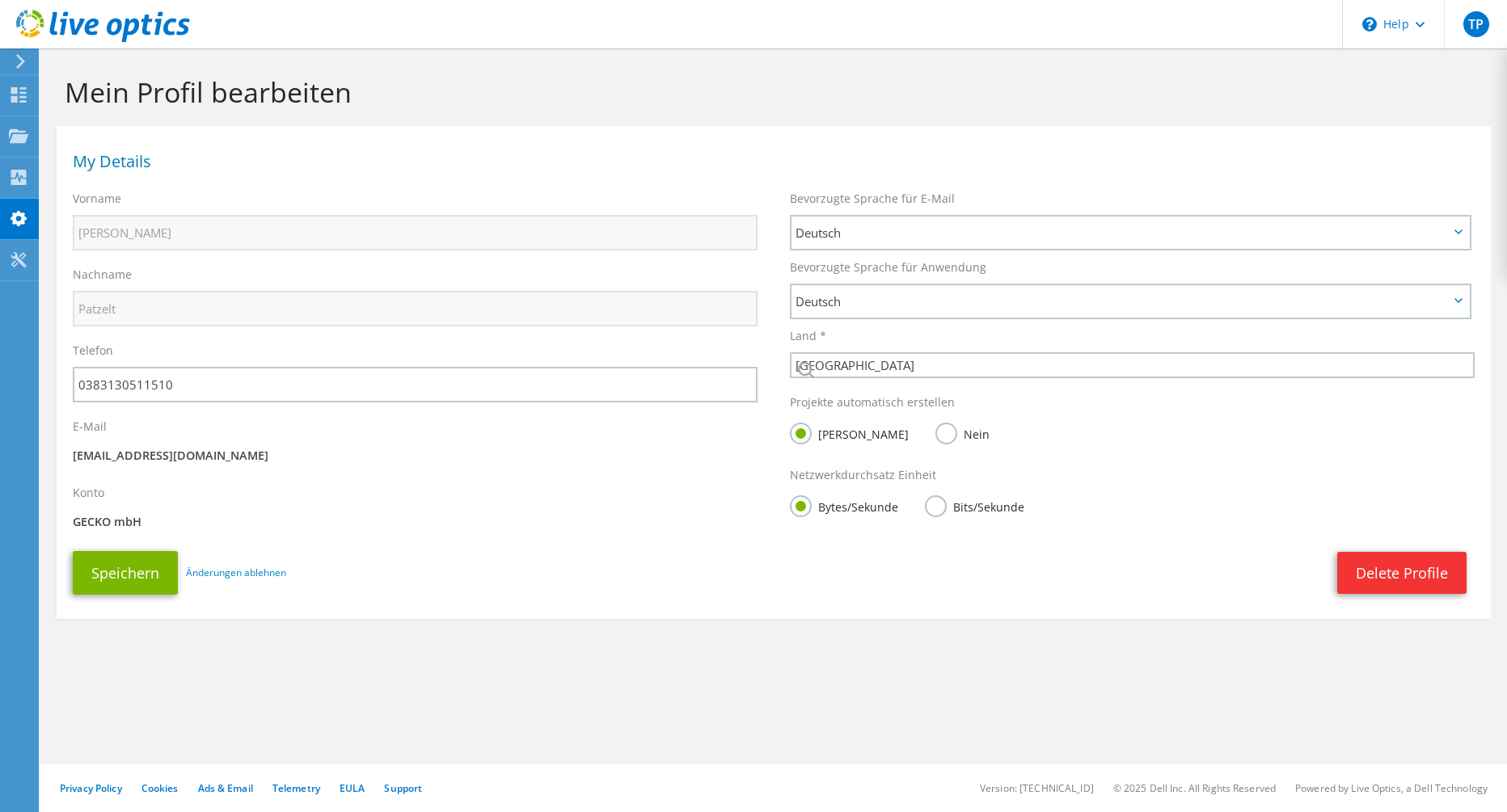
select select "56"
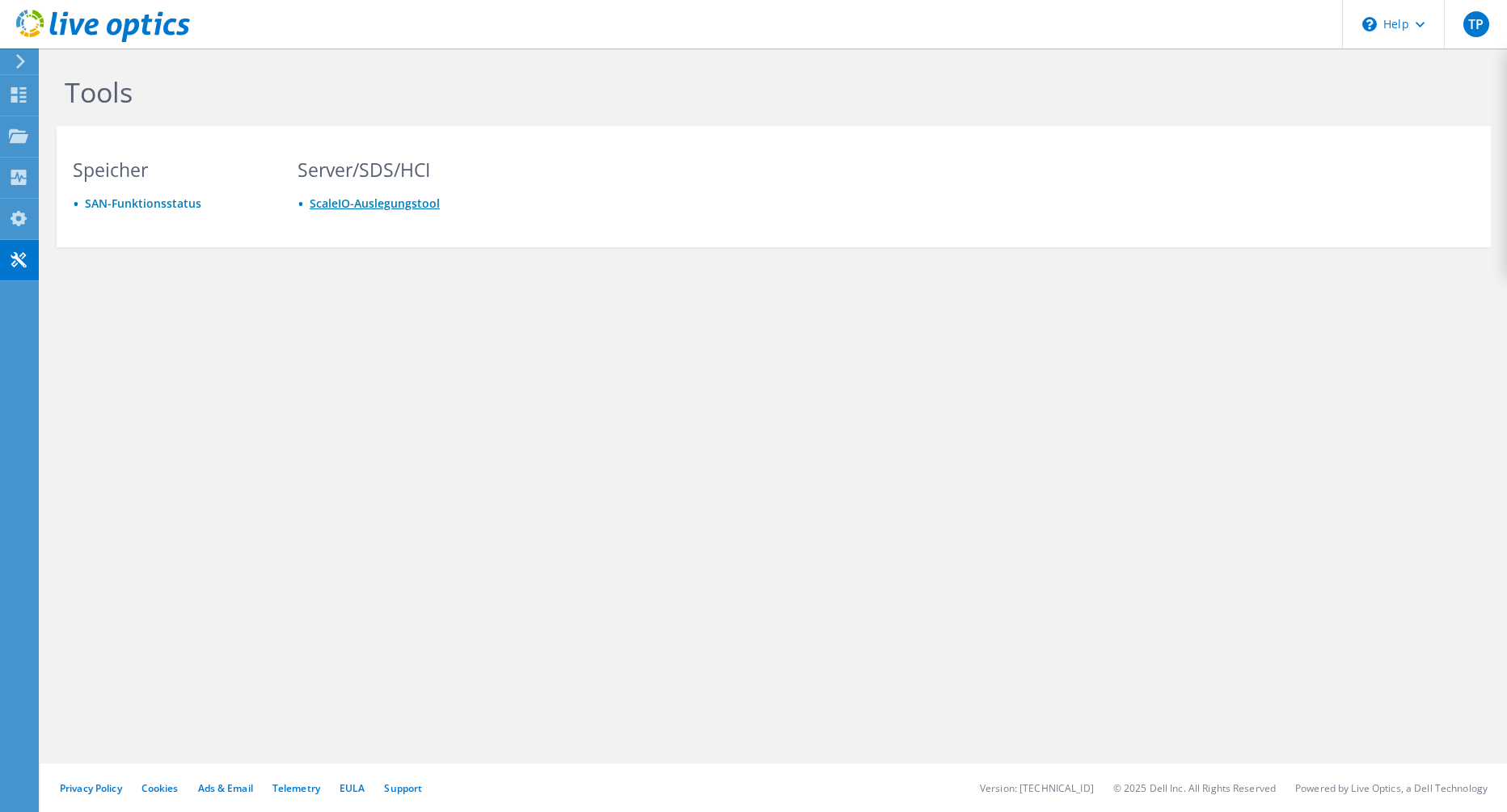
click at [336, 198] on link "ScaleIO-Auslegungstool" at bounding box center [375, 203] width 130 height 16
click at [16, 135] on use at bounding box center [19, 135] width 20 height 14
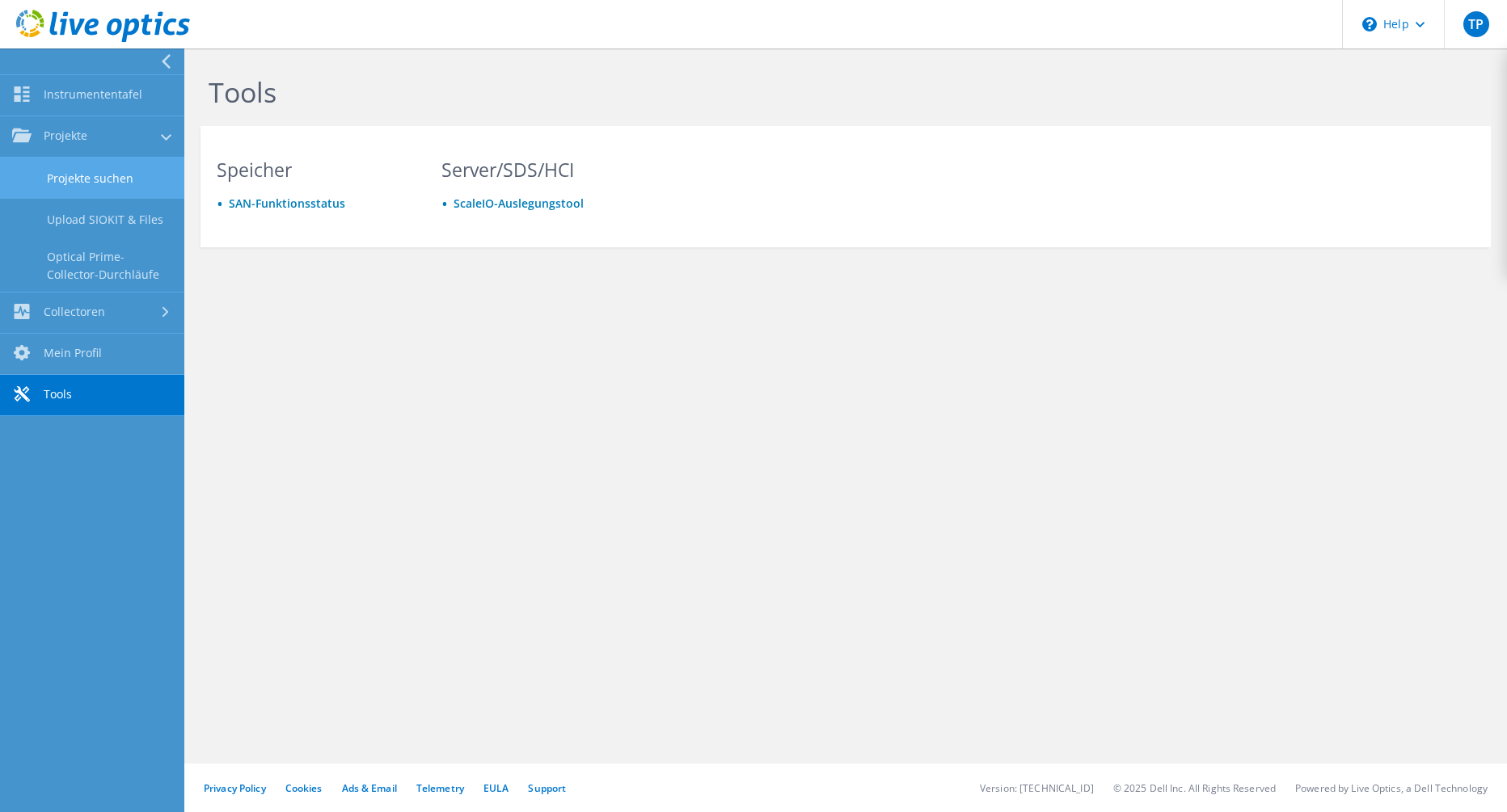
click at [104, 162] on link "Projekte suchen" at bounding box center [92, 178] width 184 height 41
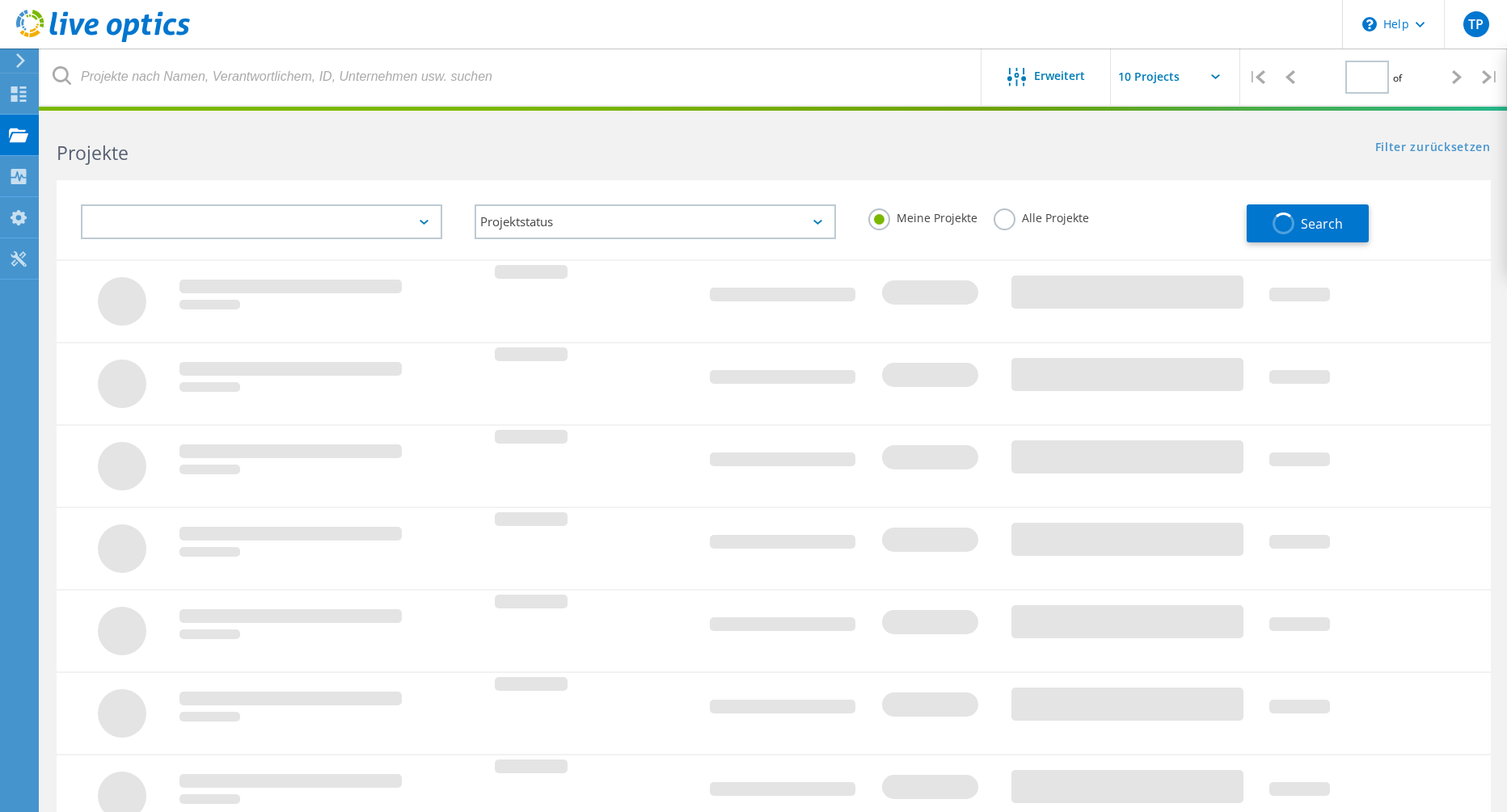
type input "1"
